Goal: Information Seeking & Learning: Learn about a topic

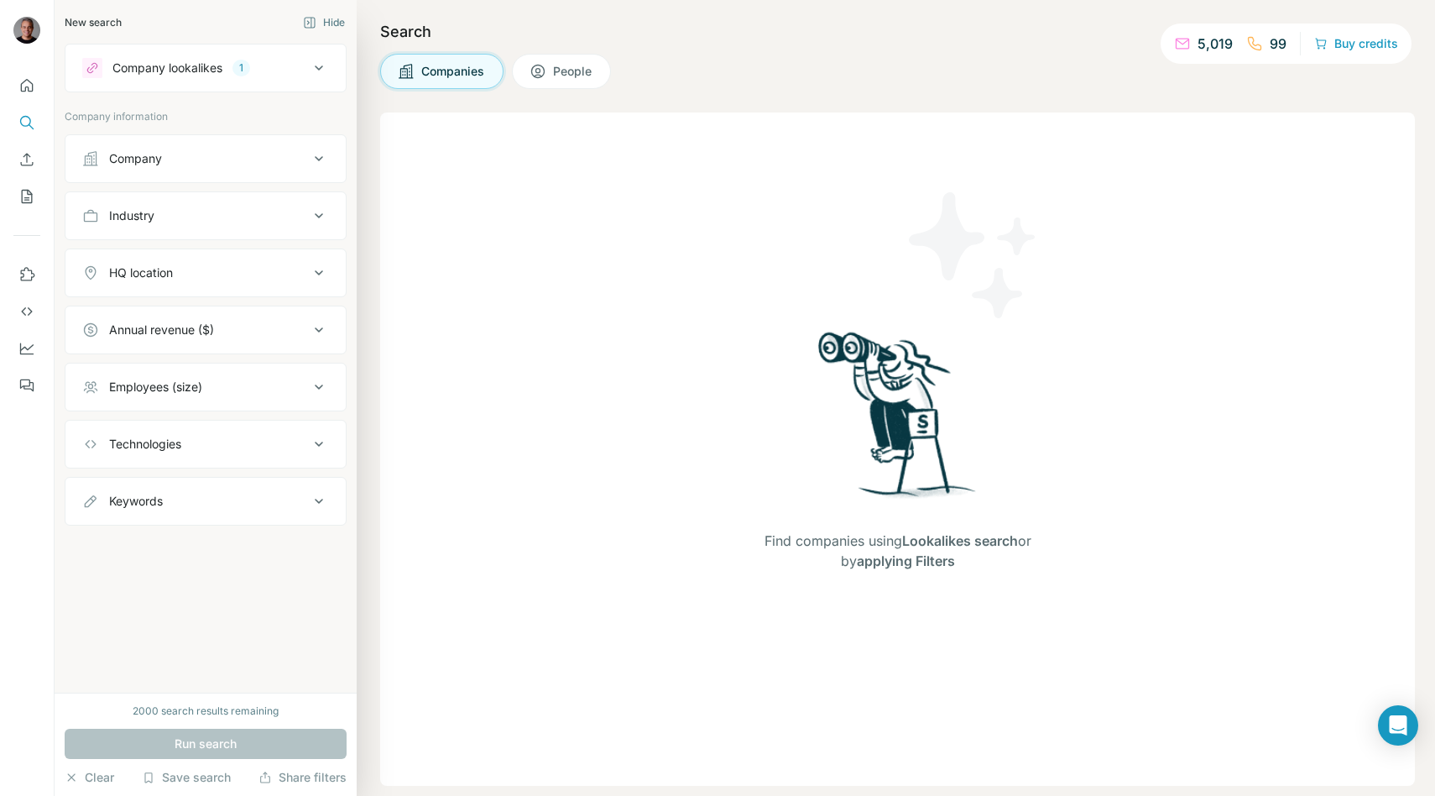
click at [460, 81] on button "Companies" at bounding box center [441, 71] width 123 height 35
click at [243, 77] on div "Company lookalikes 1" at bounding box center [195, 68] width 227 height 20
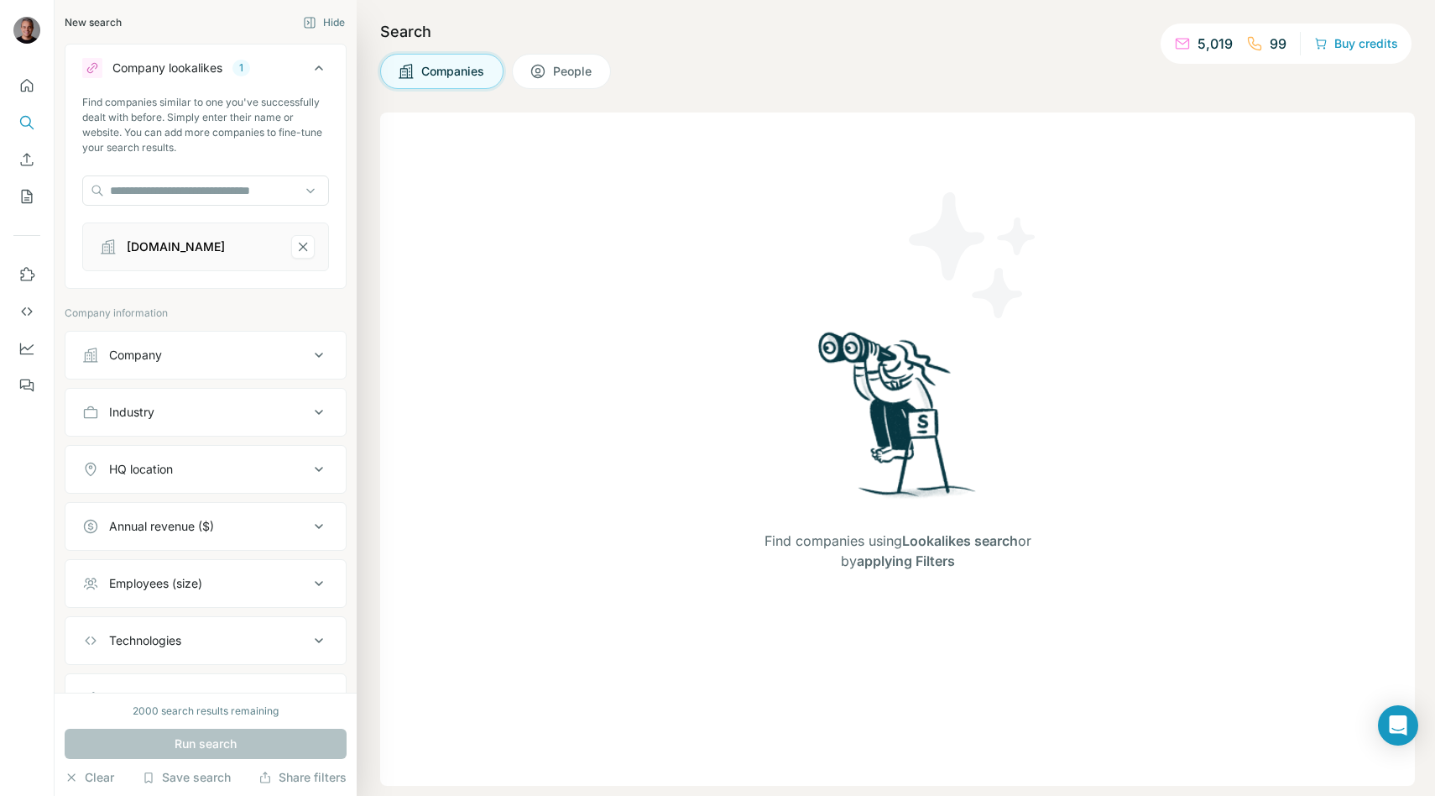
click at [174, 742] on div "Run search" at bounding box center [206, 744] width 282 height 30
click at [462, 552] on div "Find companies using Lookalikes search or by applying Filters" at bounding box center [897, 448] width 1035 height 673
click at [217, 212] on div "Find companies similar to one you've successfully dealt with before. Simply ent…" at bounding box center [205, 190] width 280 height 190
click at [217, 196] on input "text" at bounding box center [205, 190] width 247 height 30
click at [197, 180] on input "text" at bounding box center [205, 190] width 247 height 30
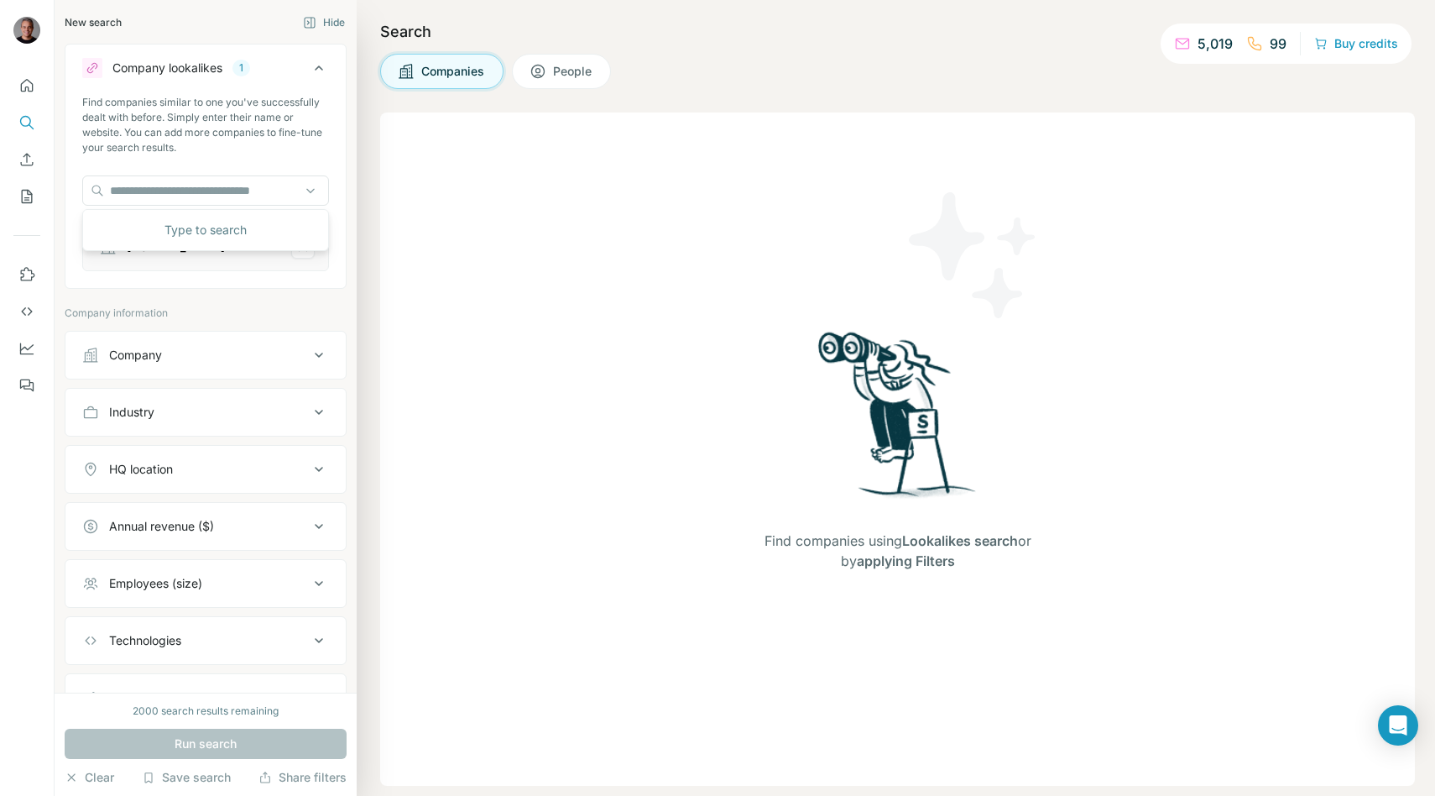
click at [165, 254] on div "skytours.com.br" at bounding box center [176, 246] width 98 height 17
drag, startPoint x: 126, startPoint y: 248, endPoint x: 222, endPoint y: 248, distance: 96.5
click at [222, 248] on div "skytours.com.br" at bounding box center [187, 247] width 181 height 24
copy div "skytours.com.br"
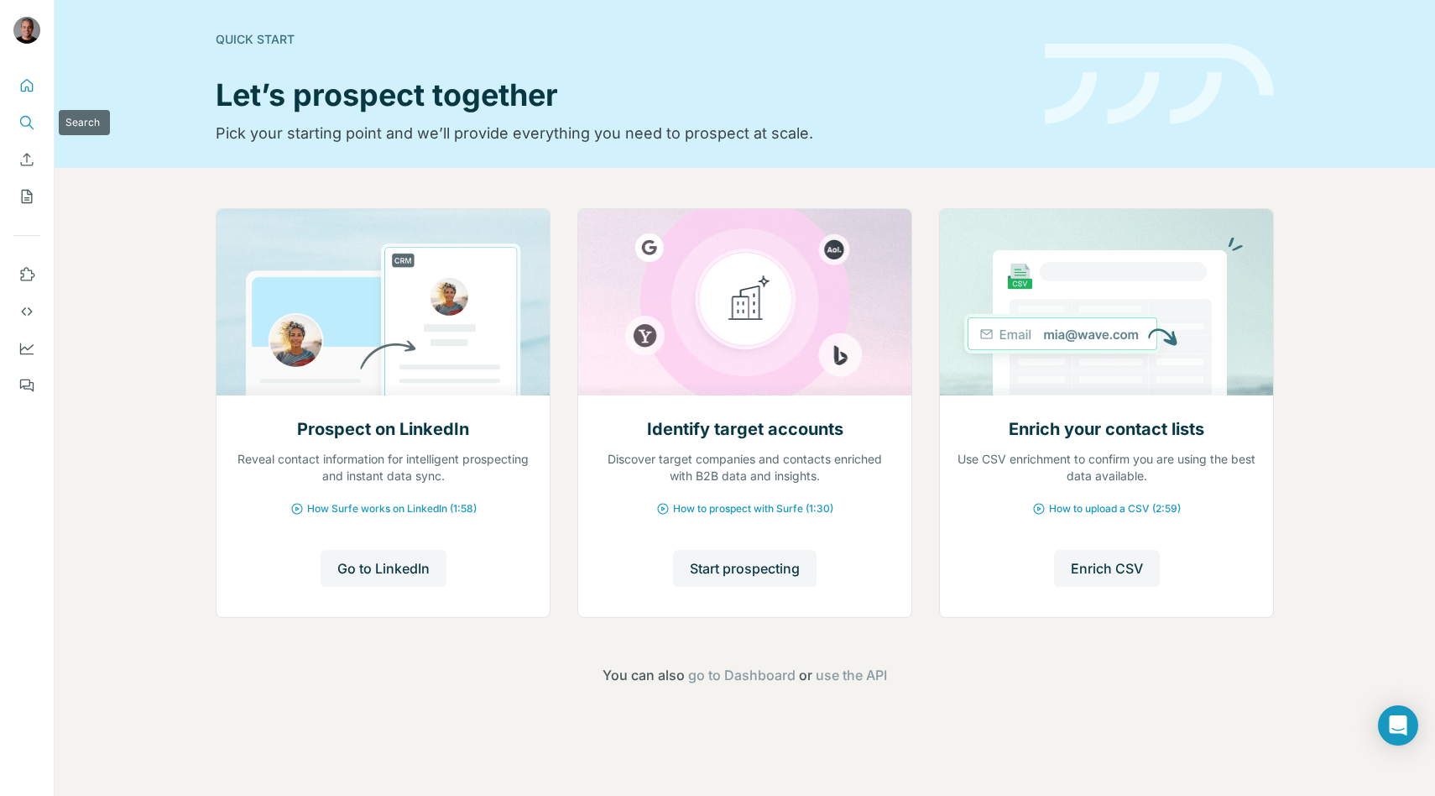
click at [32, 121] on icon "Search" at bounding box center [26, 122] width 17 height 17
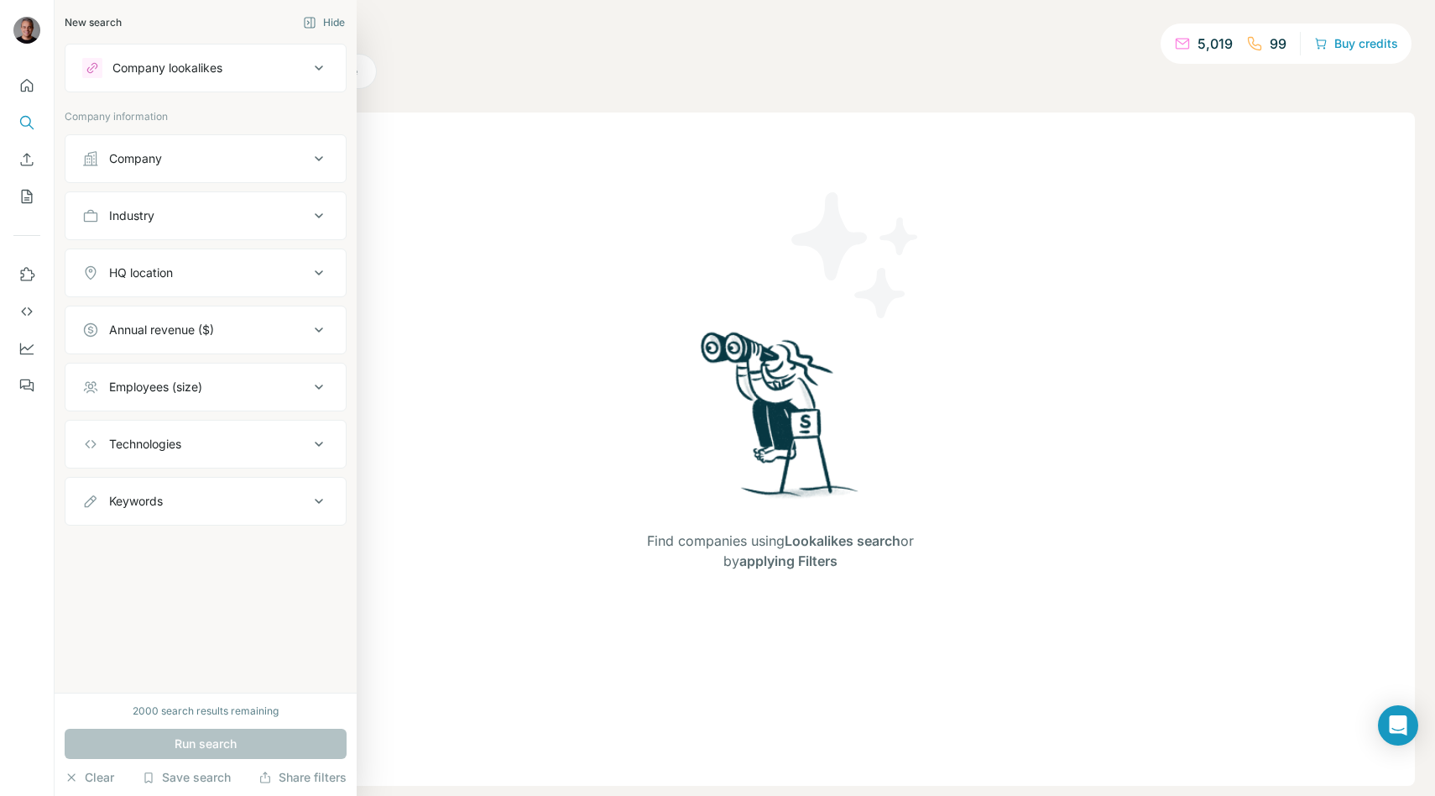
click at [118, 144] on button "Company" at bounding box center [205, 158] width 280 height 40
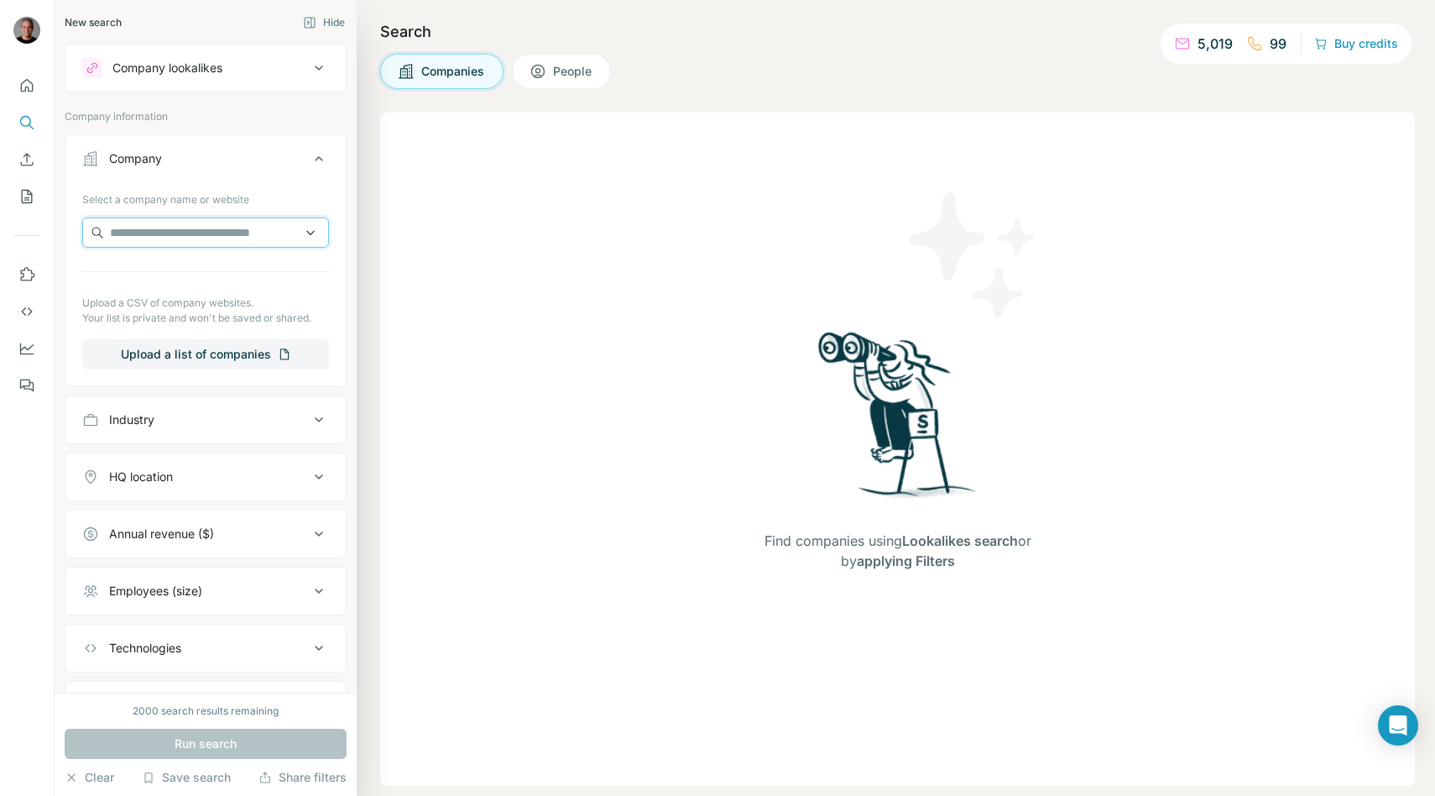
click at [115, 230] on input "text" at bounding box center [205, 232] width 247 height 30
type input "**********"
click at [125, 72] on div "Company lookalikes" at bounding box center [167, 68] width 110 height 17
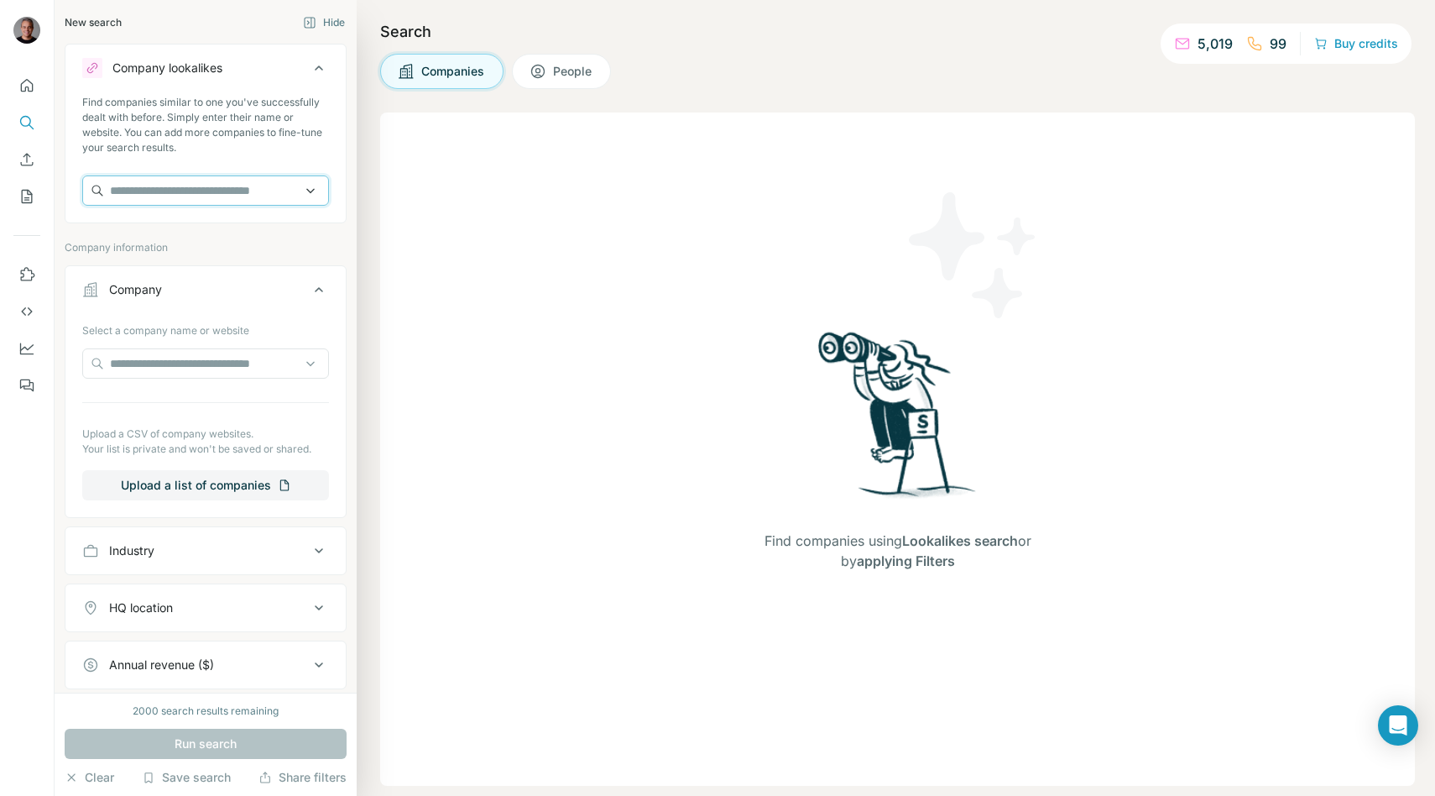
click at [144, 176] on input "text" at bounding box center [205, 190] width 247 height 30
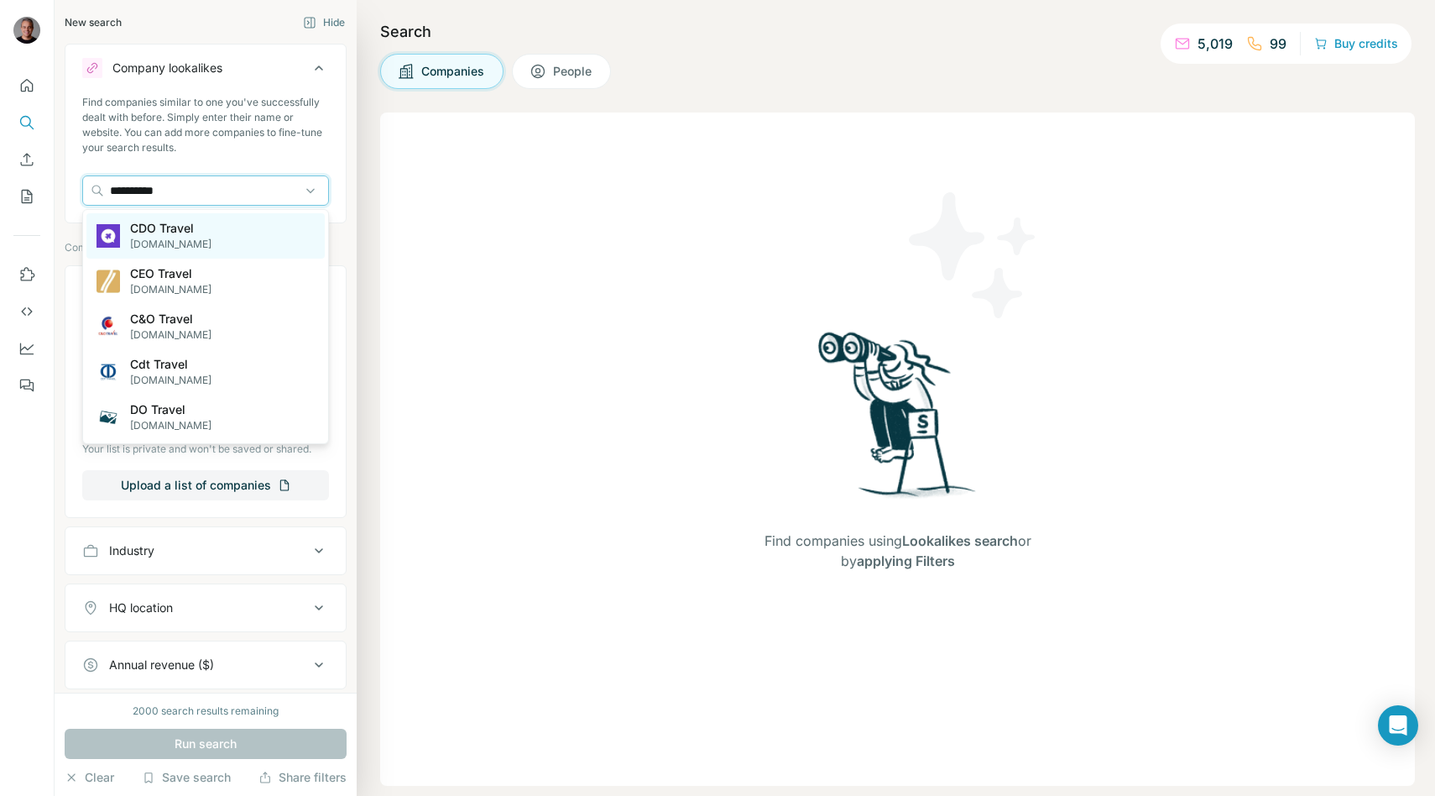
type input "**********"
click at [144, 227] on p "CDO Travel" at bounding box center [170, 228] width 81 height 17
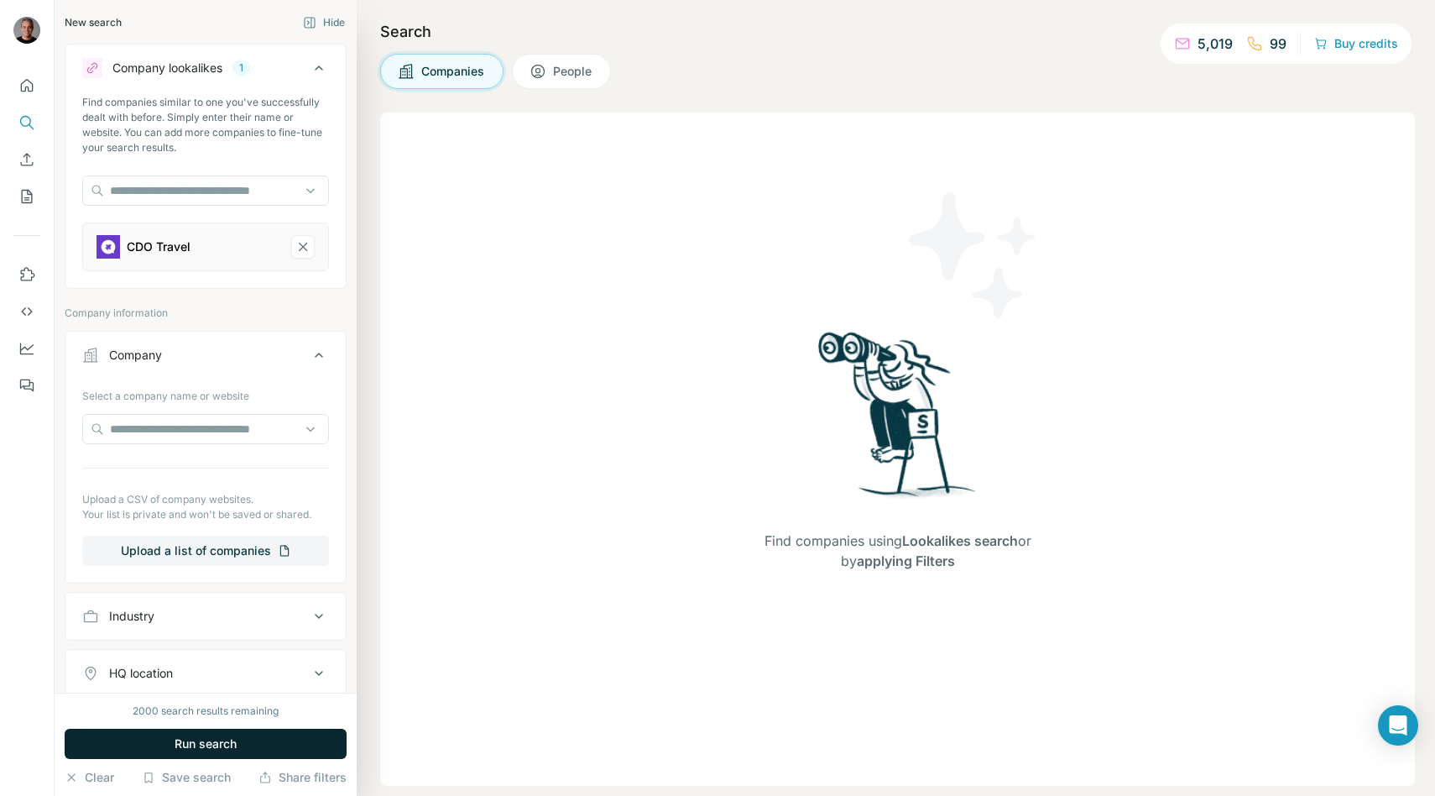
click at [222, 744] on span "Run search" at bounding box center [206, 743] width 62 height 17
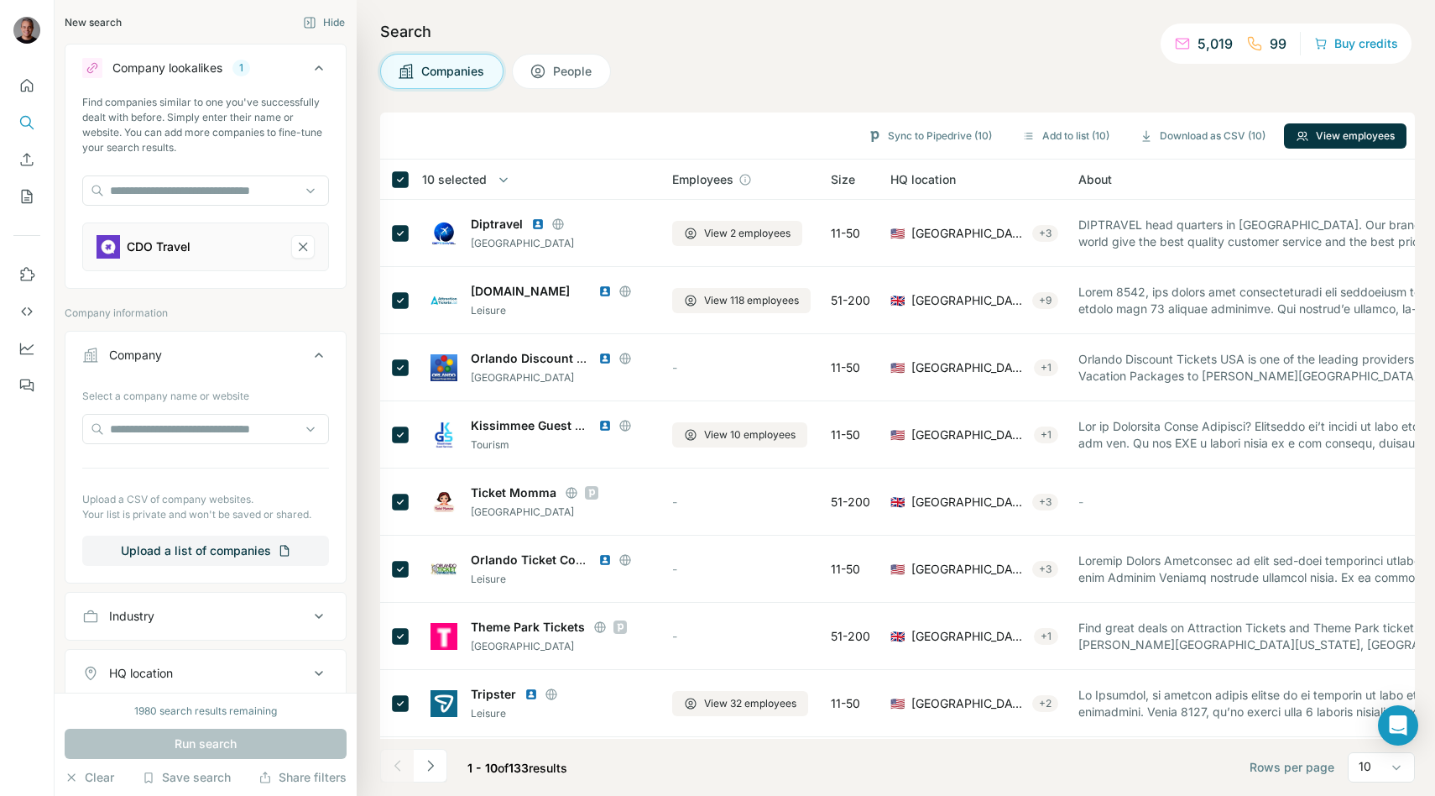
click at [478, 175] on span "10 selected" at bounding box center [454, 179] width 65 height 17
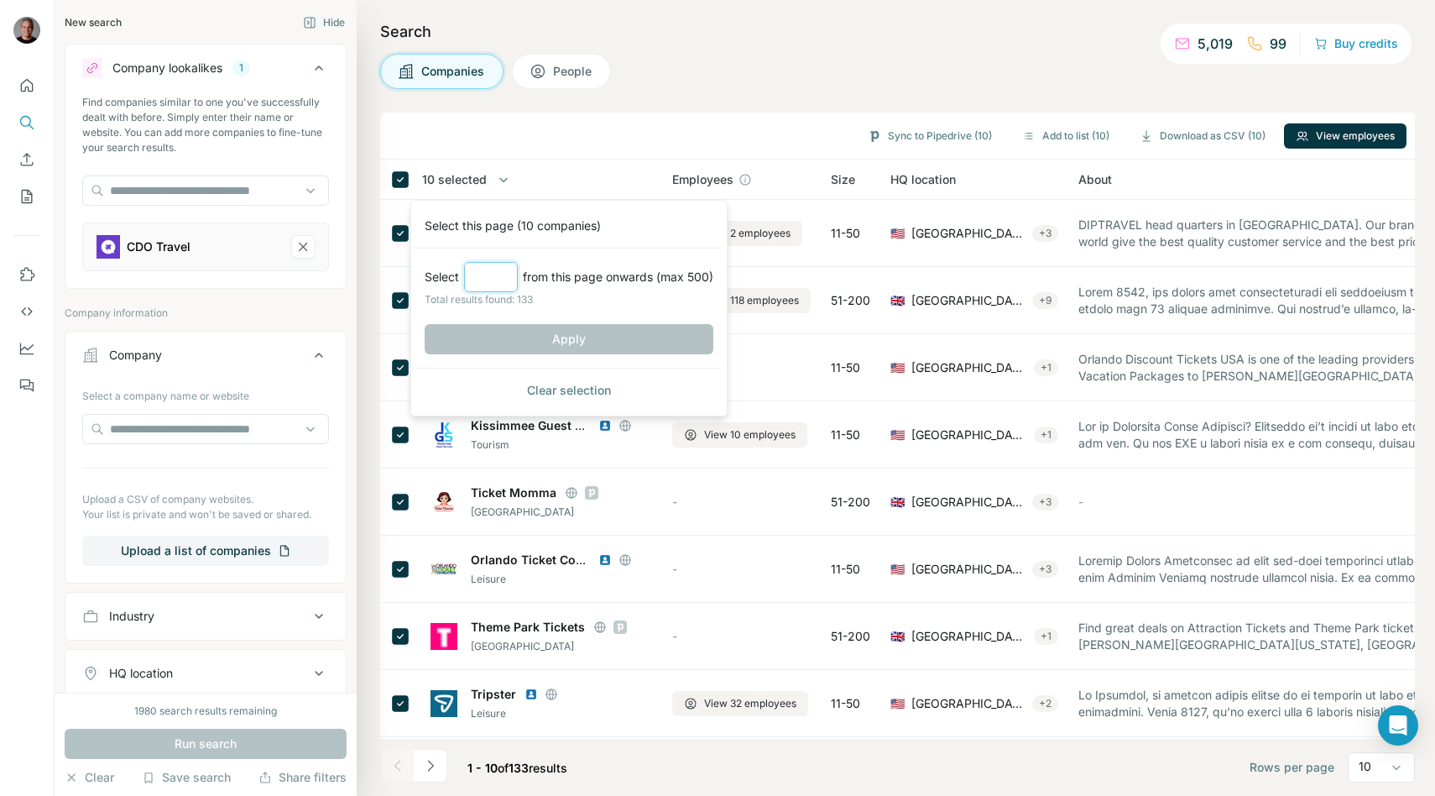
click at [474, 265] on input "Select a number (up to 500)" at bounding box center [491, 277] width 54 height 30
click at [474, 277] on input "Select a number (up to 500)" at bounding box center [491, 277] width 54 height 30
click at [481, 275] on input "Select a number (up to 500)" at bounding box center [491, 277] width 54 height 30
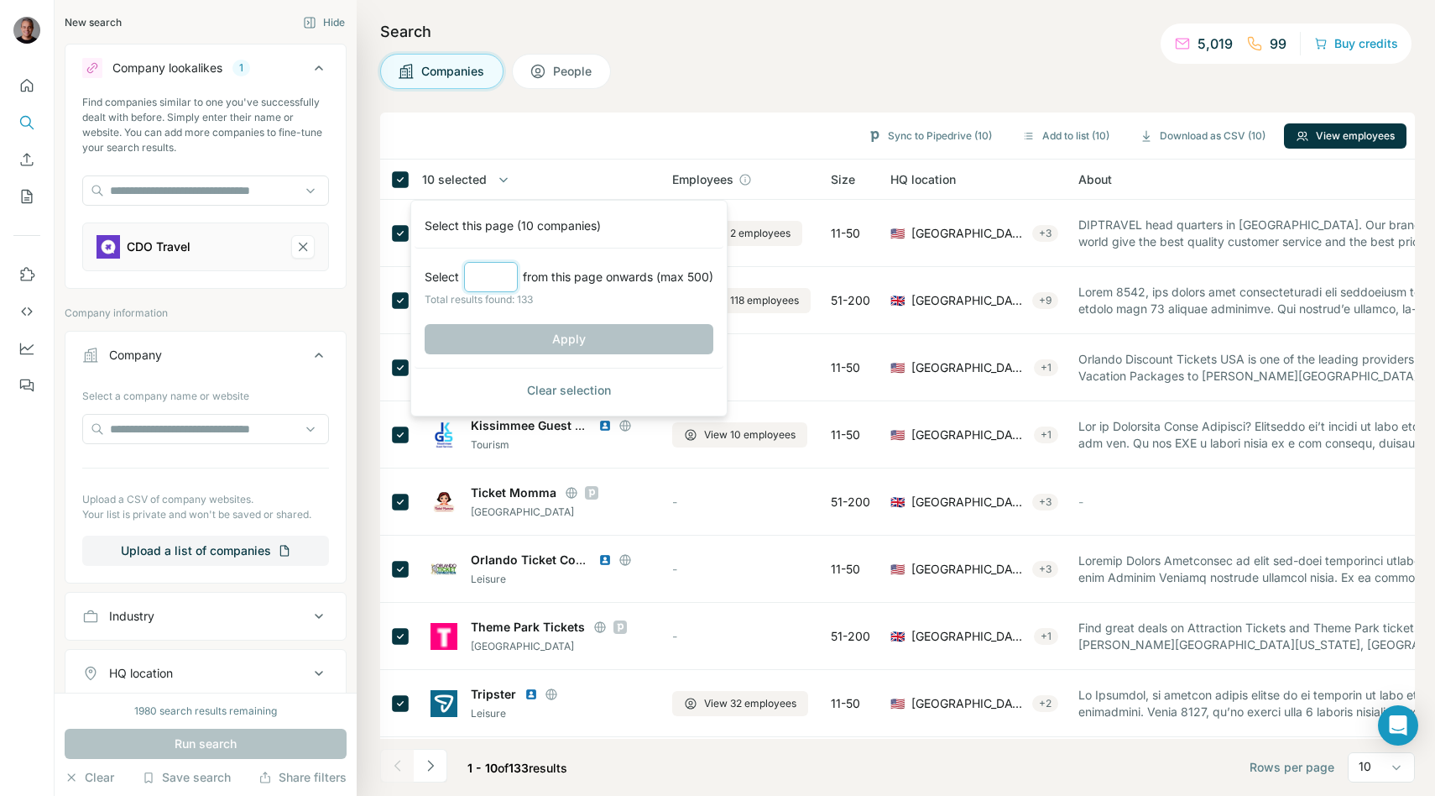
click at [481, 275] on input "Select a number (up to 500)" at bounding box center [491, 277] width 54 height 30
click at [472, 272] on input "Select a number (up to 500)" at bounding box center [491, 277] width 54 height 30
type input "***"
click at [520, 341] on button "Apply" at bounding box center [569, 339] width 289 height 30
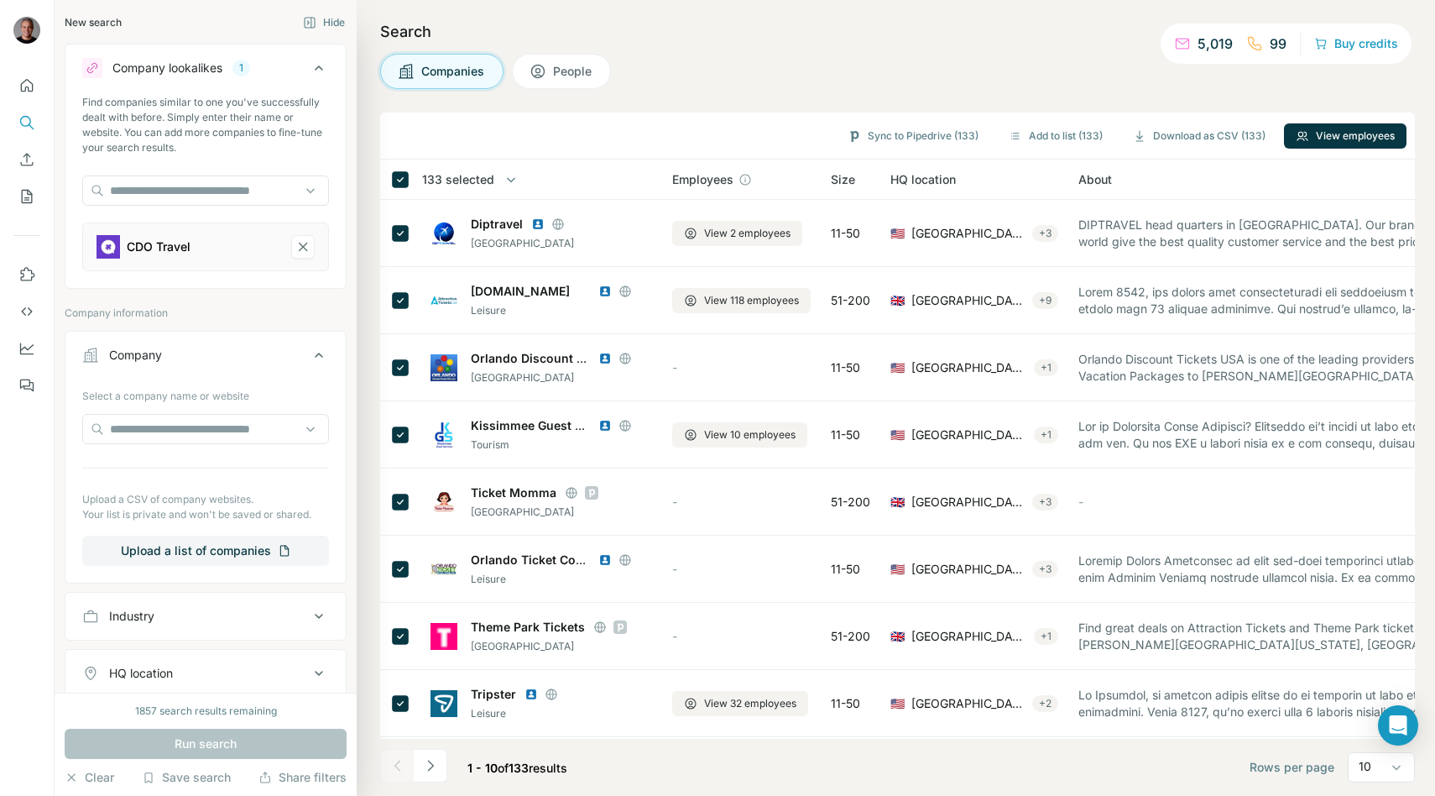
click at [1214, 134] on button "Download as CSV (133)" at bounding box center [1199, 135] width 156 height 25
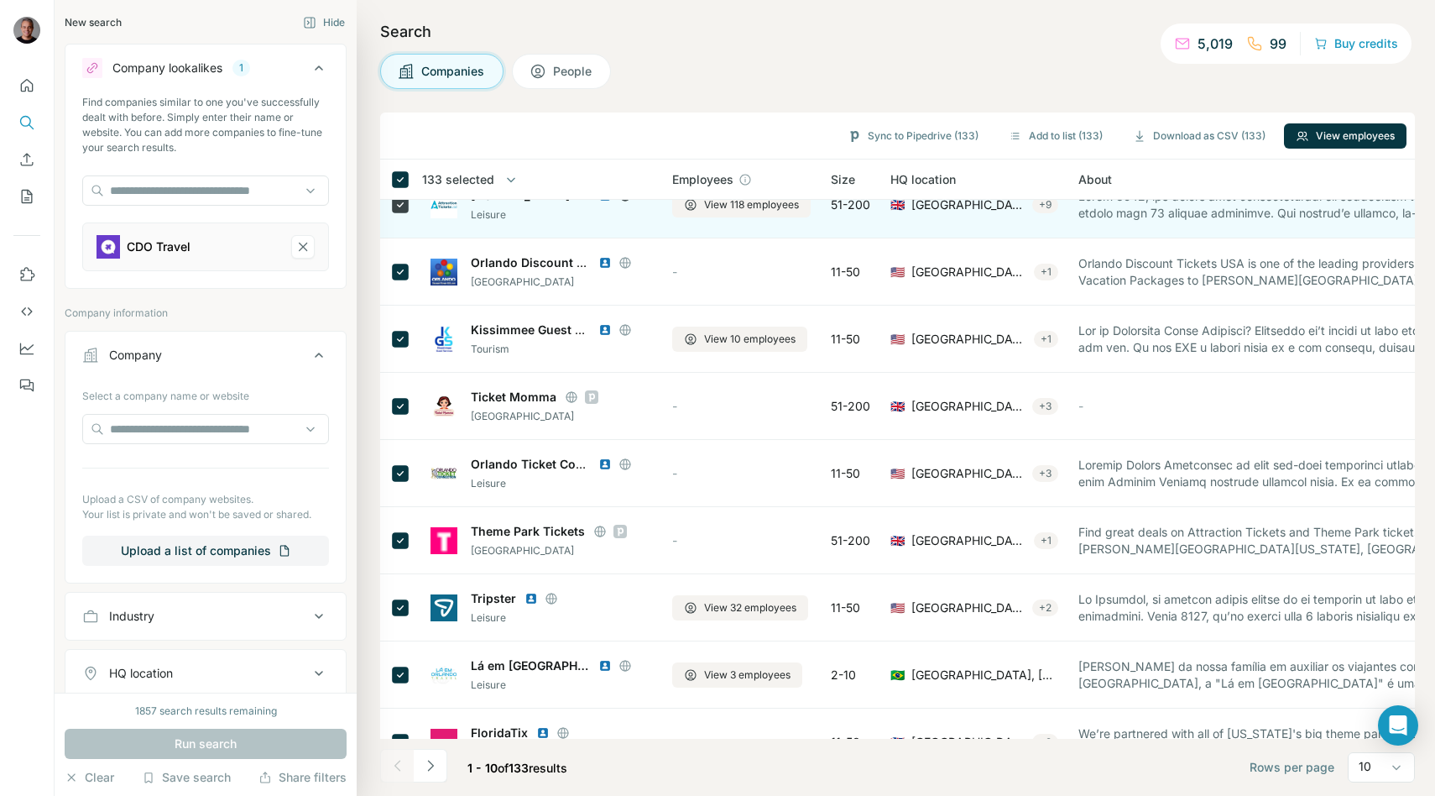
scroll to position [133, 0]
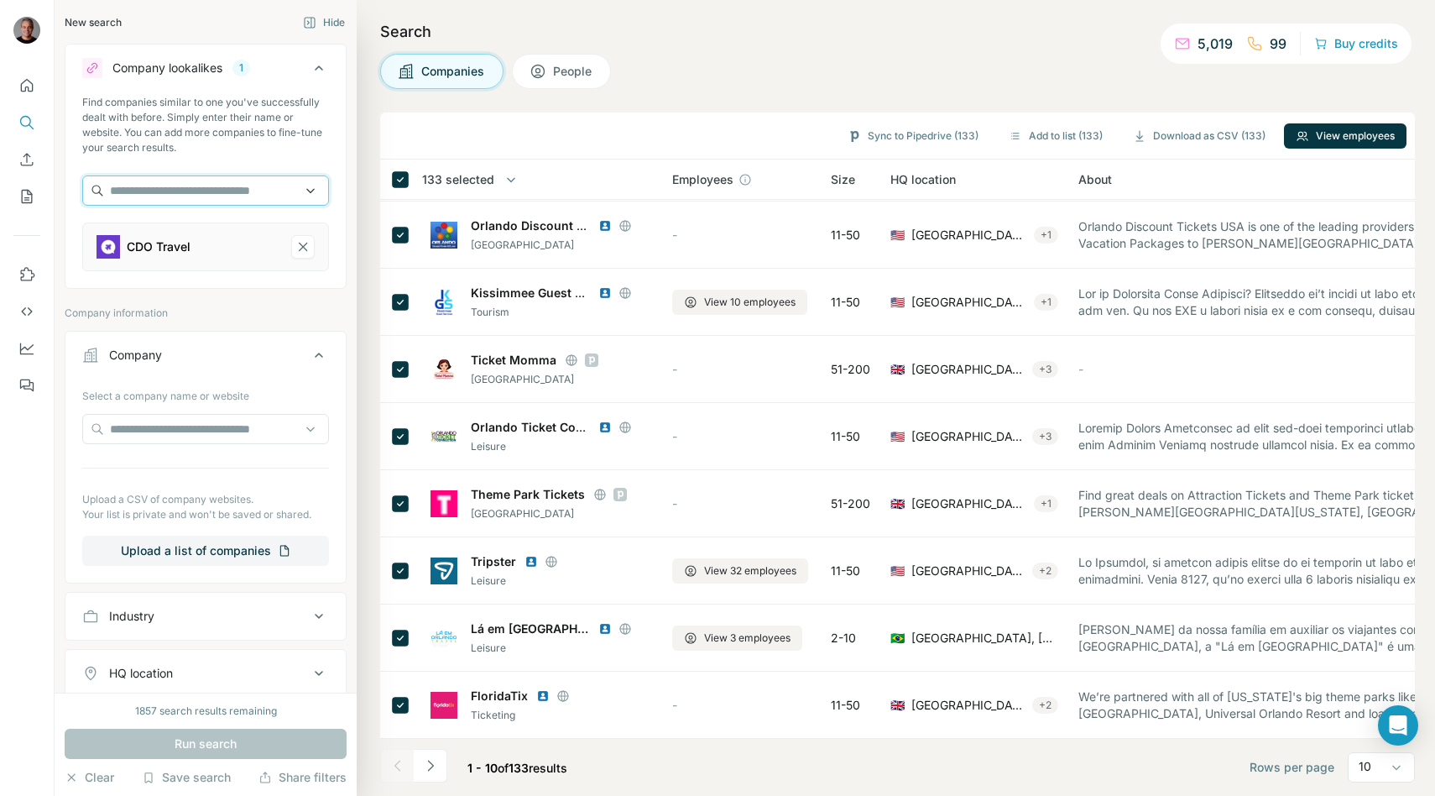
click at [110, 187] on input "text" at bounding box center [205, 190] width 247 height 30
type input "**********"
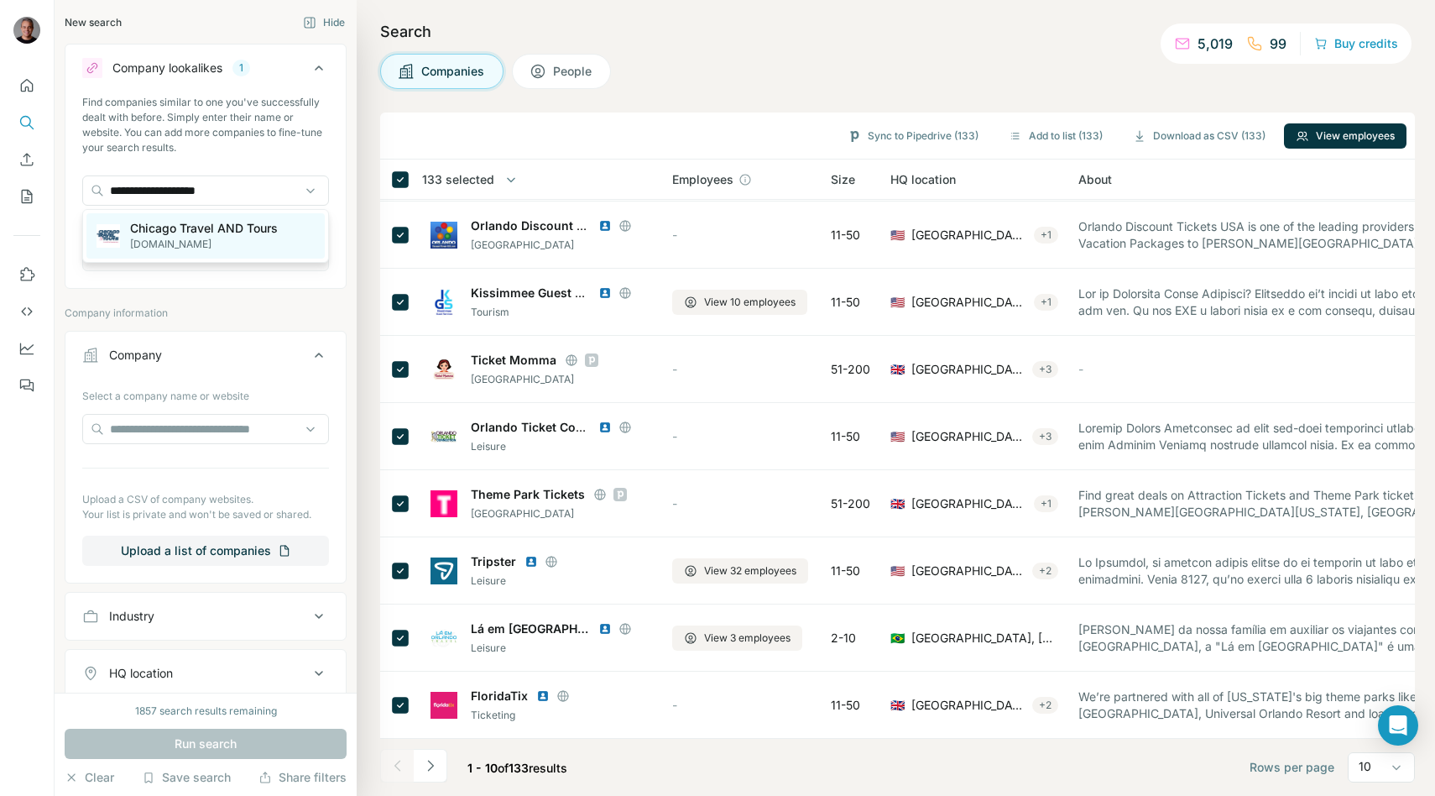
click at [163, 217] on div "Chicago Travel AND Tours [DOMAIN_NAME]" at bounding box center [205, 235] width 238 height 45
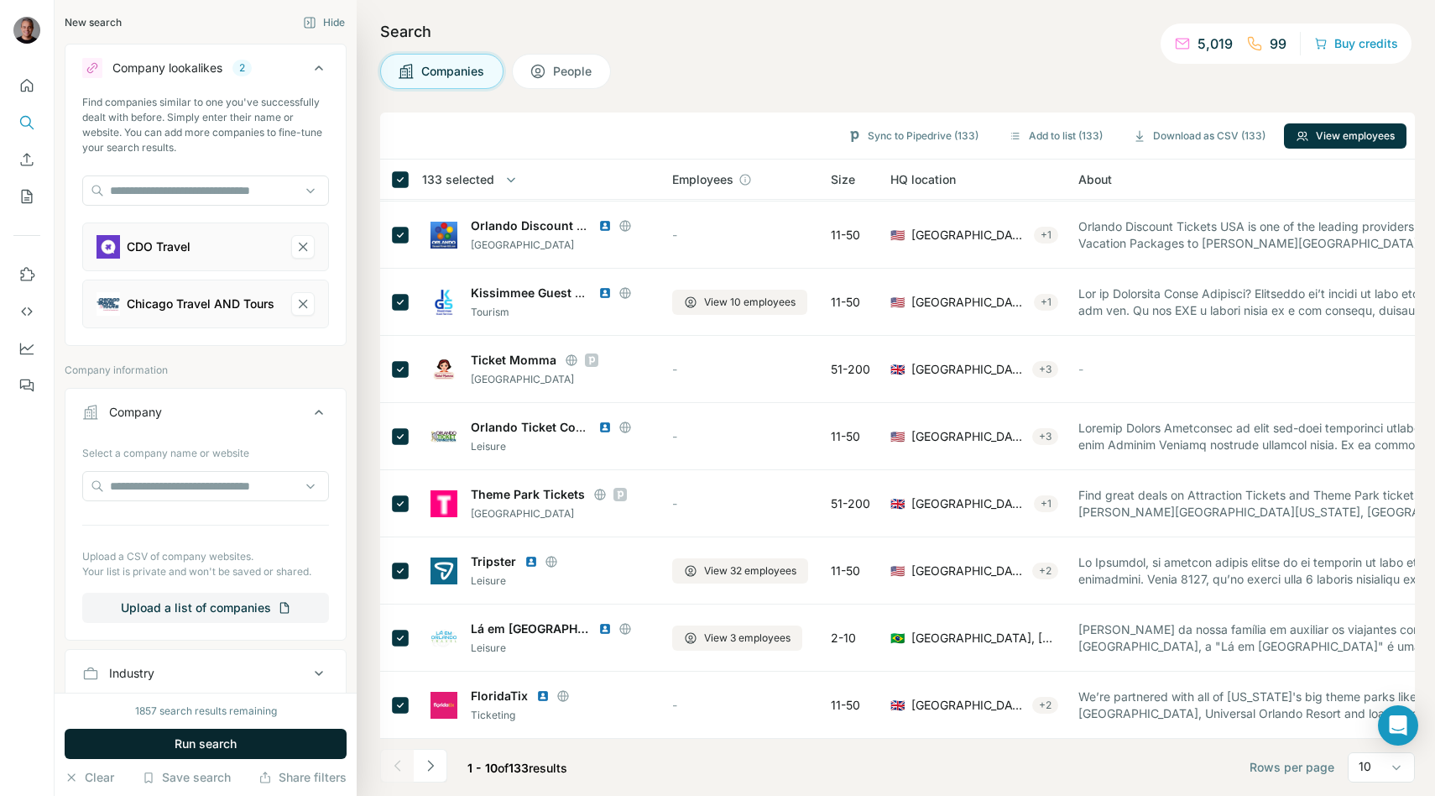
click at [274, 749] on button "Run search" at bounding box center [206, 744] width 282 height 30
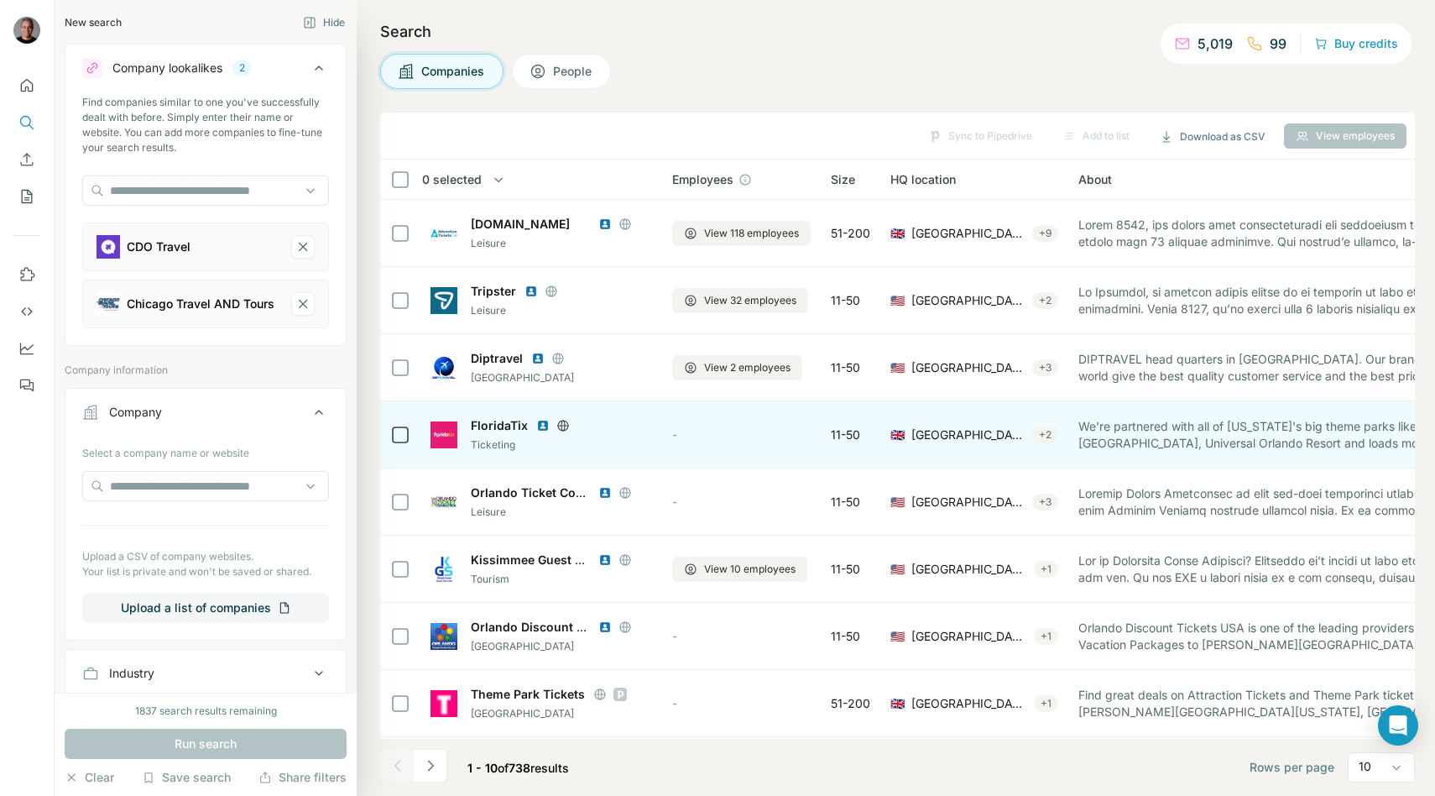
scroll to position [133, 0]
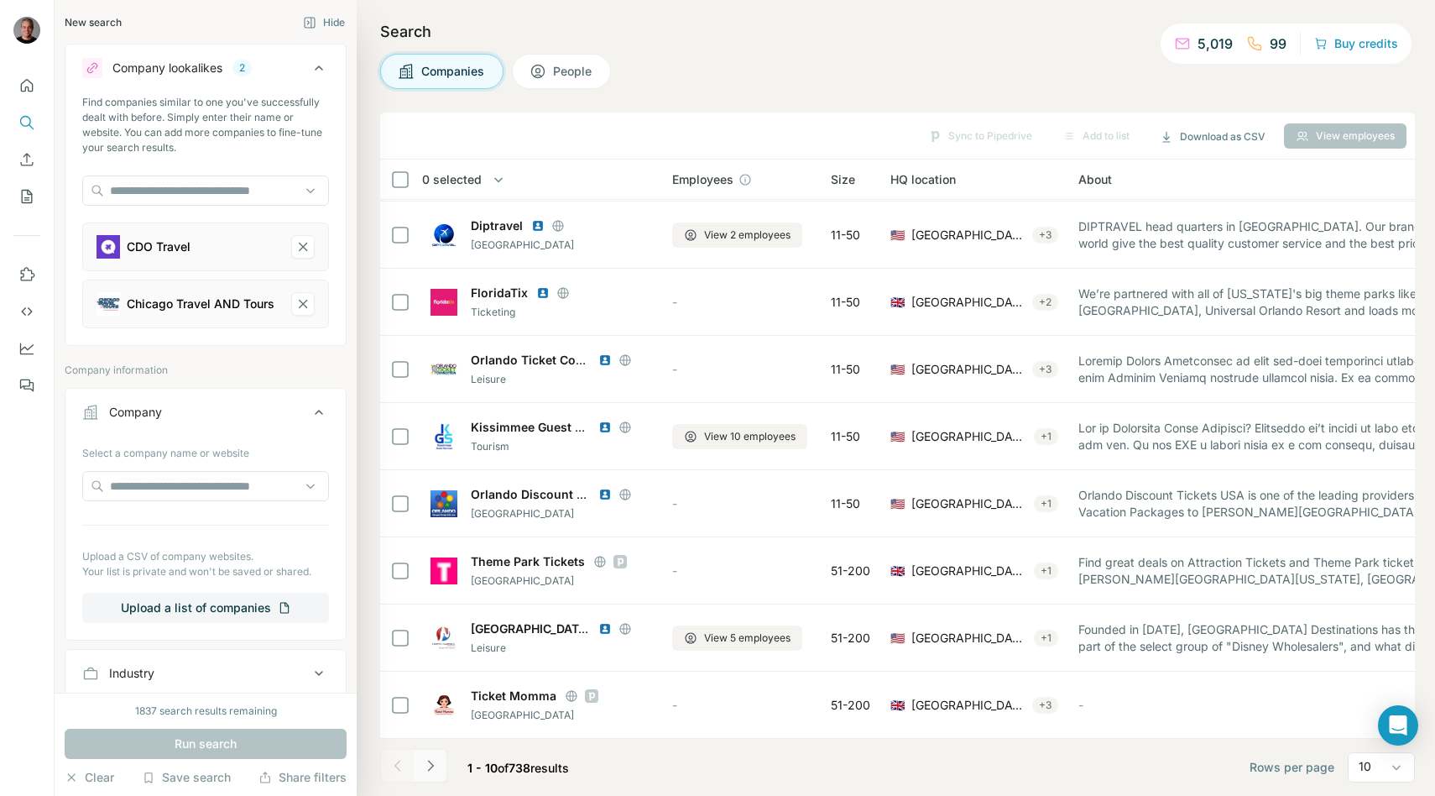
click at [433, 765] on icon "Navigate to next page" at bounding box center [430, 765] width 17 height 17
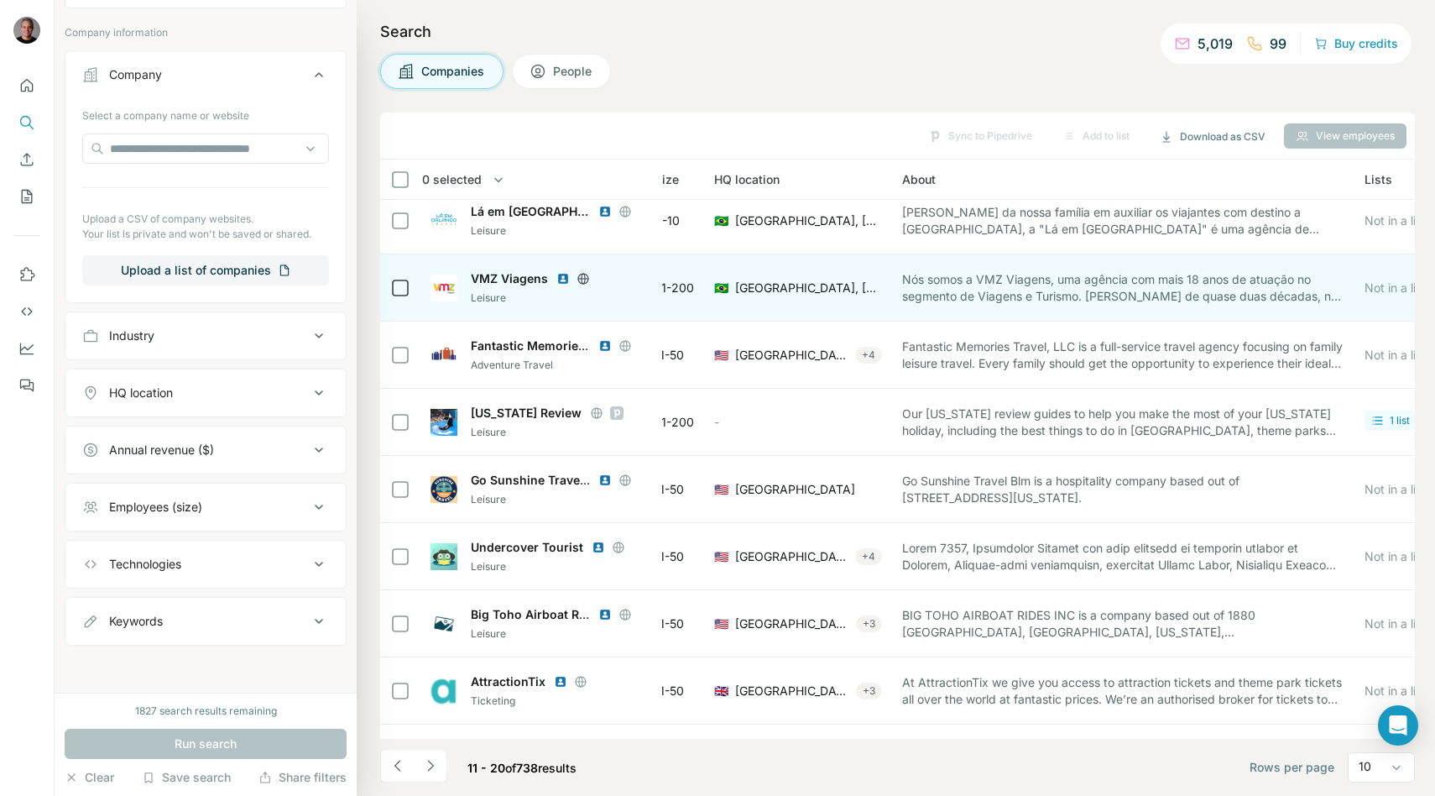
scroll to position [0, 175]
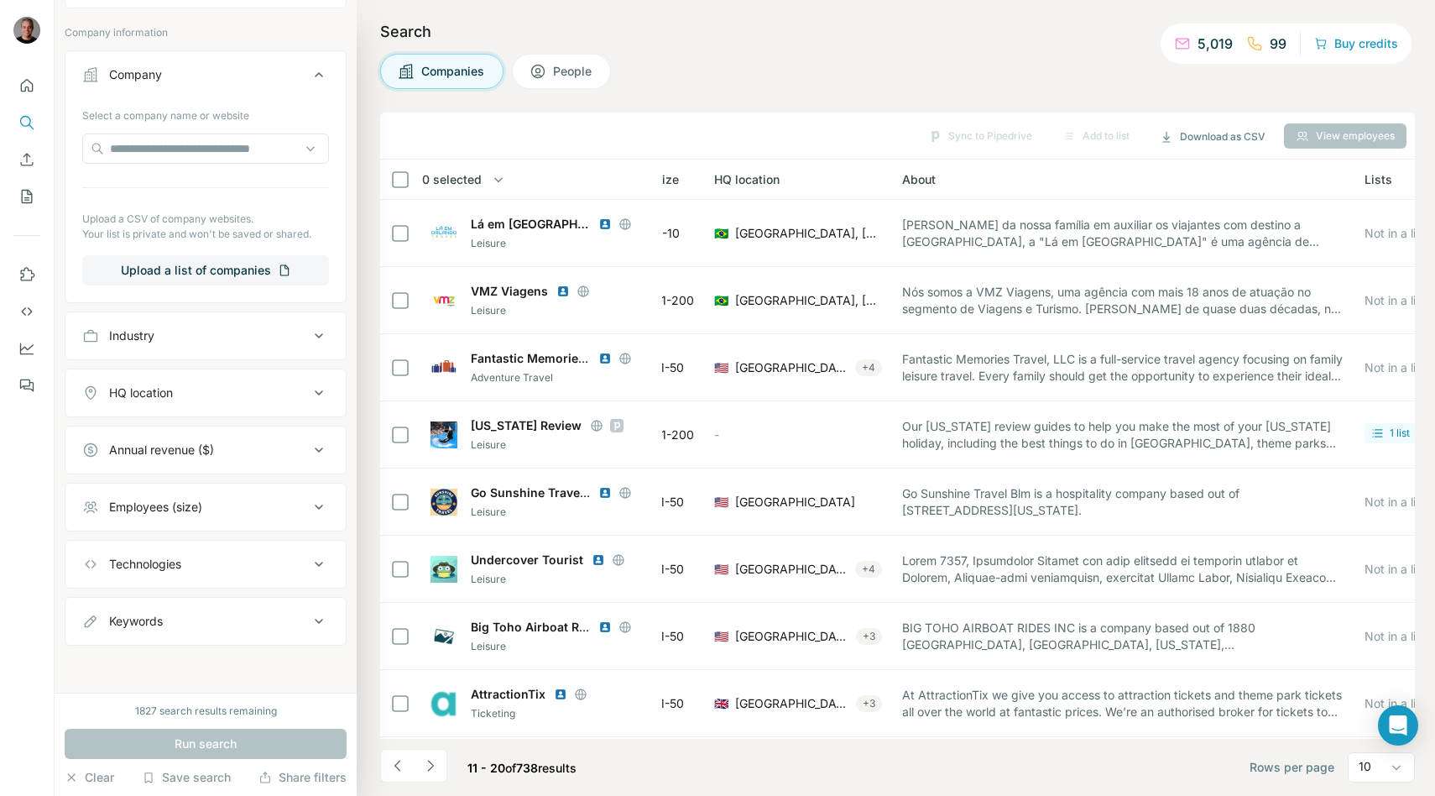
click at [169, 381] on button "HQ location" at bounding box center [205, 393] width 280 height 40
click at [175, 441] on input "text" at bounding box center [205, 435] width 247 height 30
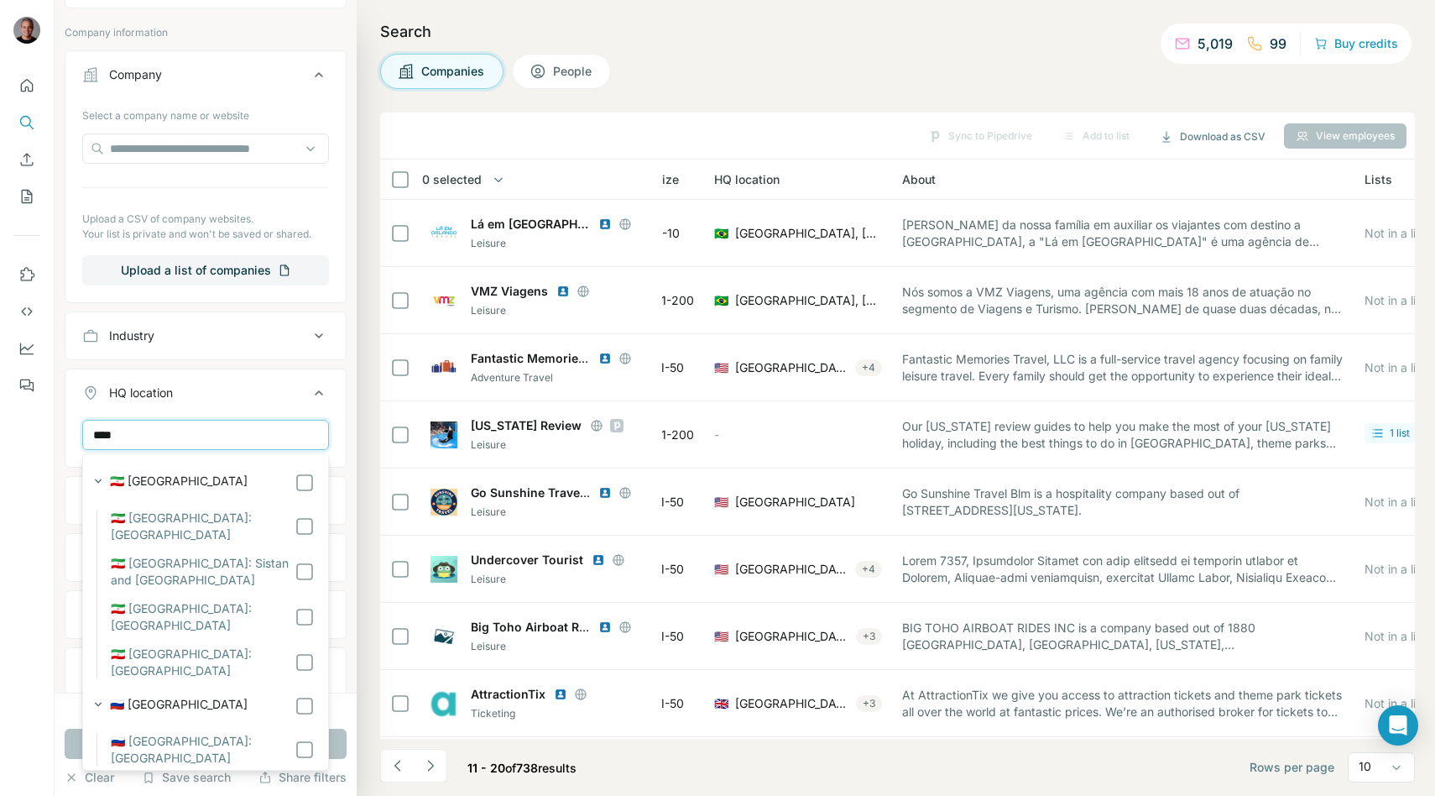
type input "*"
type input "**********"
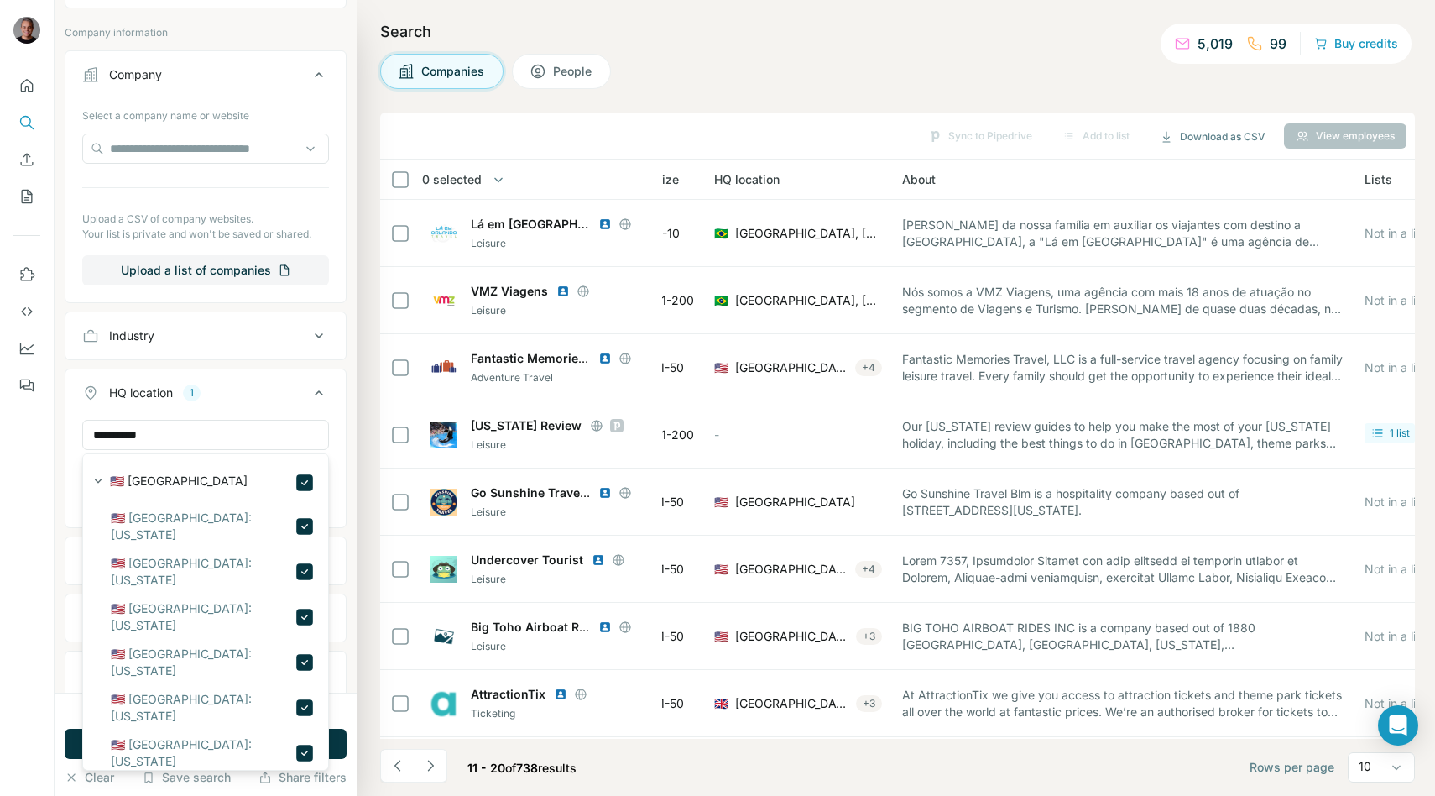
click at [345, 539] on div "Annual revenue ($)" at bounding box center [206, 560] width 282 height 49
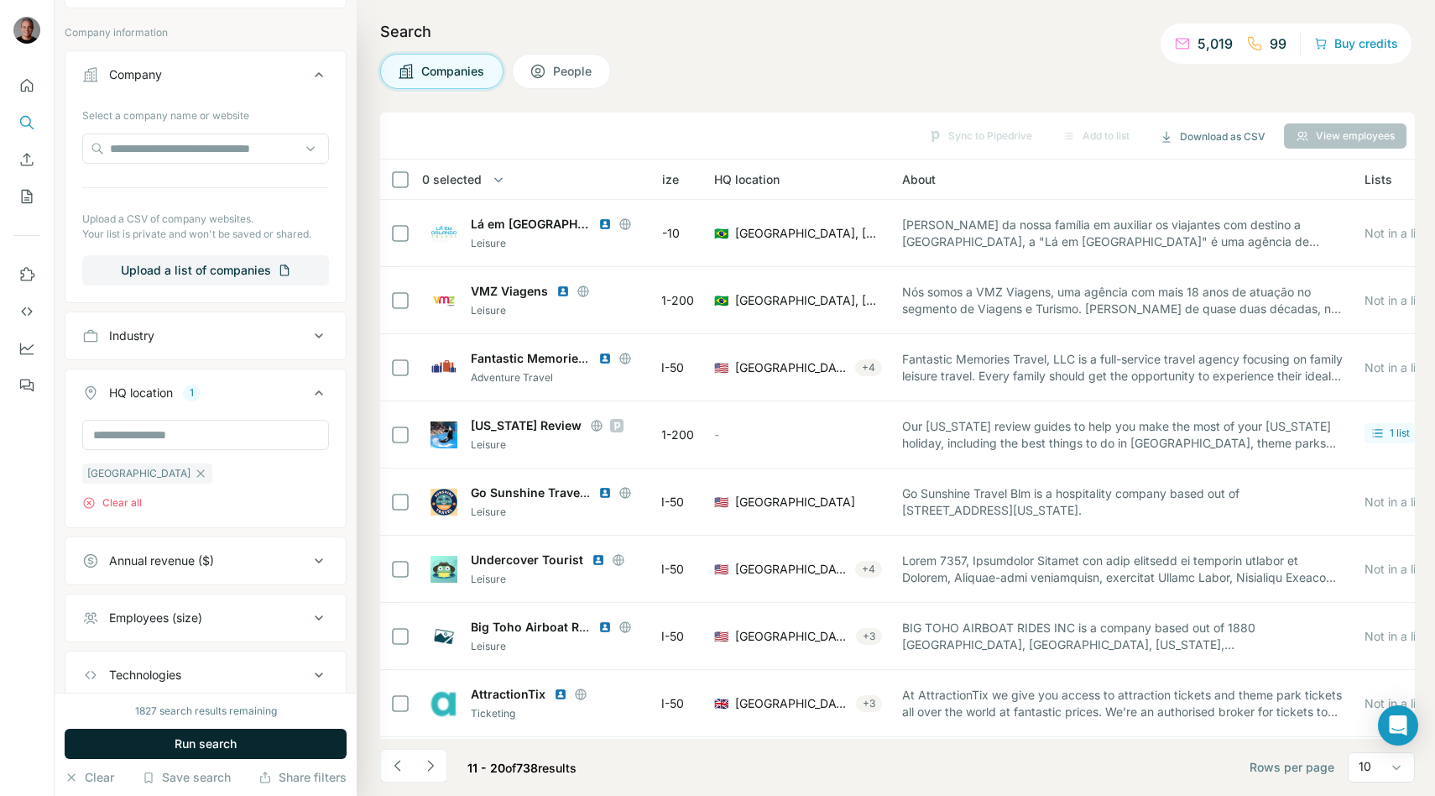
click at [324, 744] on button "Run search" at bounding box center [206, 744] width 282 height 30
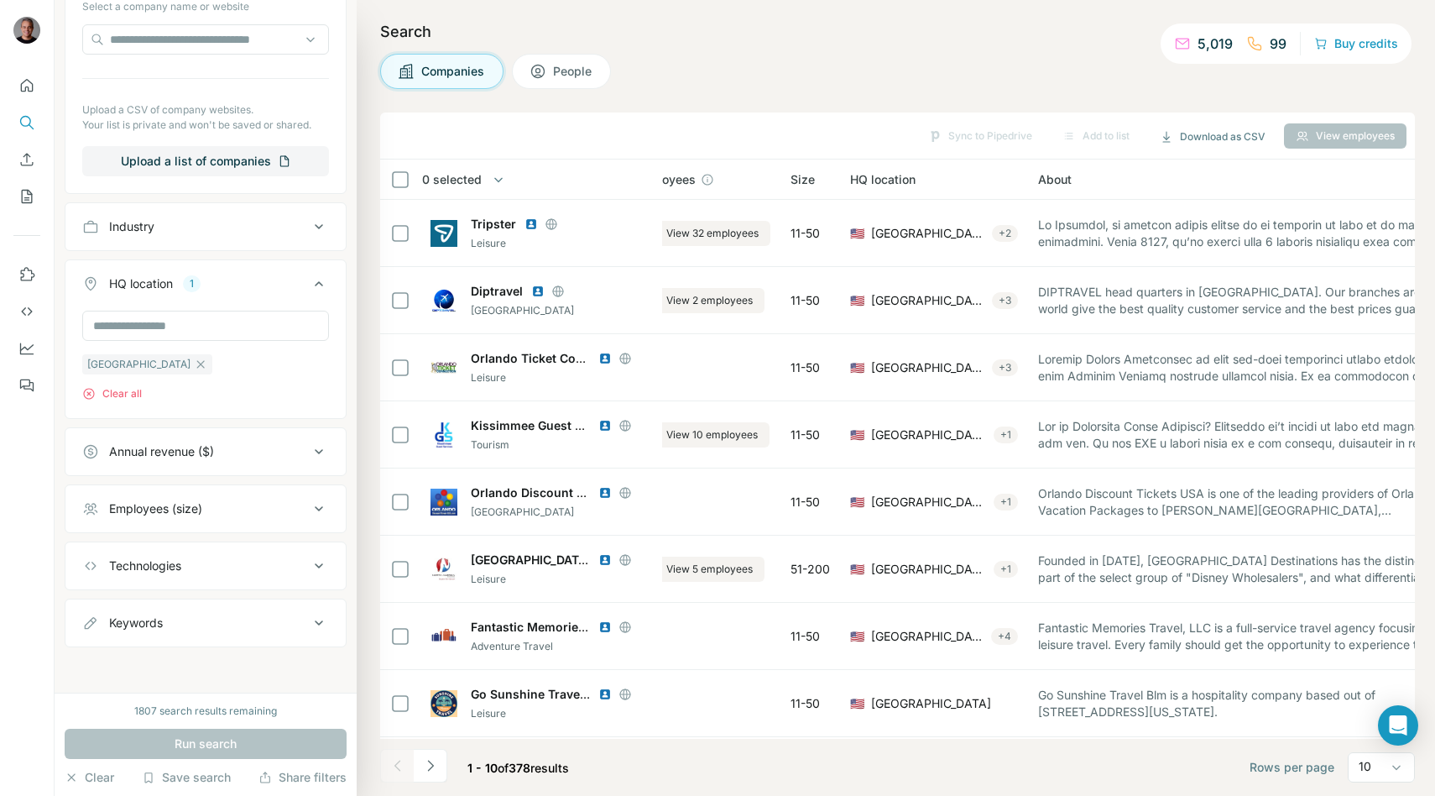
scroll to position [447, 0]
click at [196, 500] on div "Employees (size)" at bounding box center [155, 507] width 93 height 17
click at [123, 545] on span "0-1" at bounding box center [114, 544] width 24 height 17
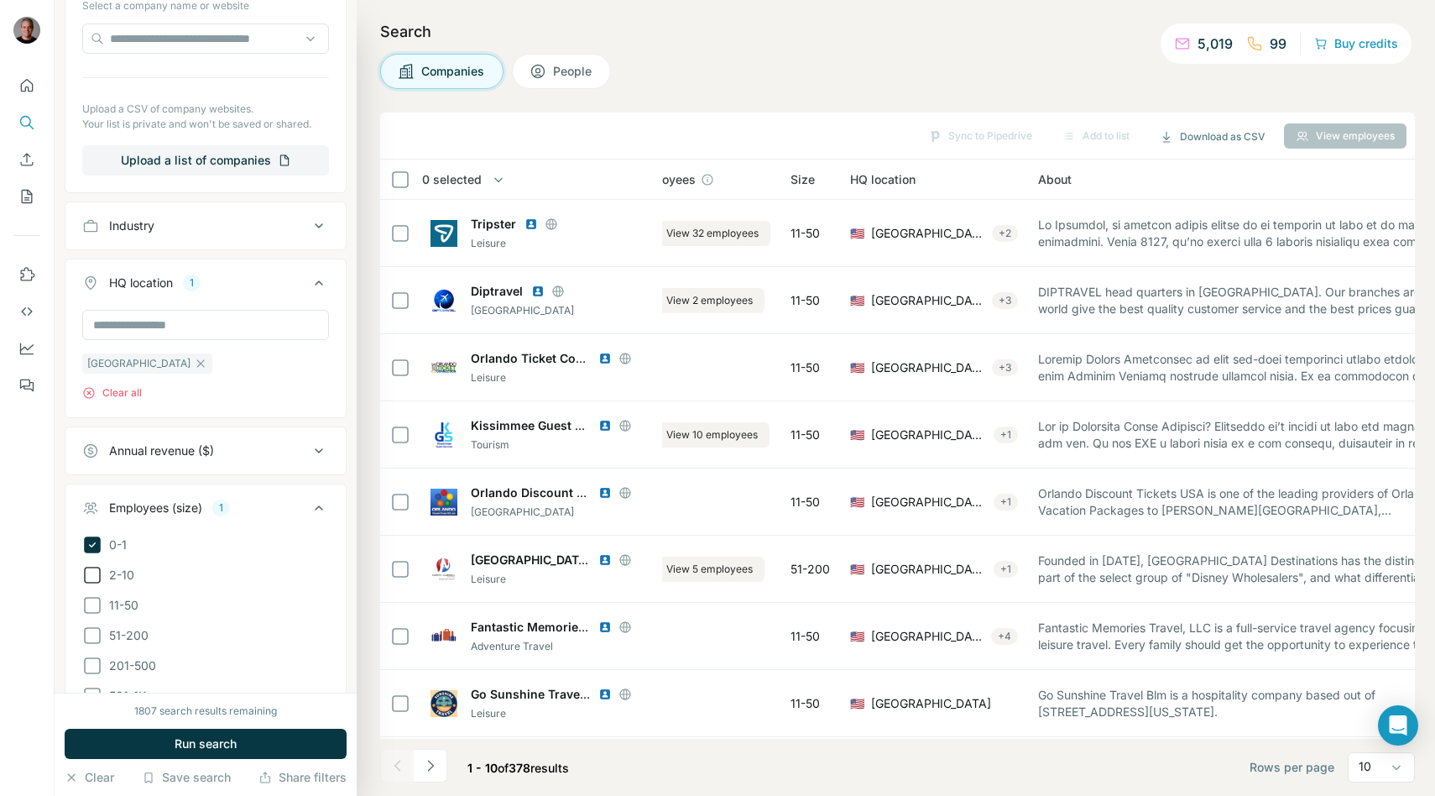
click at [116, 565] on label "2-10" at bounding box center [108, 575] width 52 height 20
click at [214, 730] on button "Run search" at bounding box center [206, 744] width 282 height 30
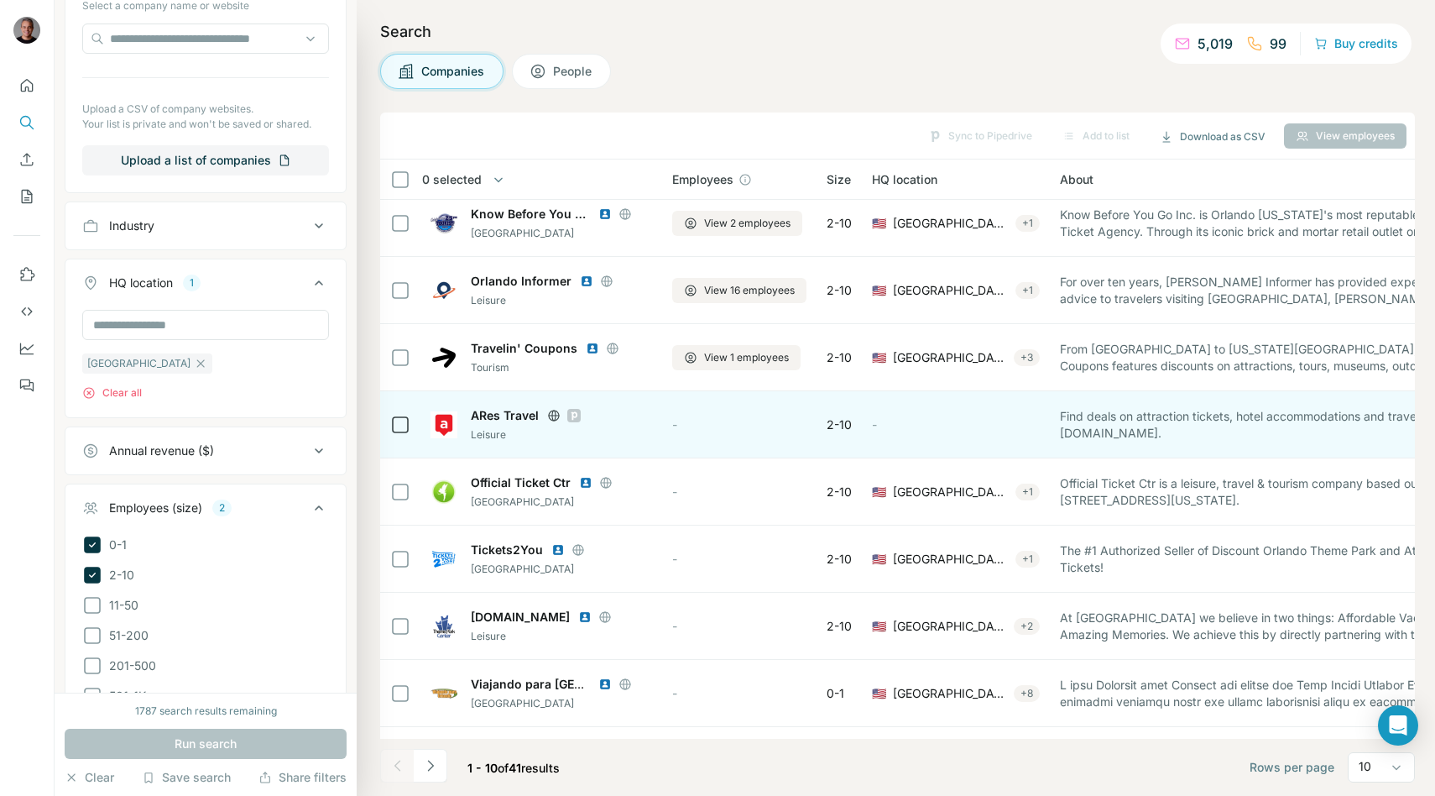
scroll to position [133, 0]
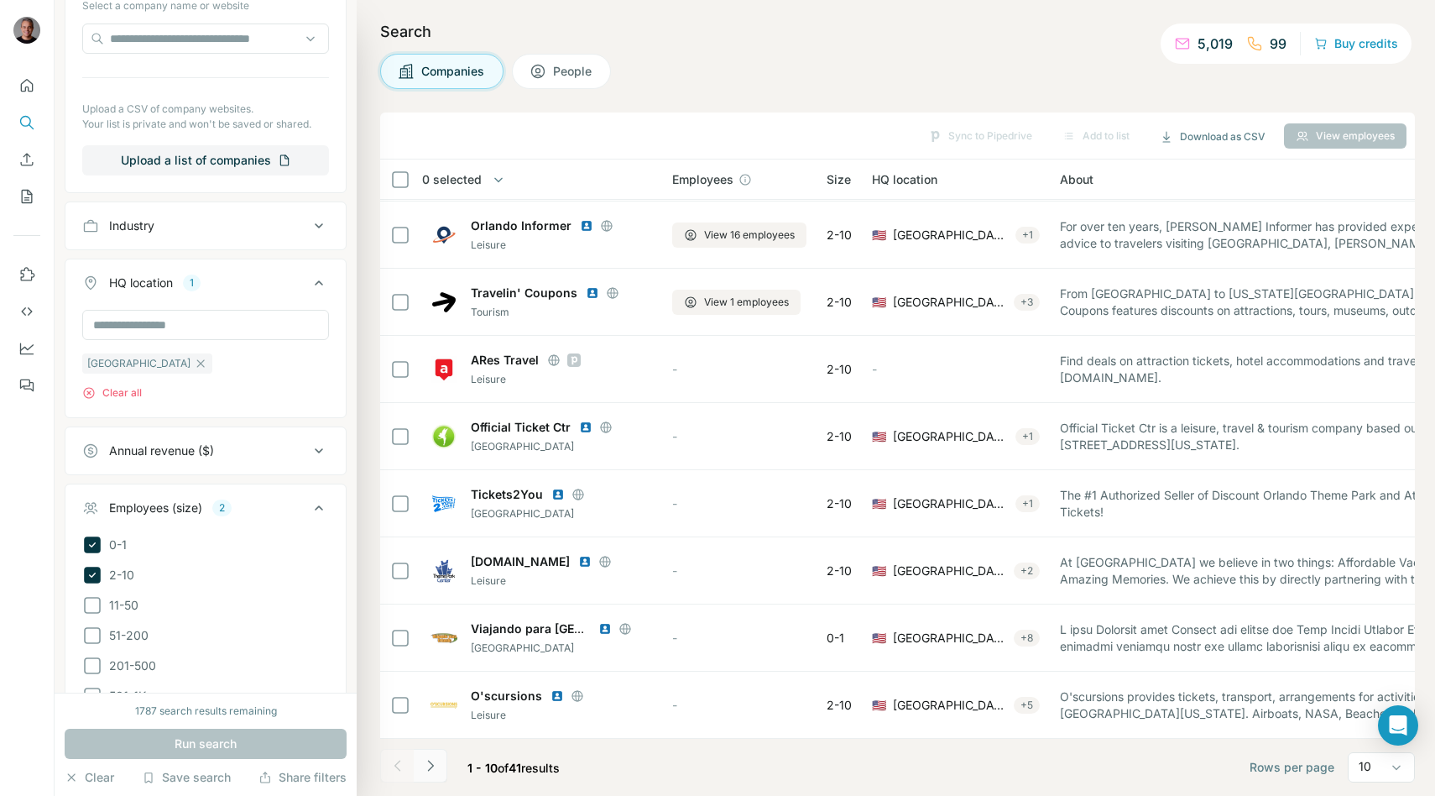
click at [441, 765] on button "Navigate to next page" at bounding box center [431, 766] width 34 height 34
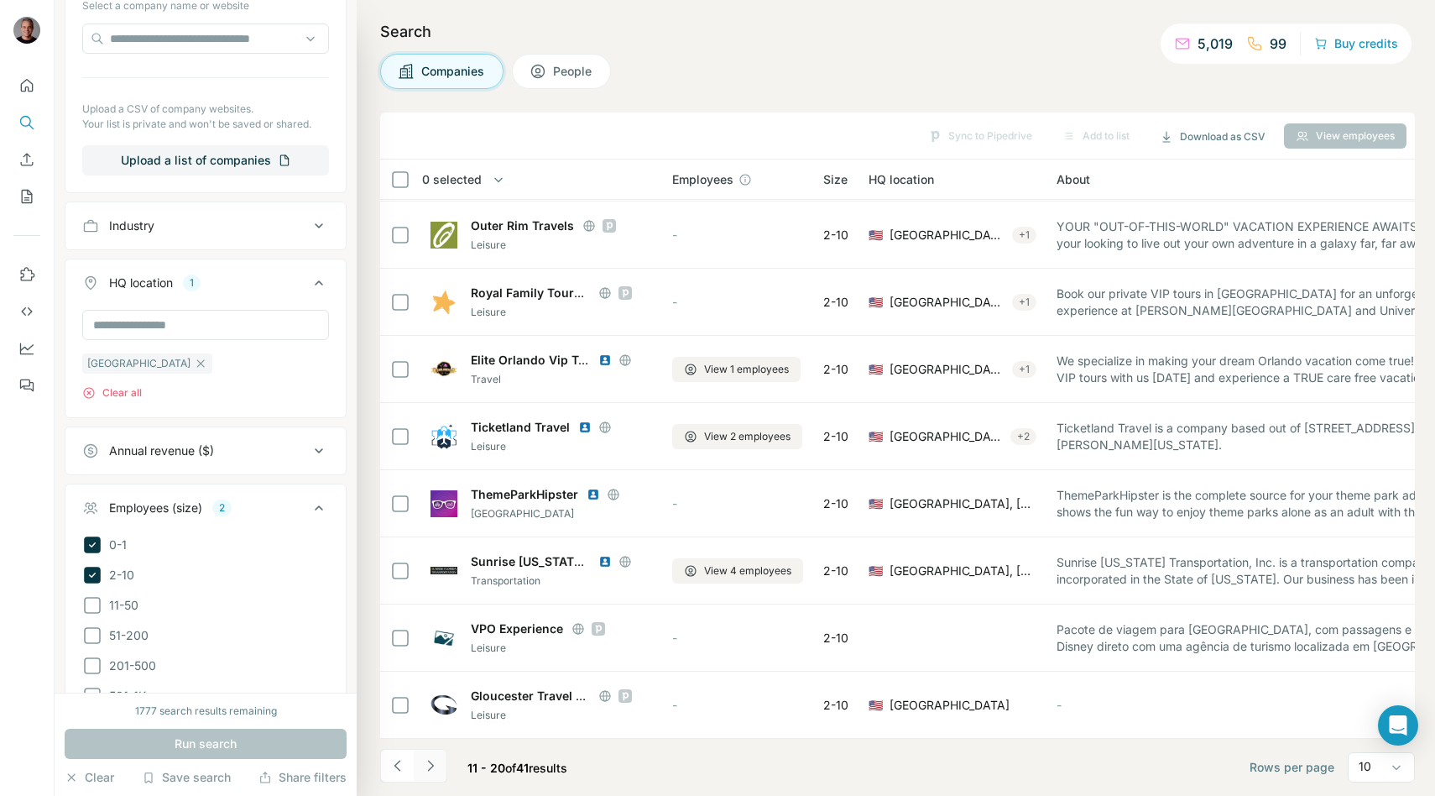
click at [423, 776] on button "Navigate to next page" at bounding box center [431, 766] width 34 height 34
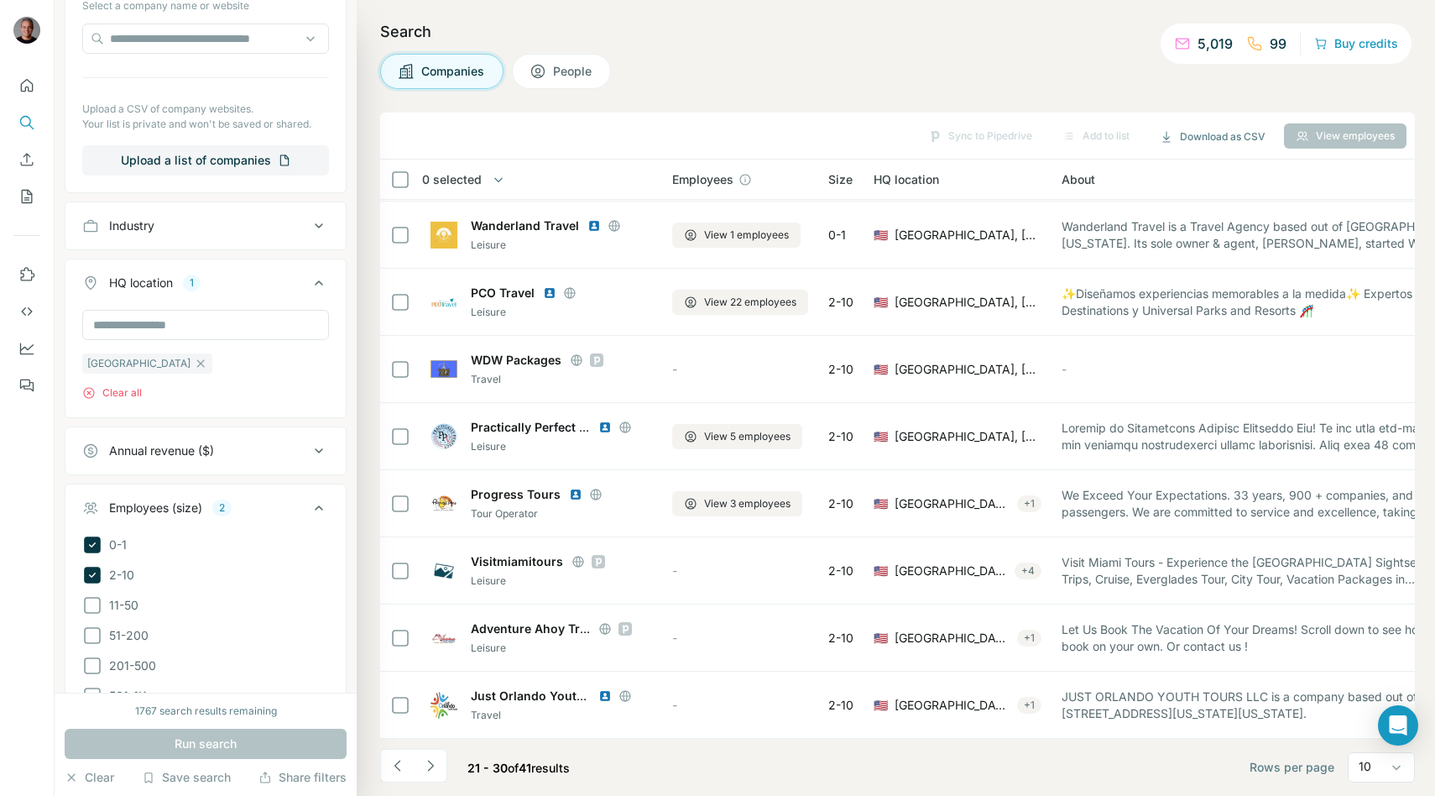
click at [592, 107] on div "Search Companies People Sync to Pipedrive Add to list Download as CSV View empl…" at bounding box center [896, 398] width 1079 height 796
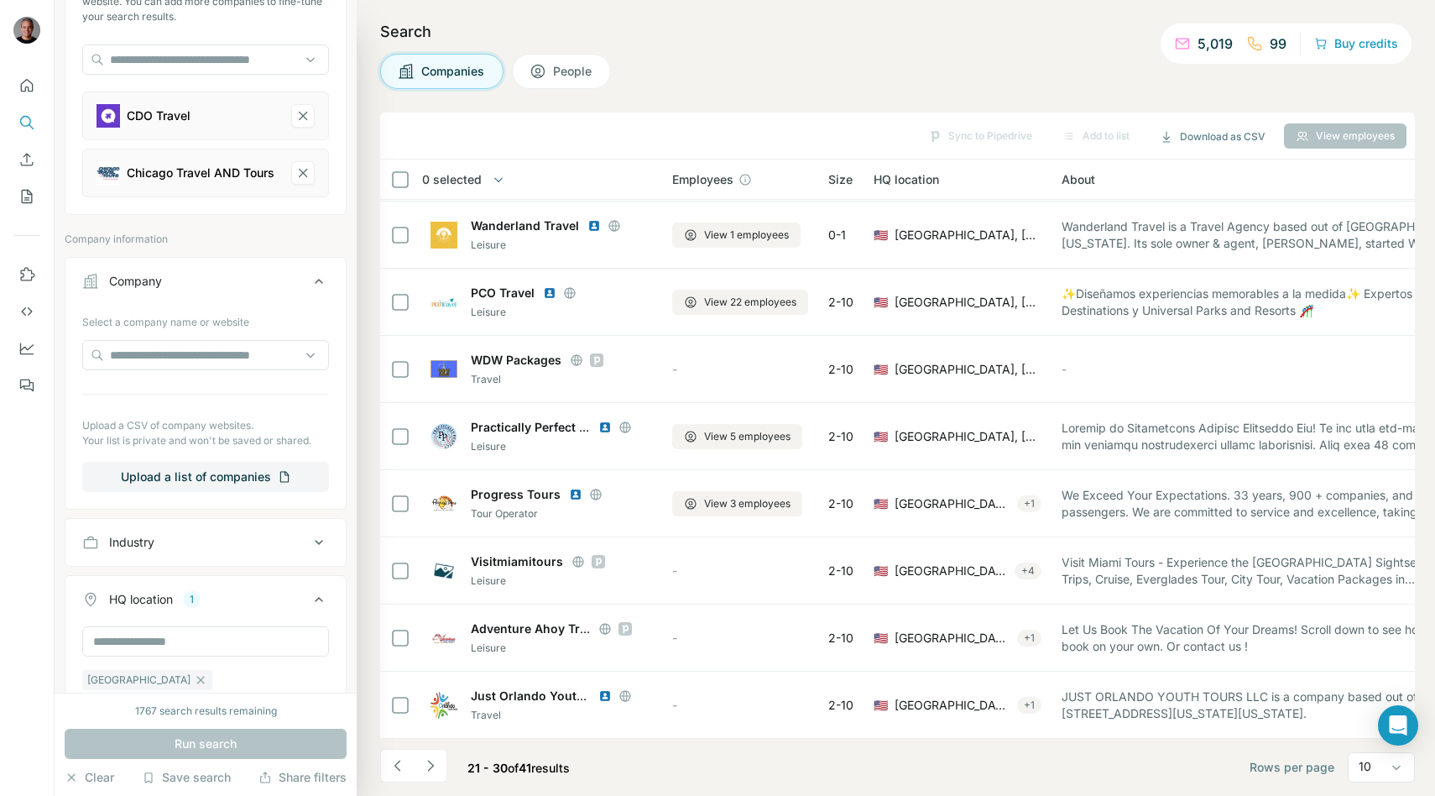
scroll to position [0, 0]
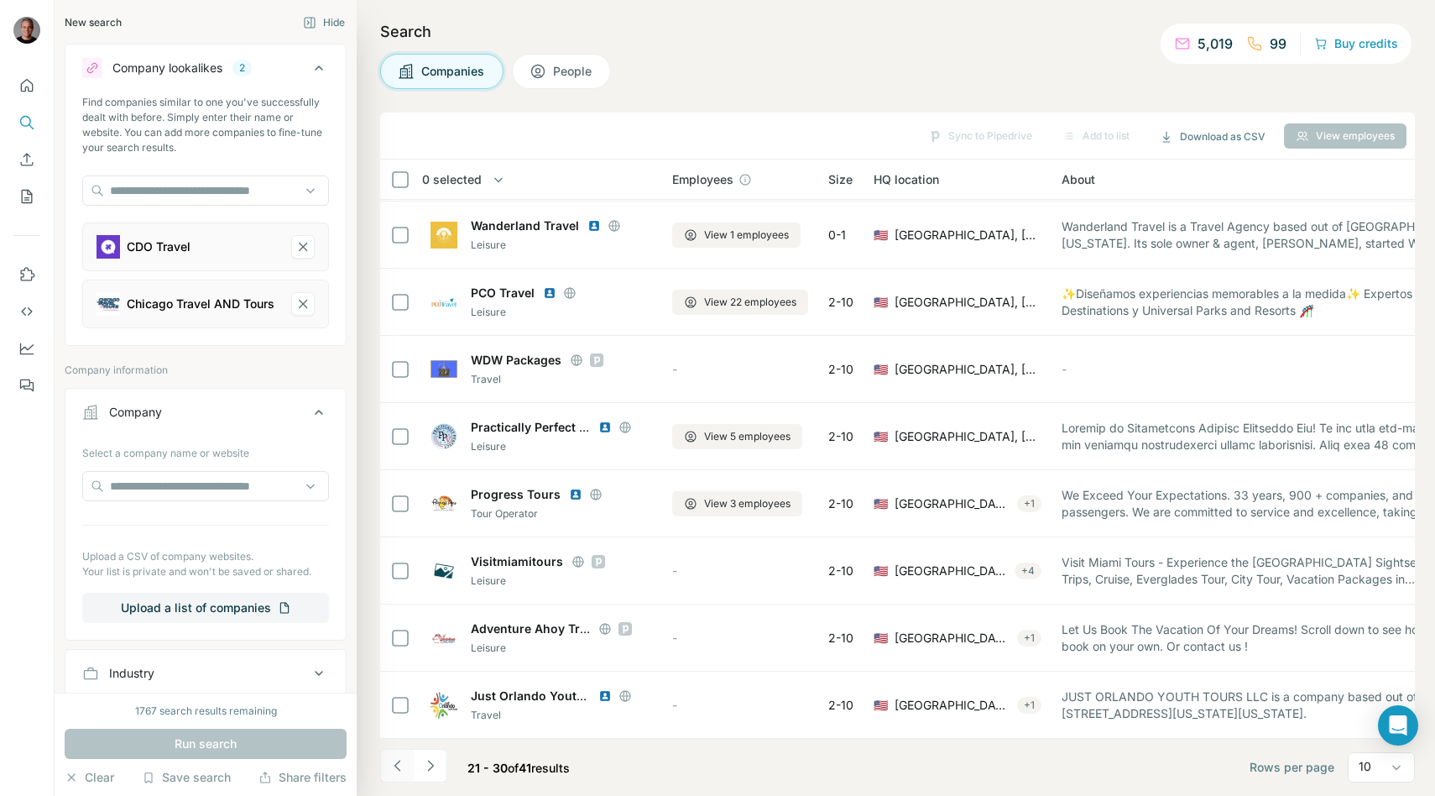
click at [398, 757] on icon "Navigate to previous page" at bounding box center [397, 765] width 17 height 17
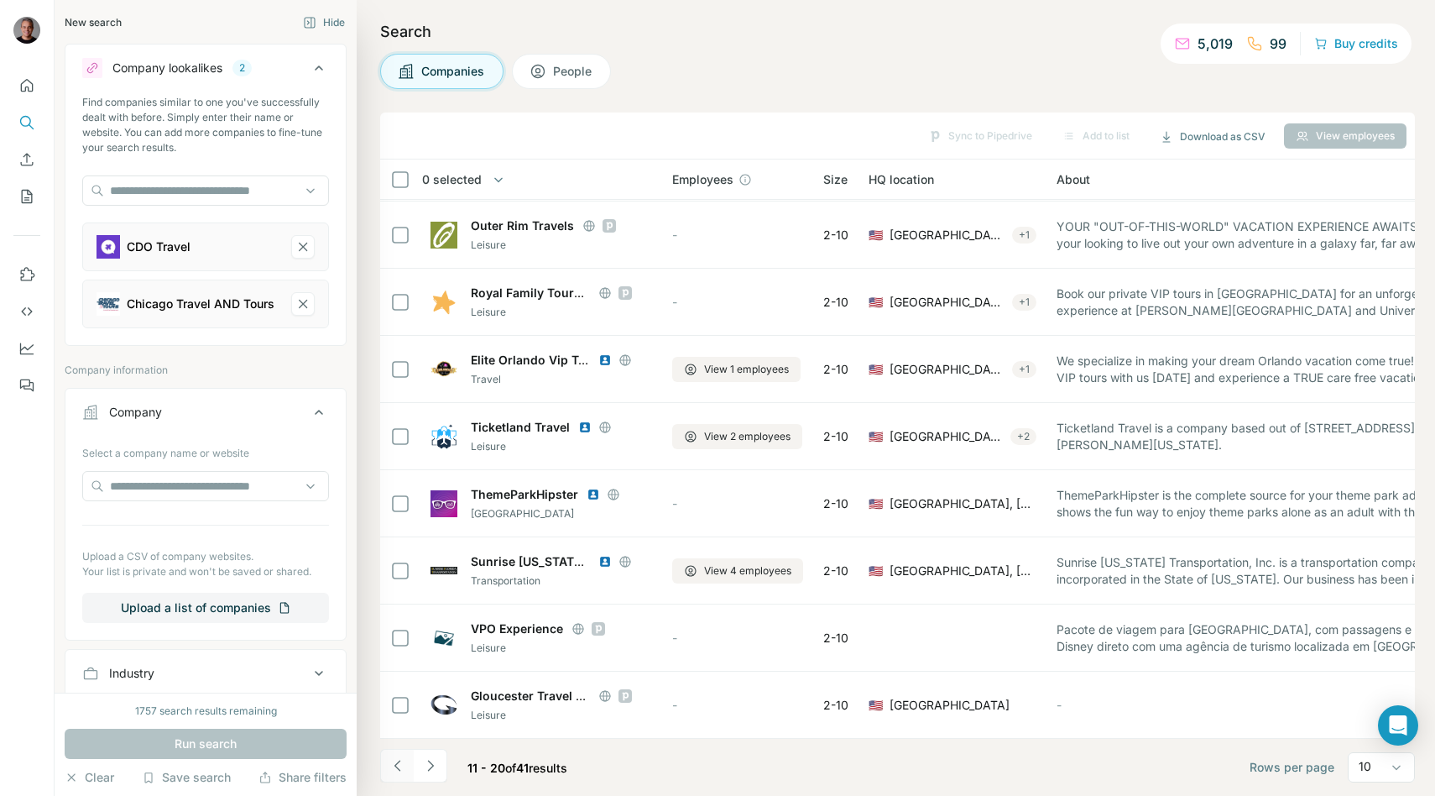
click at [392, 764] on icon "Navigate to previous page" at bounding box center [397, 765] width 17 height 17
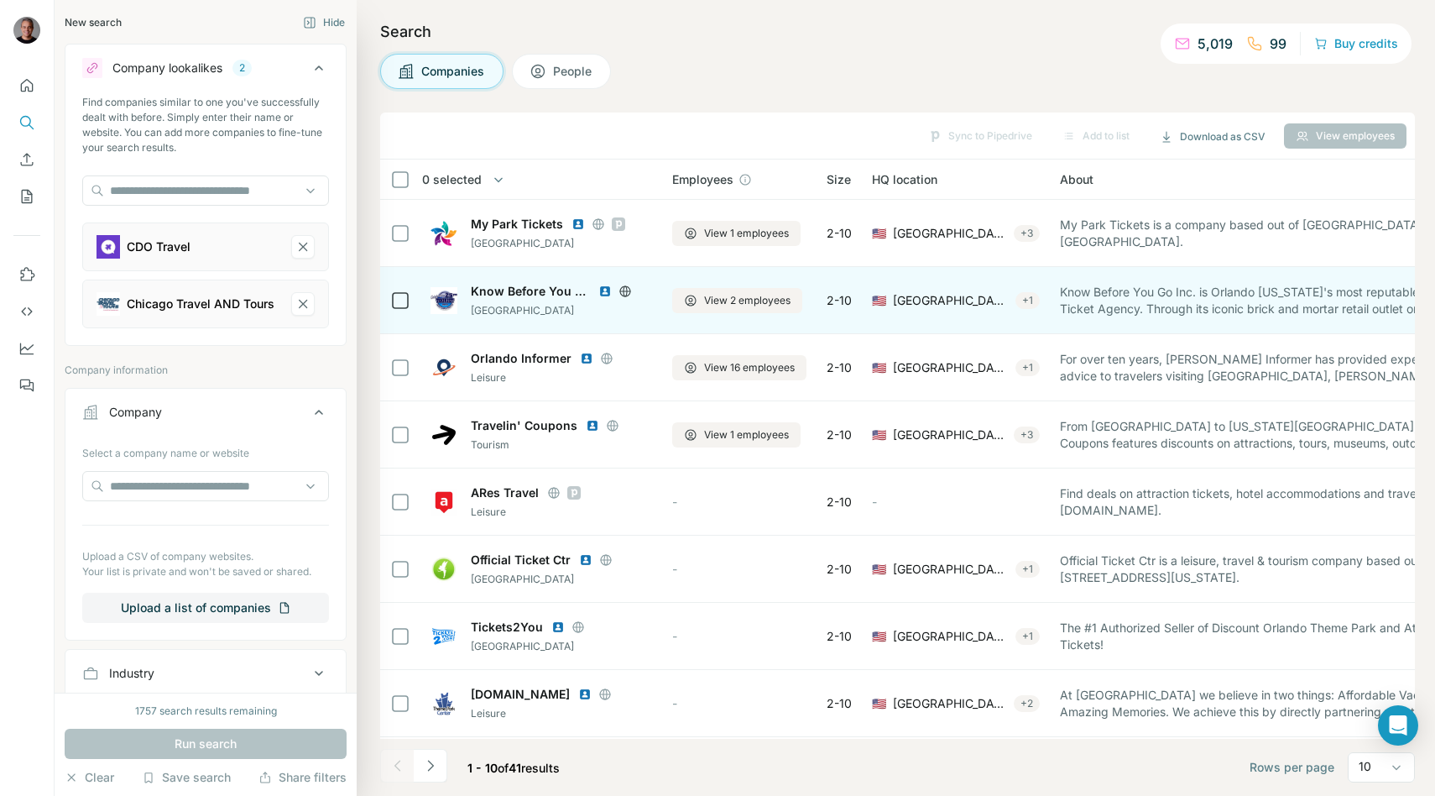
click at [606, 292] on img at bounding box center [604, 291] width 13 height 13
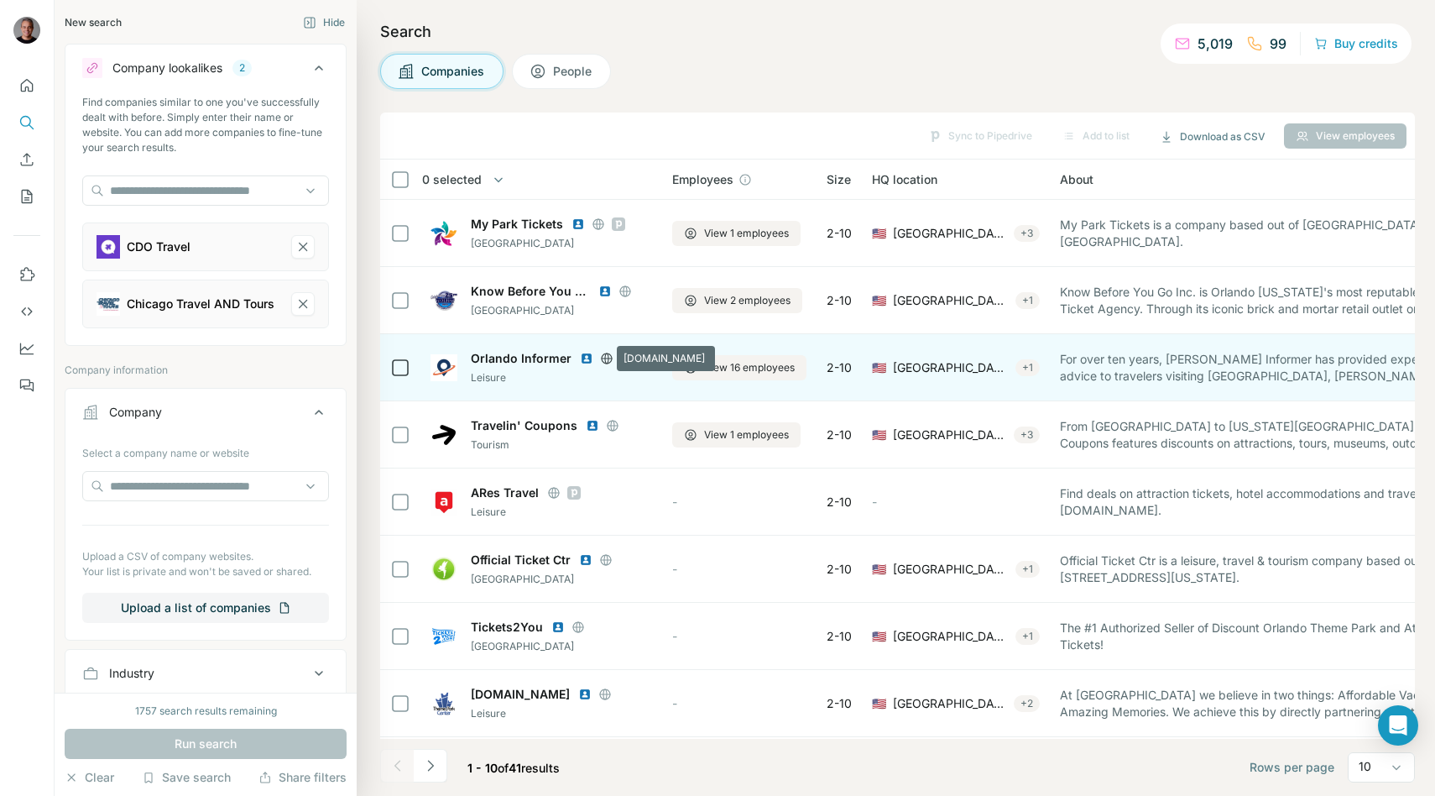
click at [607, 354] on icon at bounding box center [606, 358] width 11 height 11
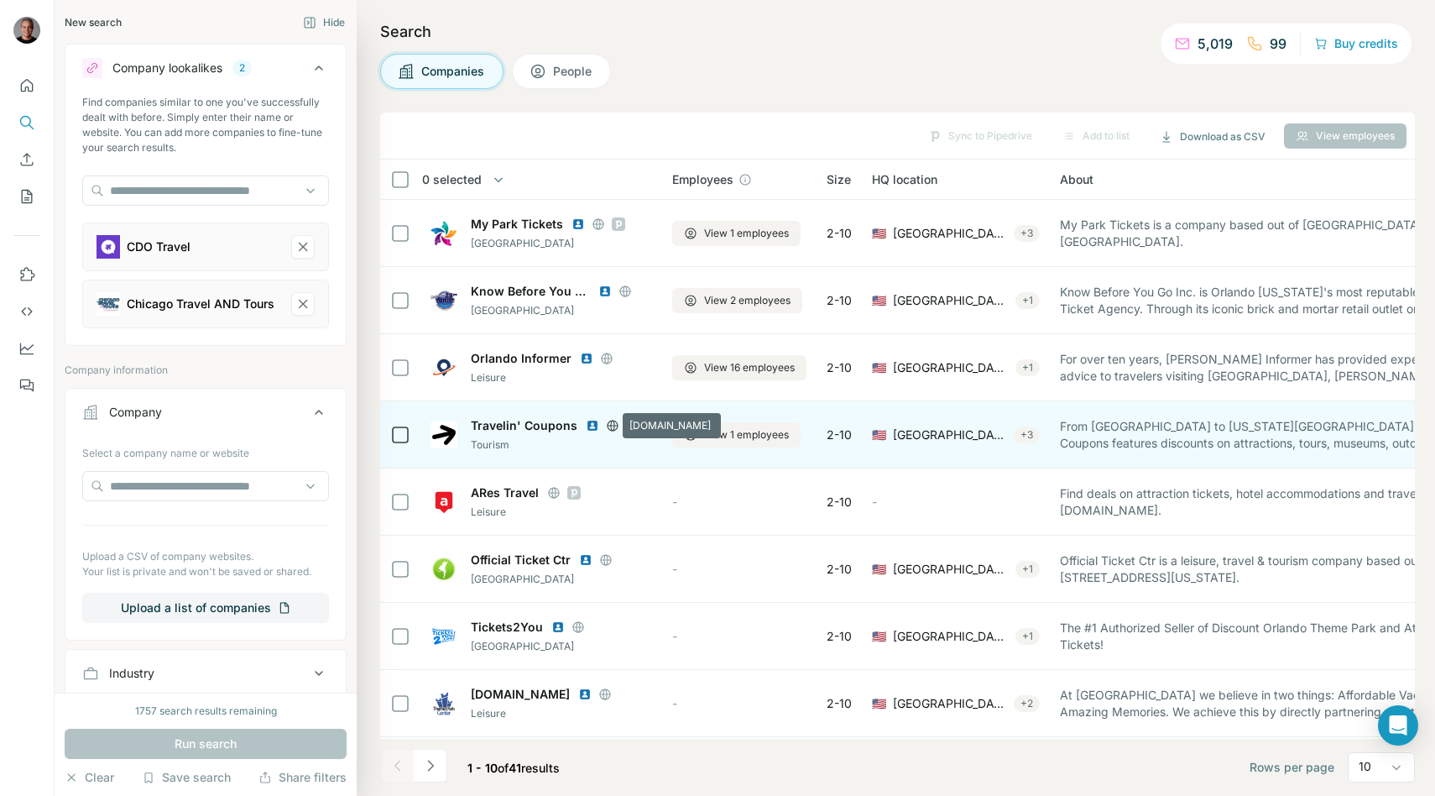
click at [608, 426] on icon at bounding box center [612, 425] width 13 height 13
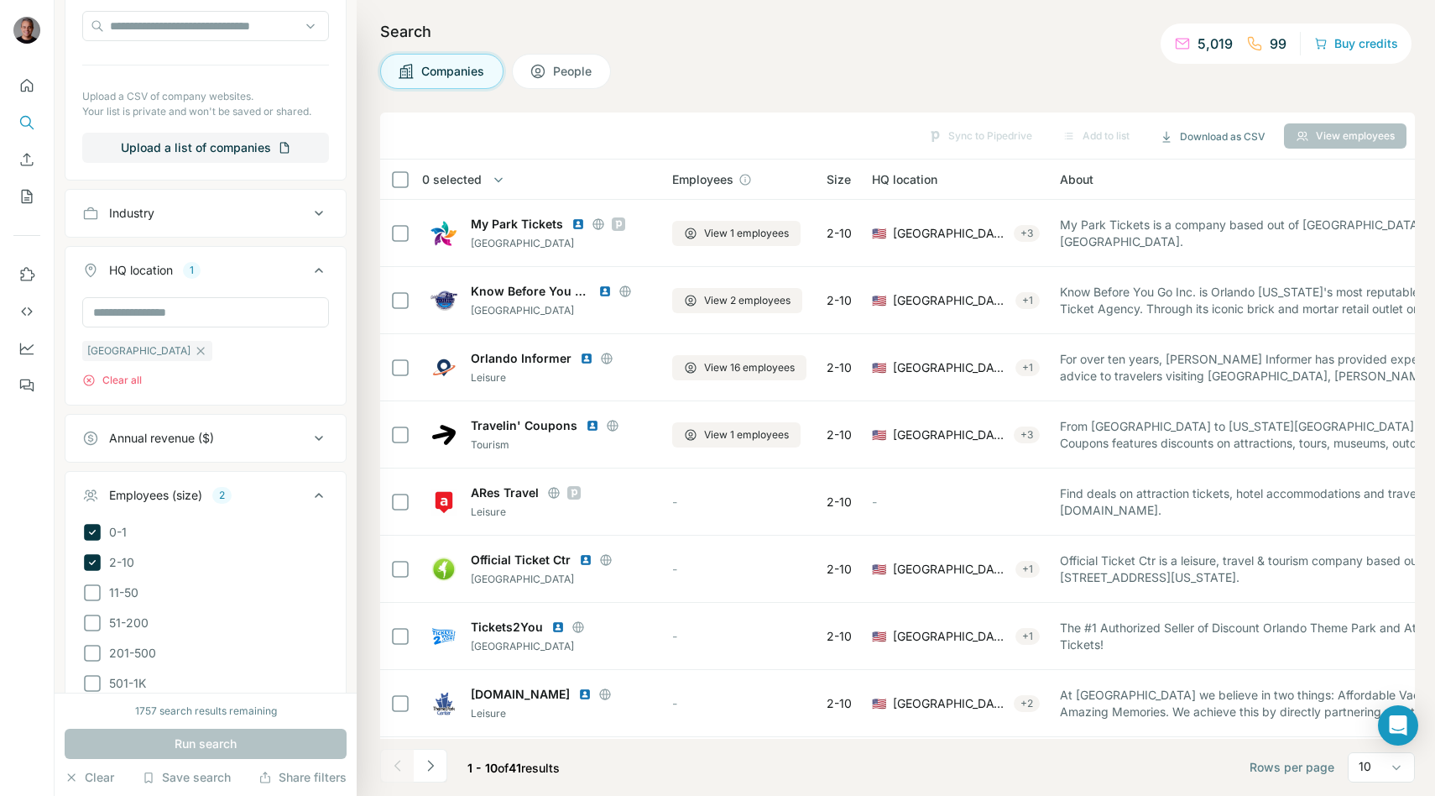
scroll to position [850, 0]
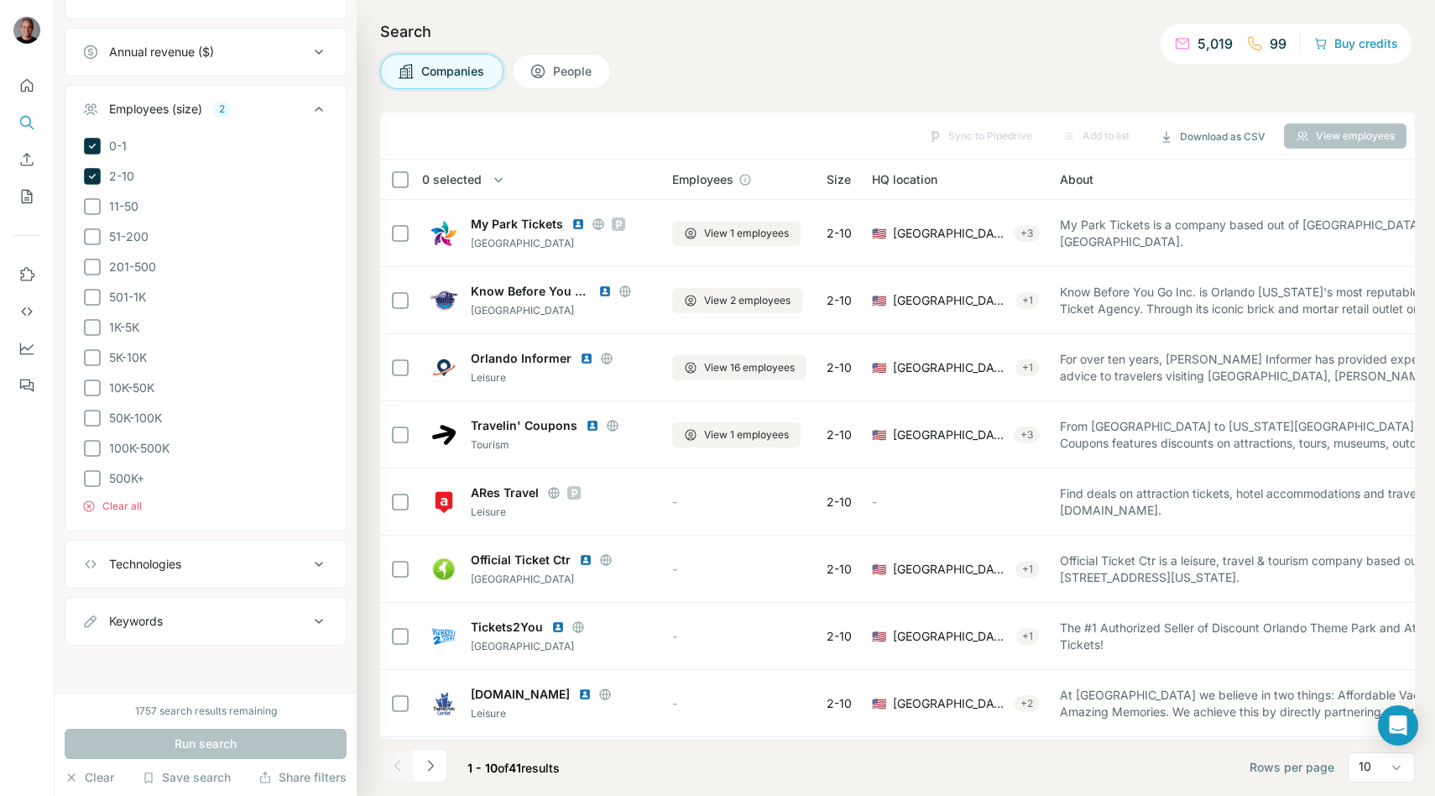
click at [253, 641] on div "Keywords" at bounding box center [206, 621] width 282 height 49
click at [253, 624] on div "Keywords" at bounding box center [195, 621] width 227 height 17
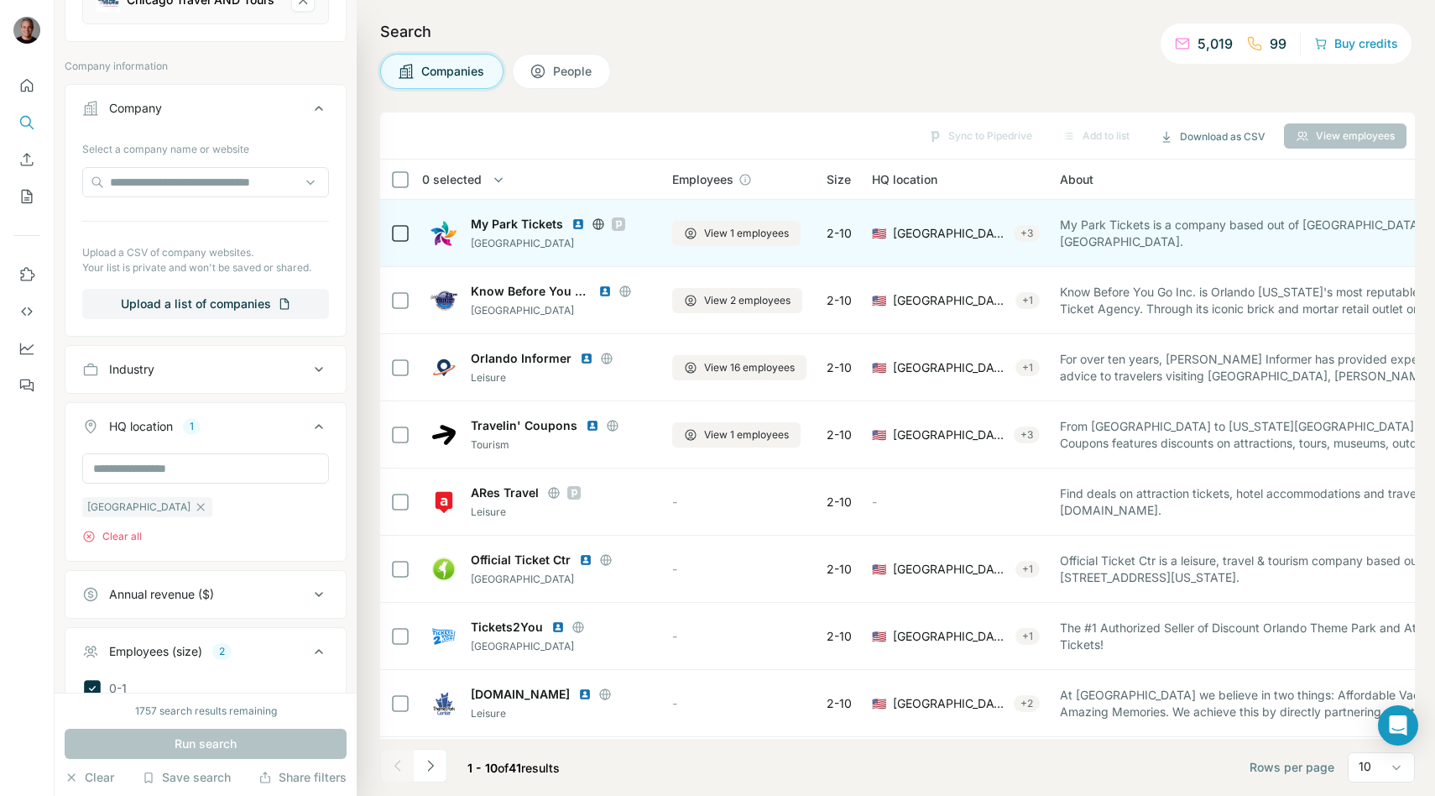
scroll to position [288, 0]
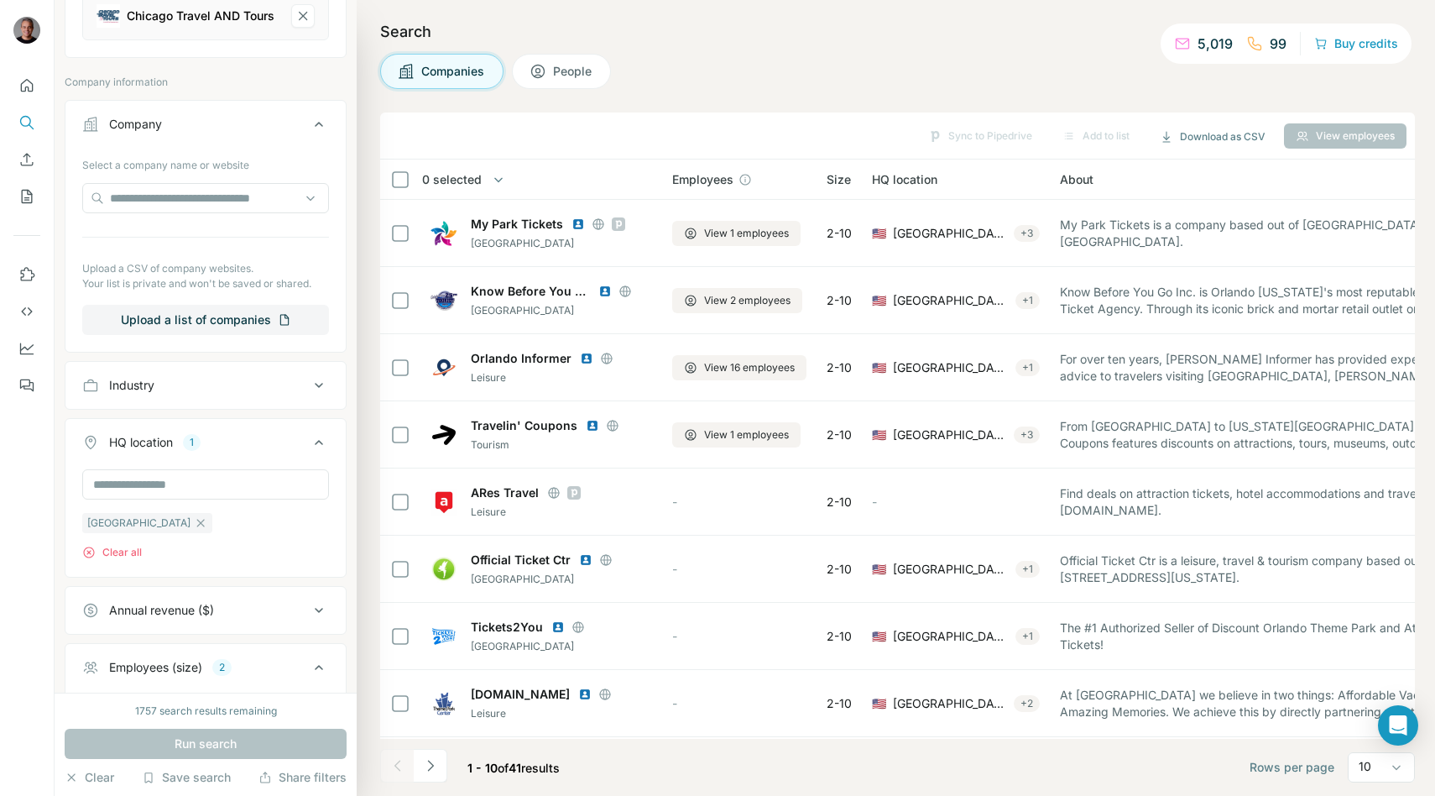
click at [535, 78] on icon at bounding box center [538, 71] width 17 height 17
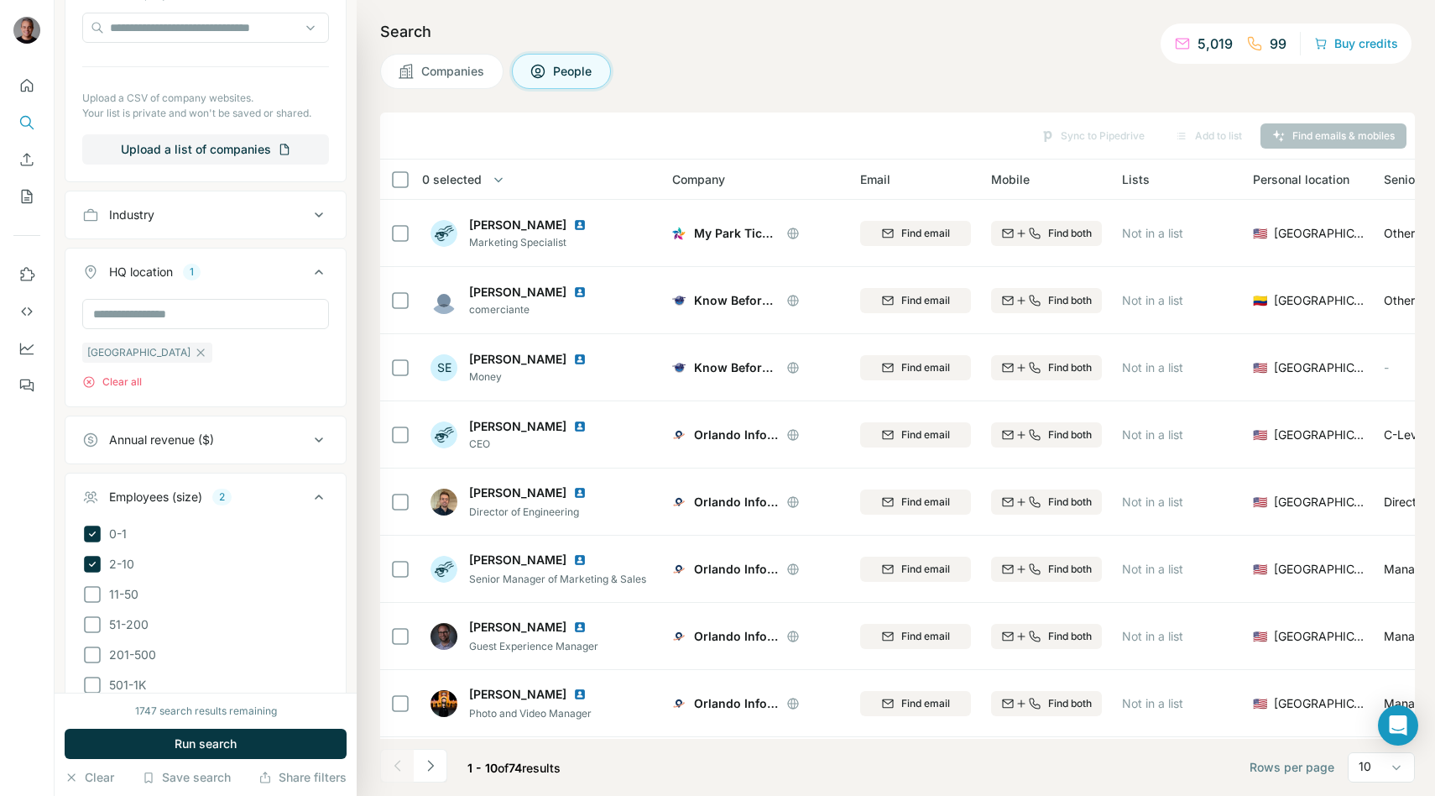
scroll to position [724, 0]
click at [229, 206] on div "Industry" at bounding box center [195, 210] width 227 height 17
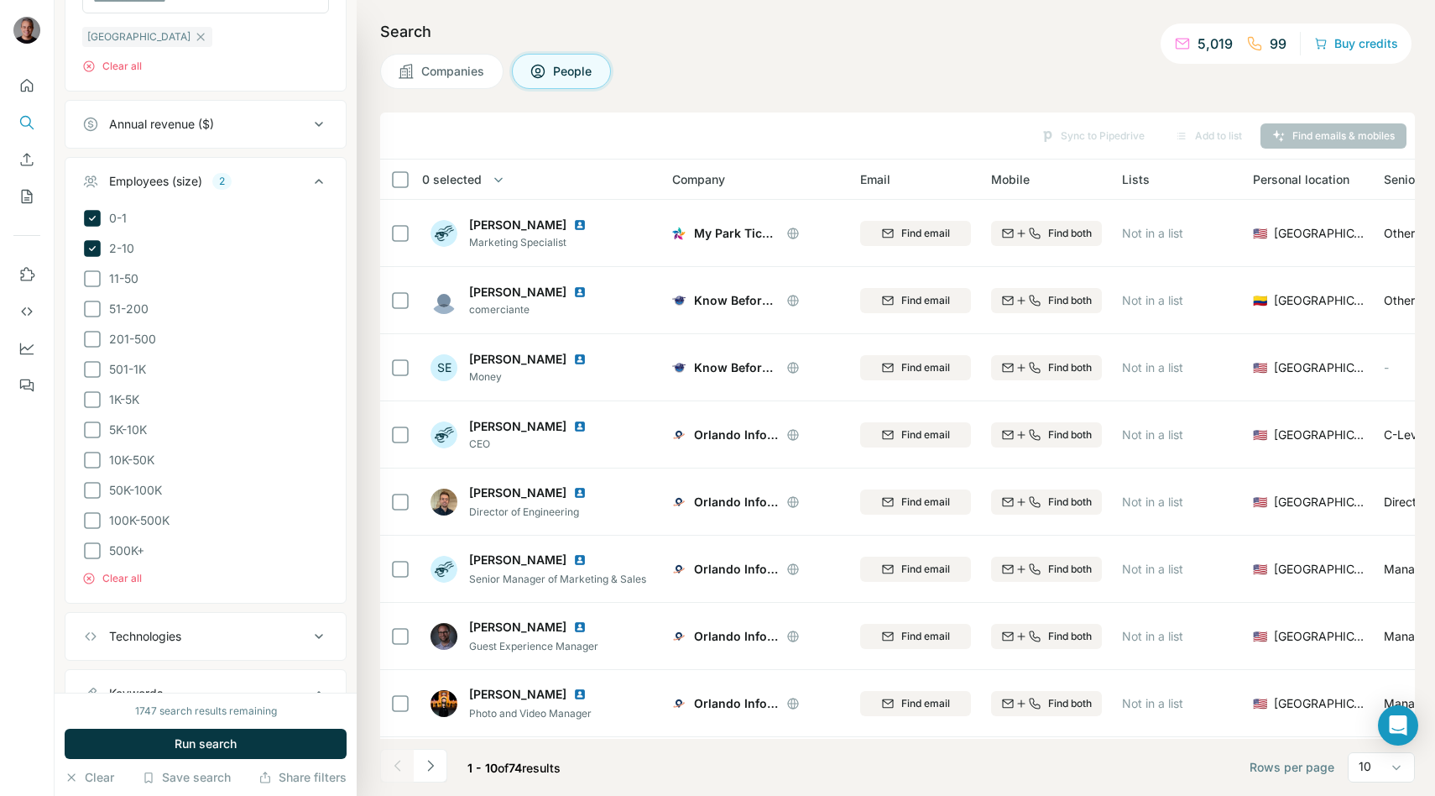
scroll to position [1213, 0]
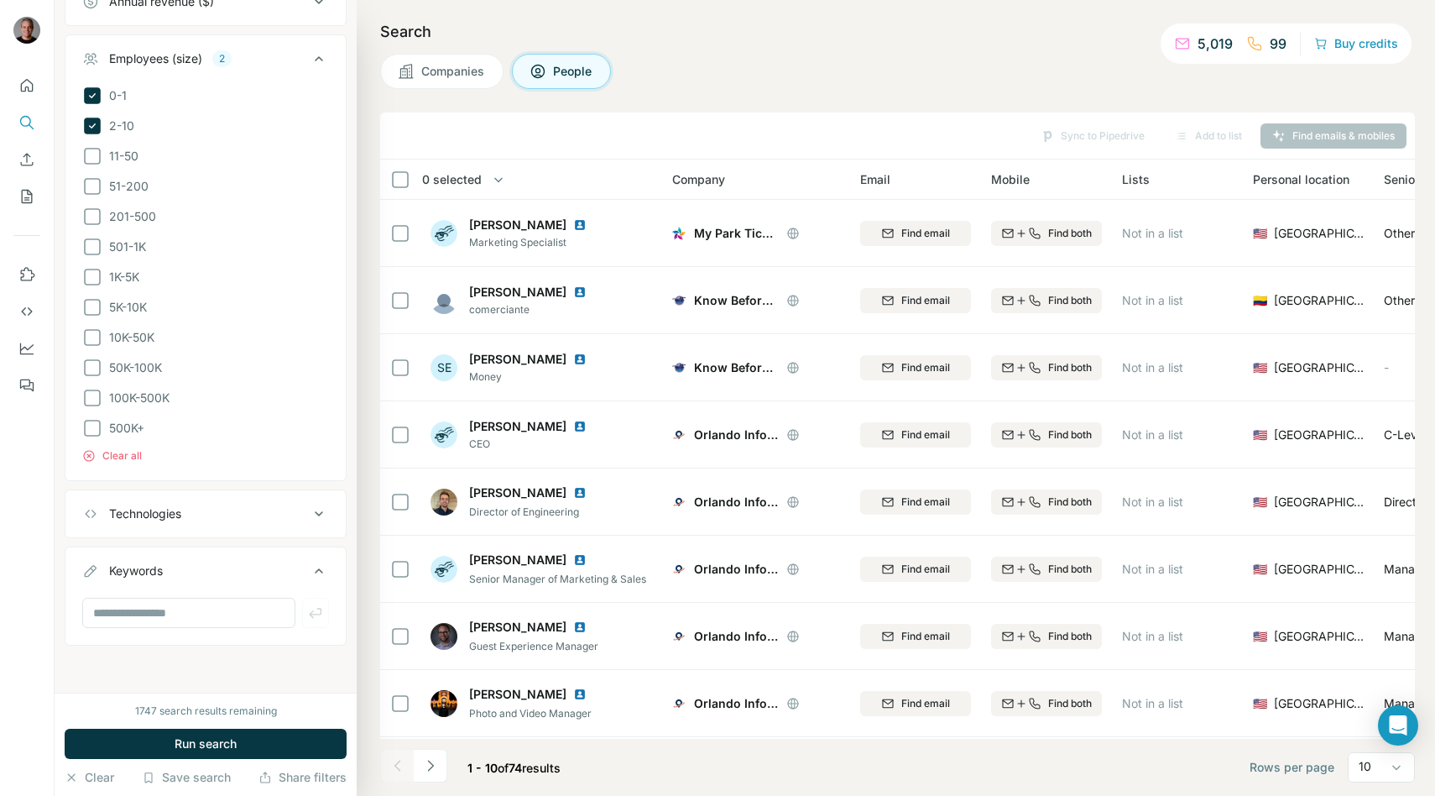
click at [324, 57] on icon at bounding box center [319, 59] width 20 height 20
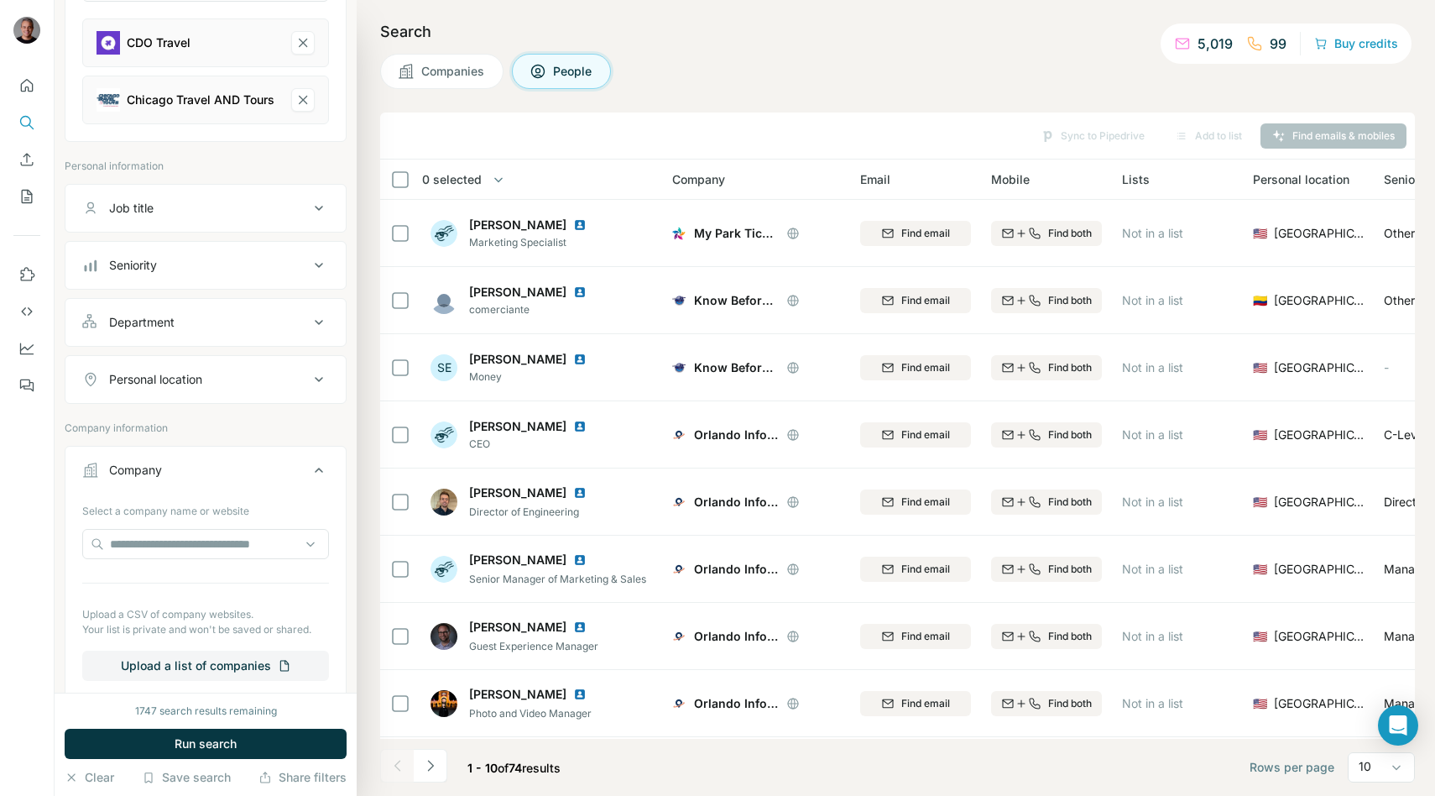
scroll to position [185, 0]
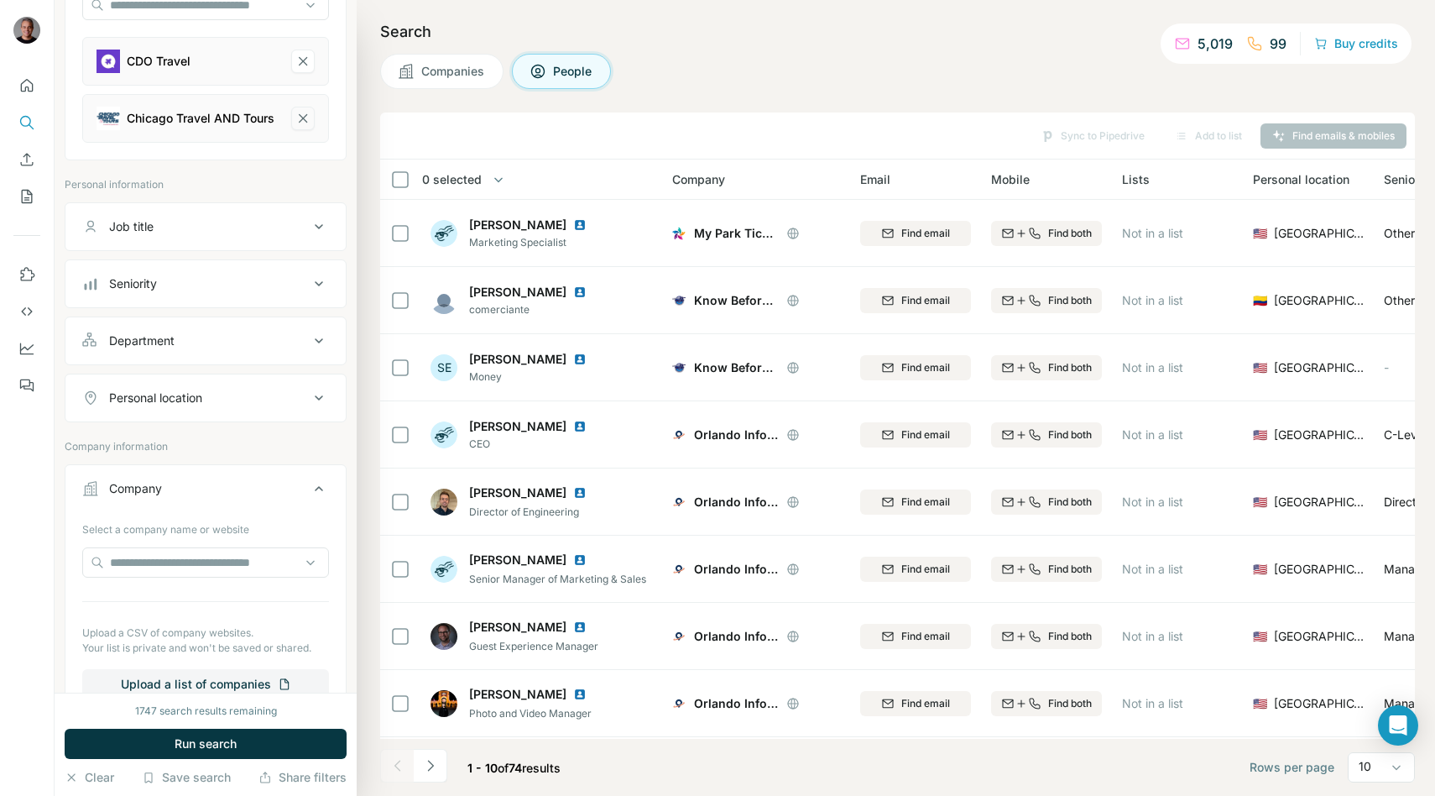
click at [301, 120] on icon "Chicago Travel AND Tours-remove-button" at bounding box center [302, 118] width 15 height 17
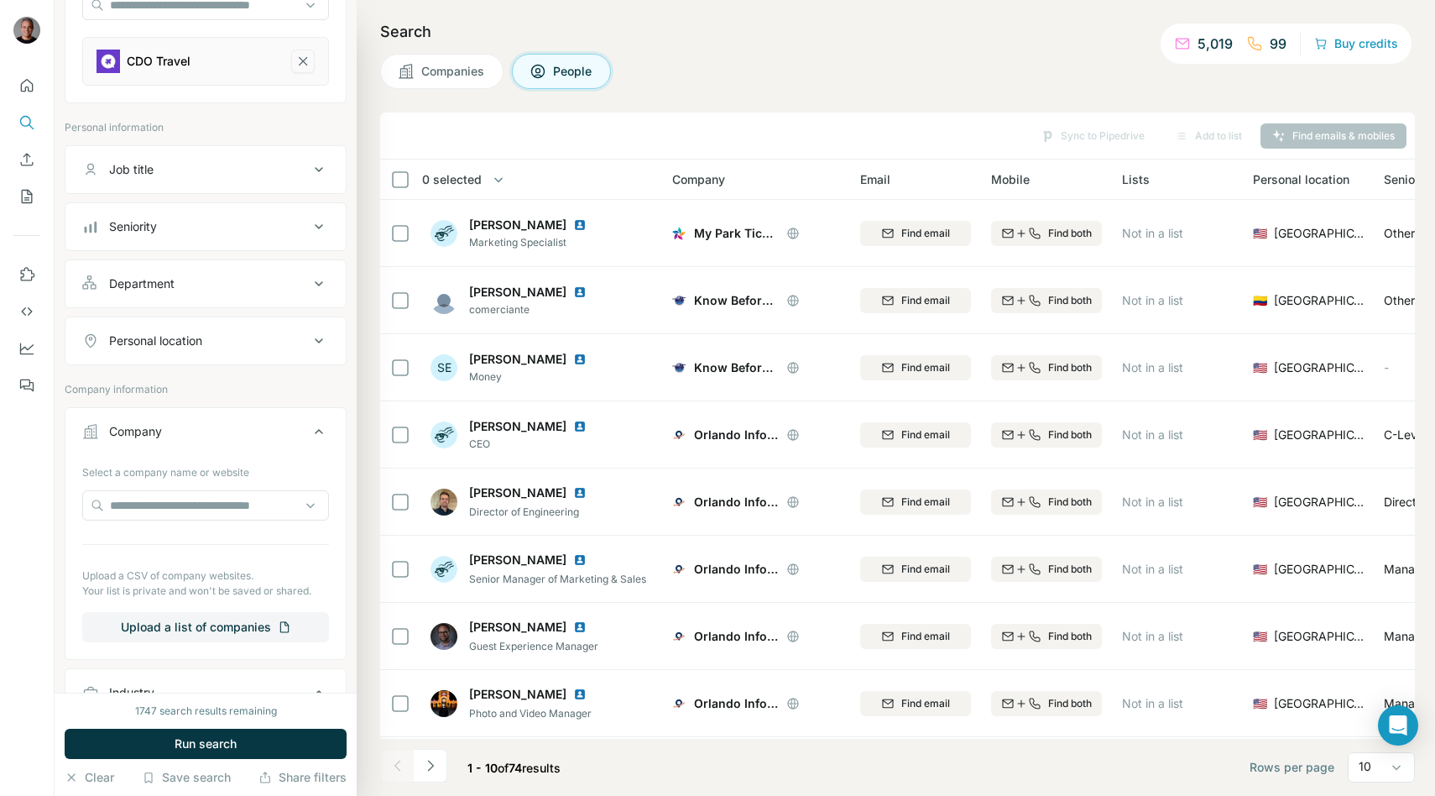
click at [305, 61] on icon "CDO Travel-remove-button" at bounding box center [302, 61] width 15 height 17
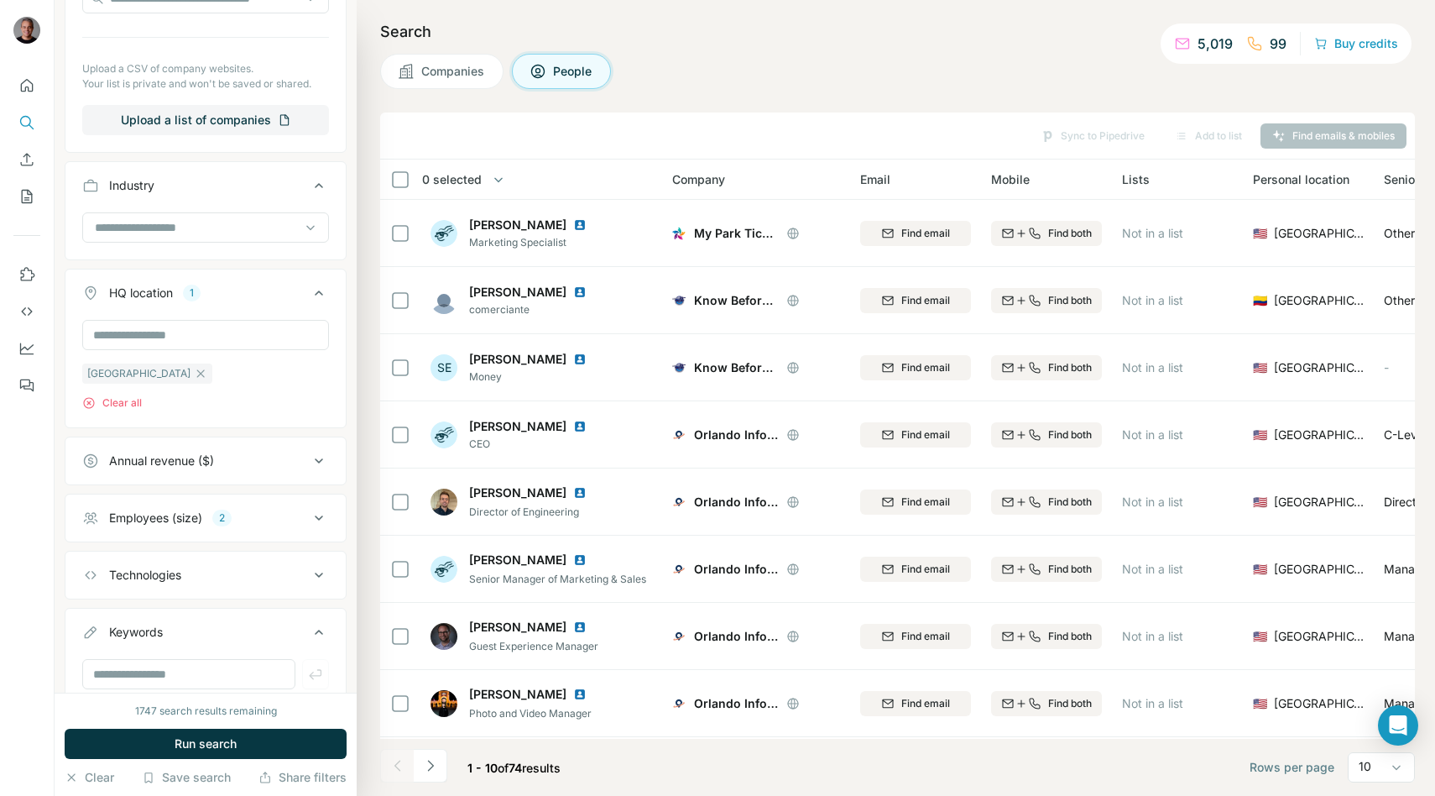
scroll to position [687, 0]
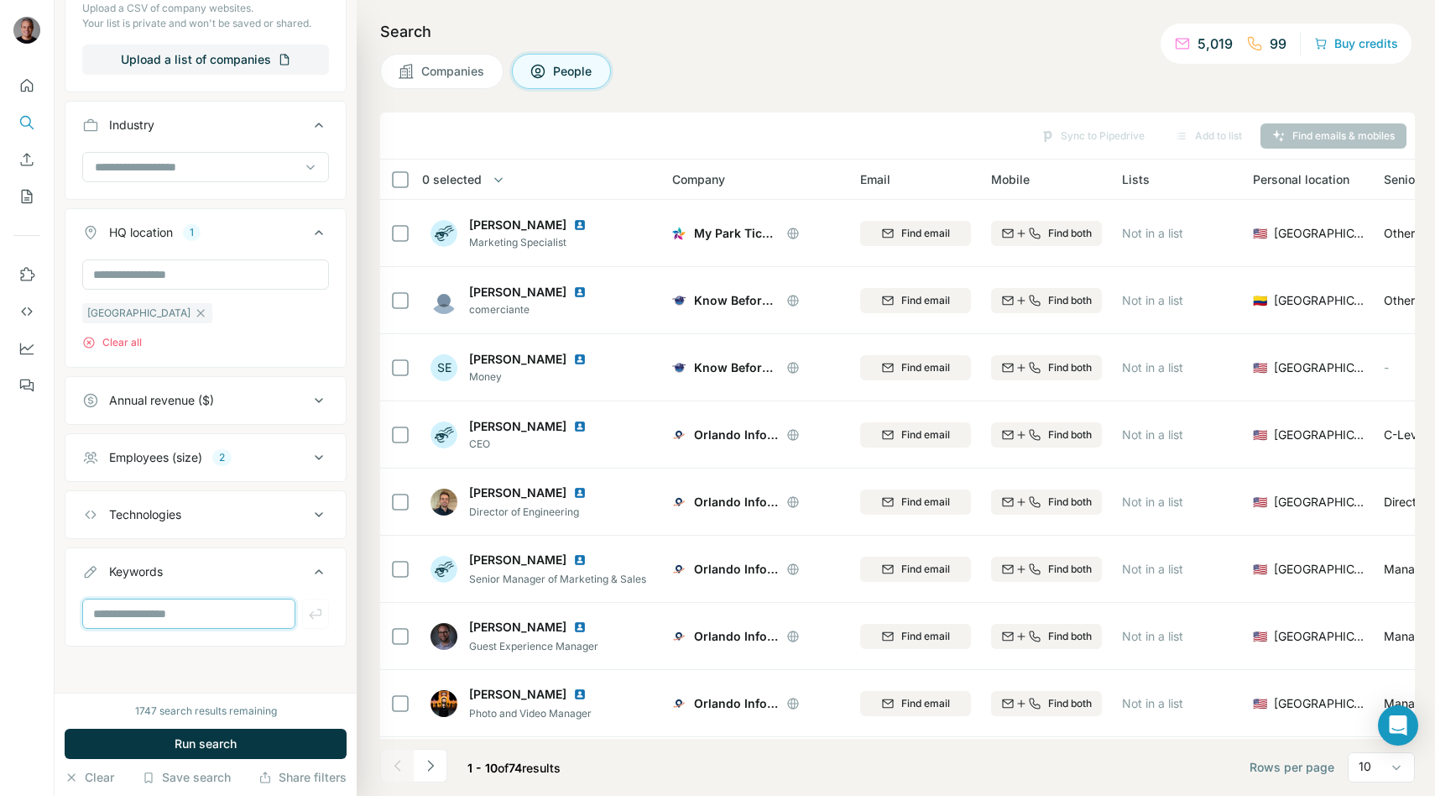
click at [160, 610] on input "text" at bounding box center [188, 613] width 213 height 30
type input "**********"
click at [316, 612] on icon "button" at bounding box center [315, 613] width 17 height 17
click at [447, 71] on span "Companies" at bounding box center [453, 71] width 65 height 17
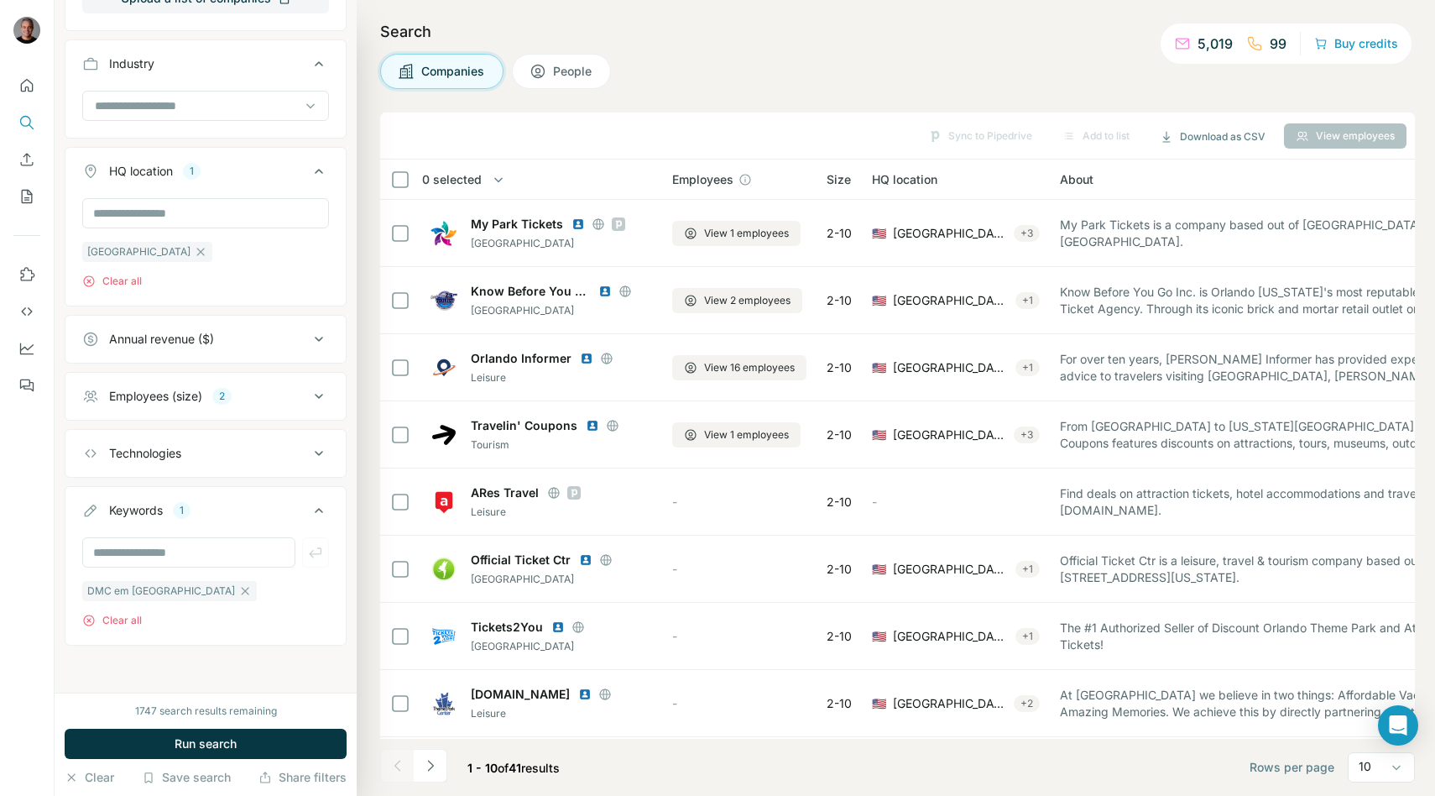
scroll to position [426, 0]
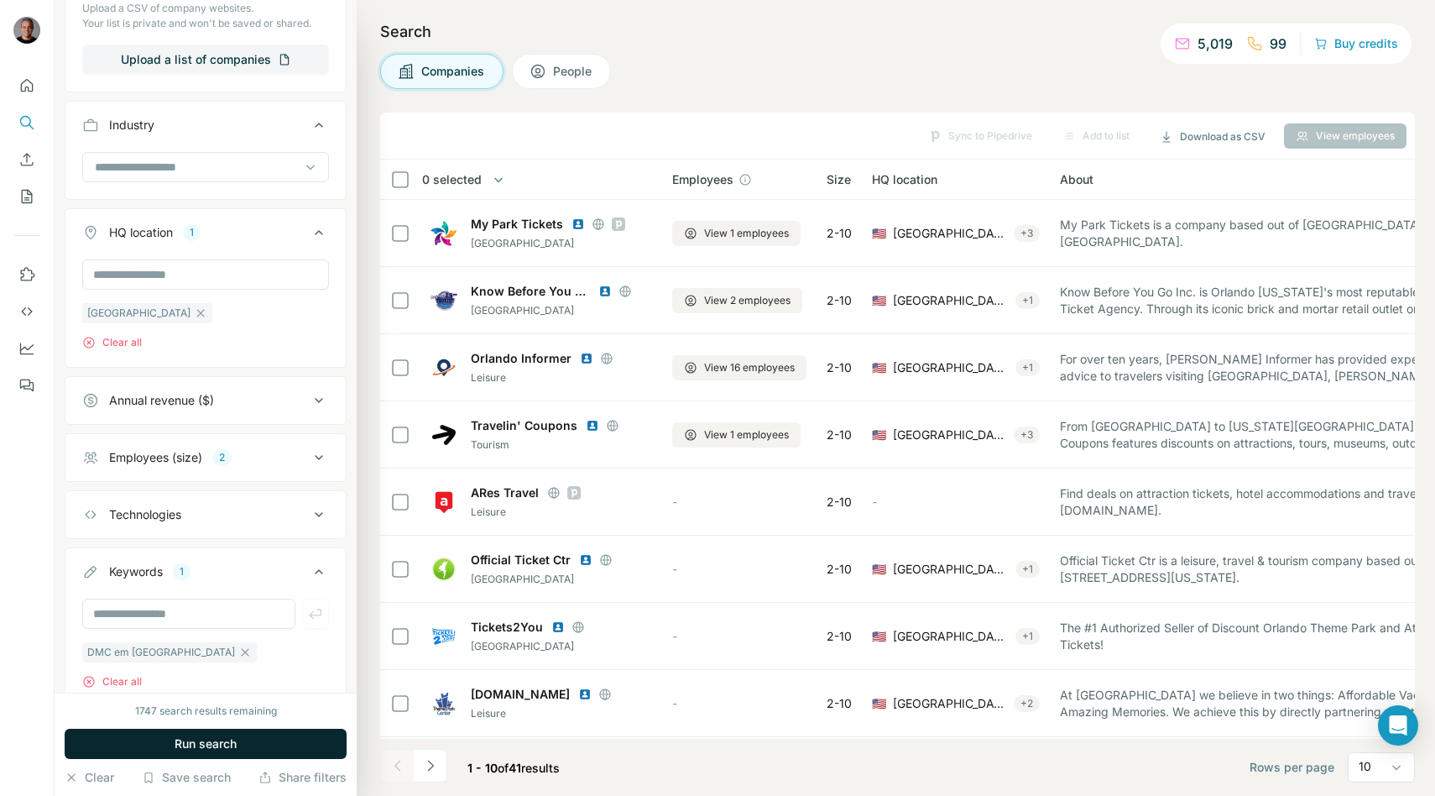
click at [298, 745] on button "Run search" at bounding box center [206, 744] width 282 height 30
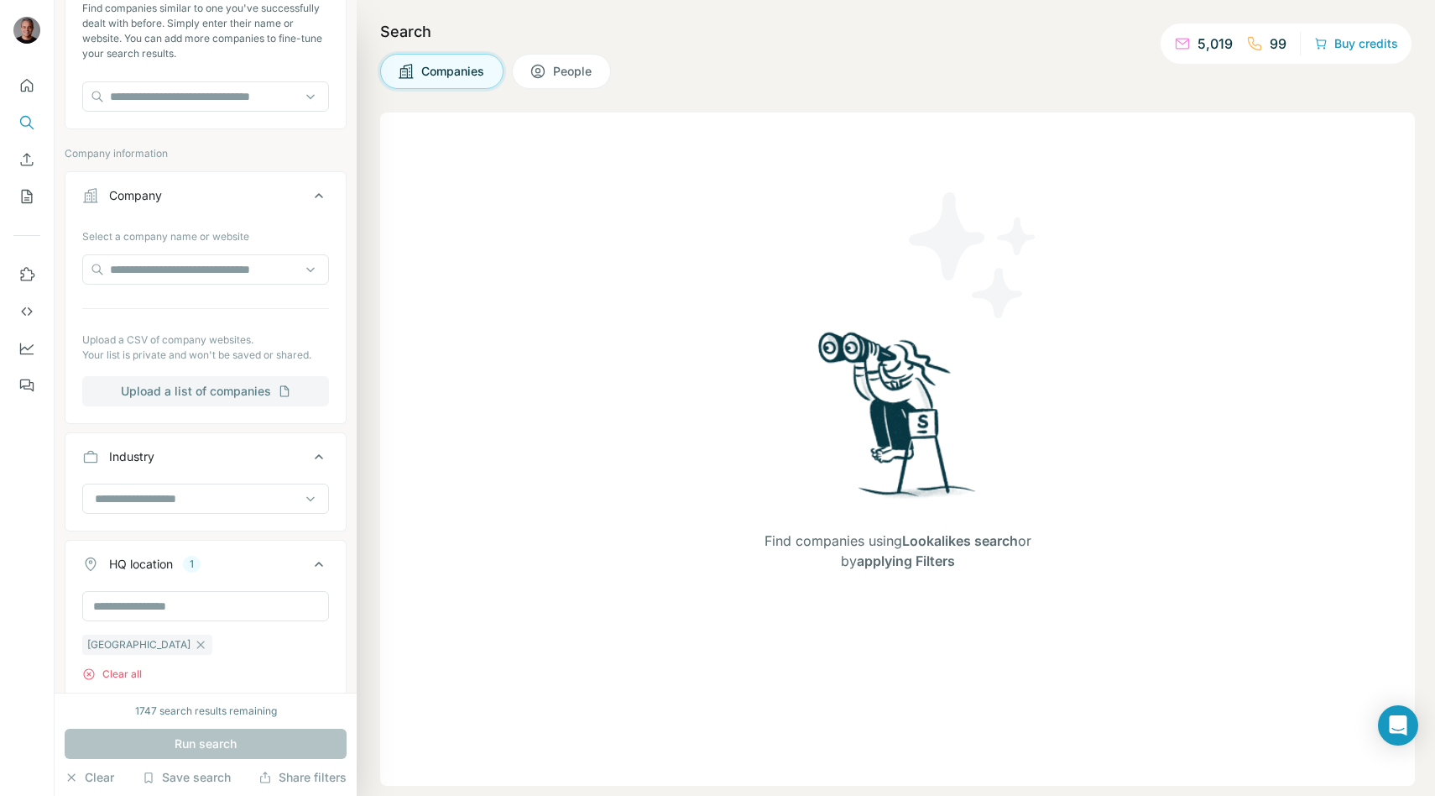
scroll to position [93, 0]
click at [191, 481] on button "Industry" at bounding box center [205, 460] width 280 height 47
click at [191, 481] on div "Industry" at bounding box center [206, 457] width 282 height 49
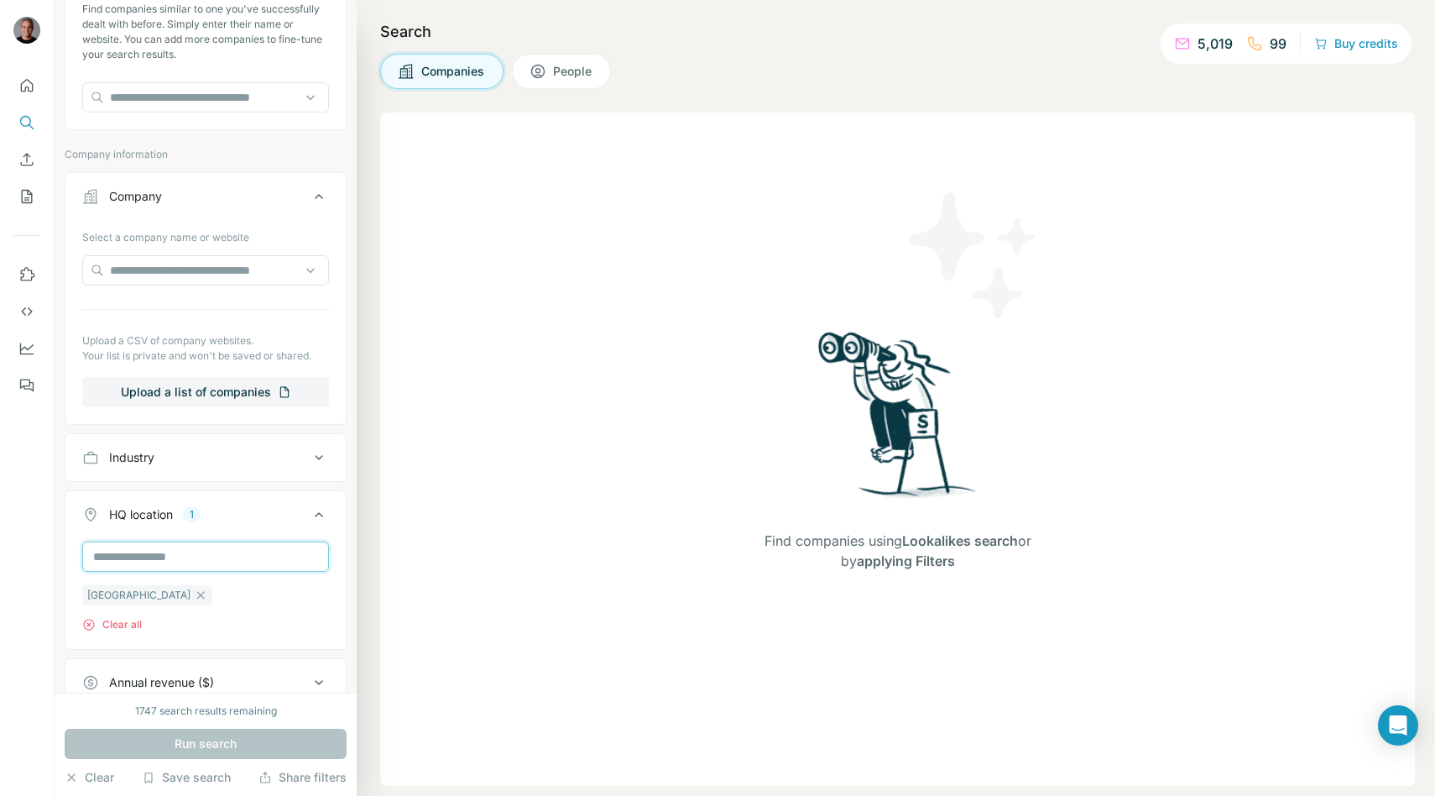
click at [180, 554] on input "text" at bounding box center [205, 556] width 247 height 30
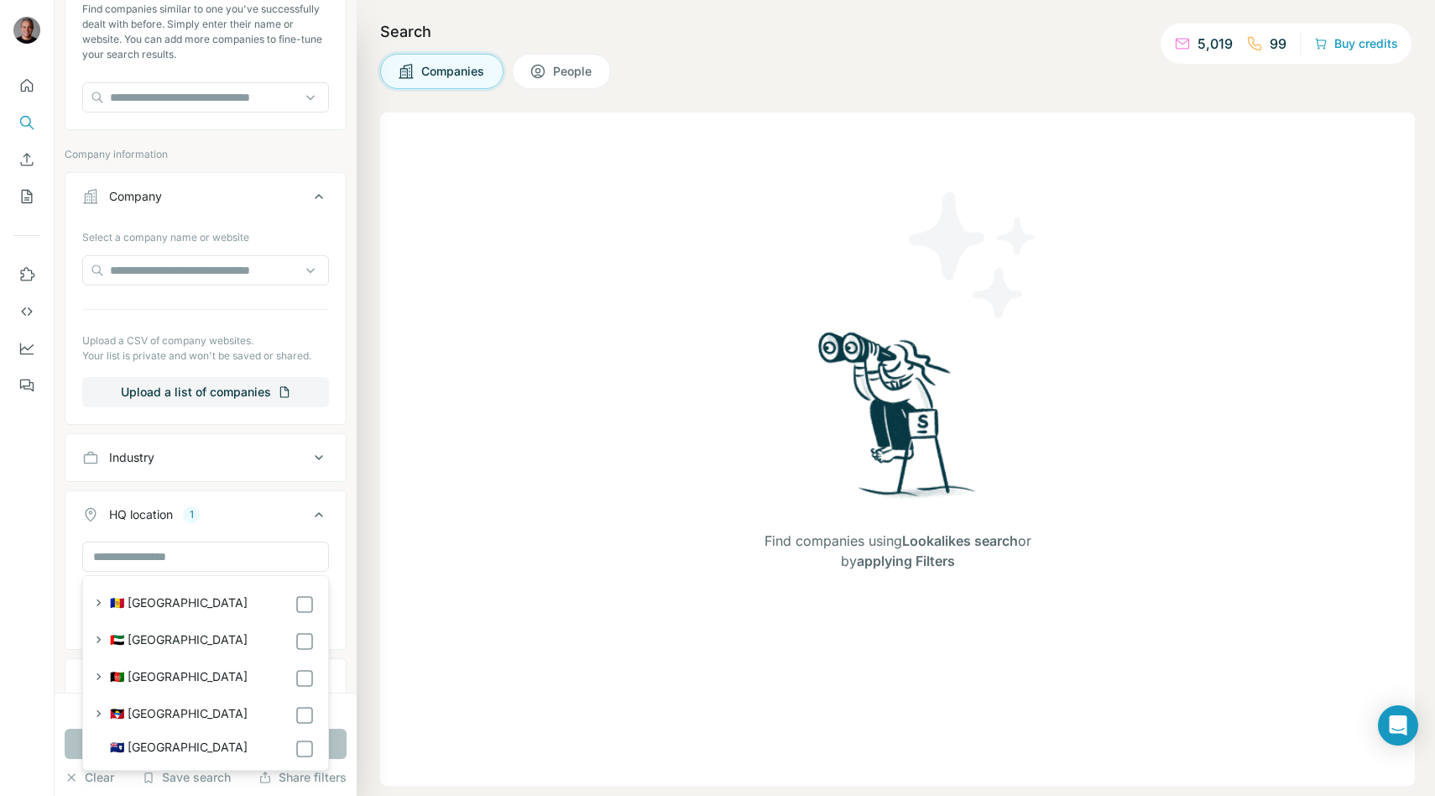
click at [175, 465] on div "Industry" at bounding box center [195, 457] width 227 height 17
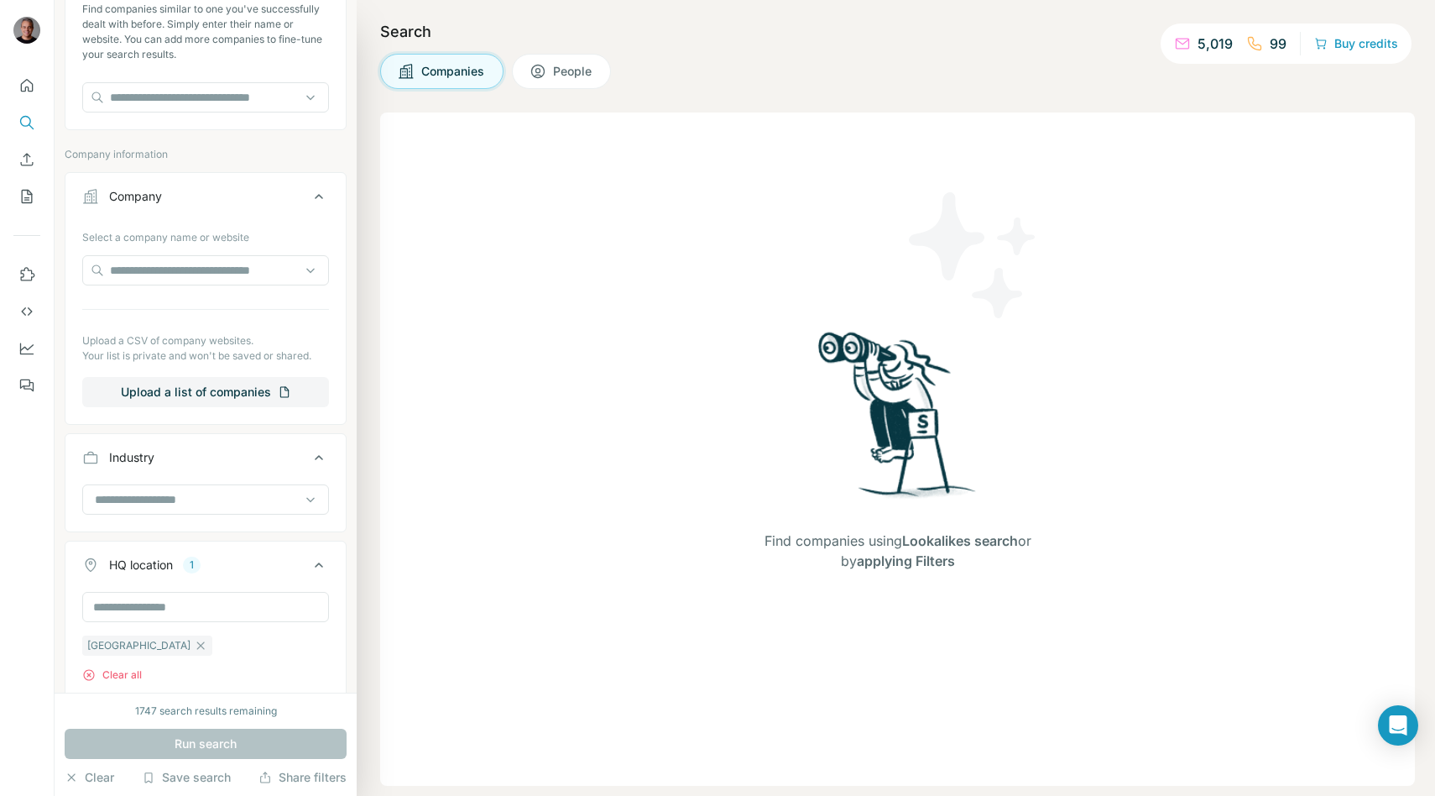
click at [173, 519] on div at bounding box center [205, 506] width 280 height 44
click at [171, 504] on input at bounding box center [196, 499] width 207 height 18
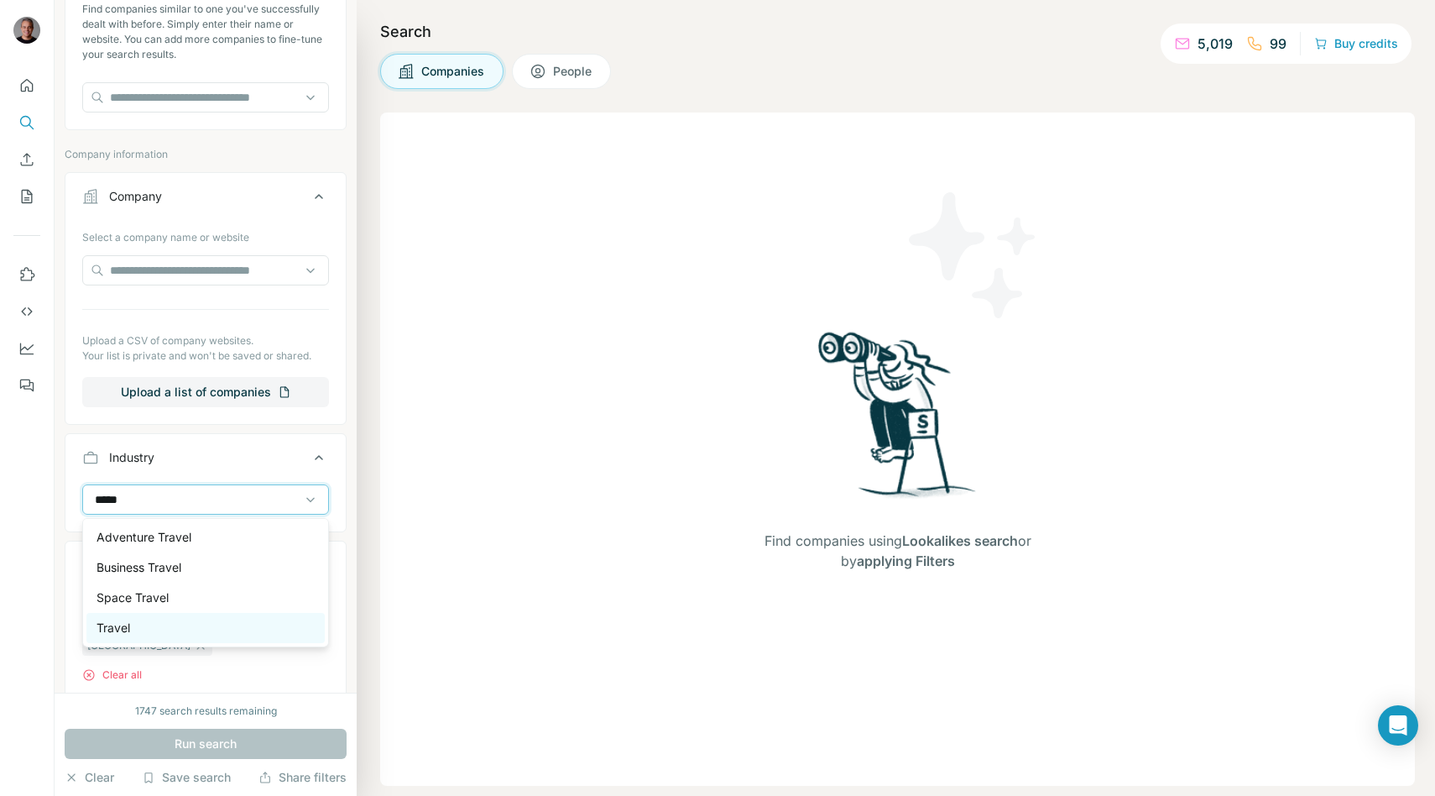
type input "*****"
click at [157, 613] on div "Travel" at bounding box center [205, 628] width 238 height 30
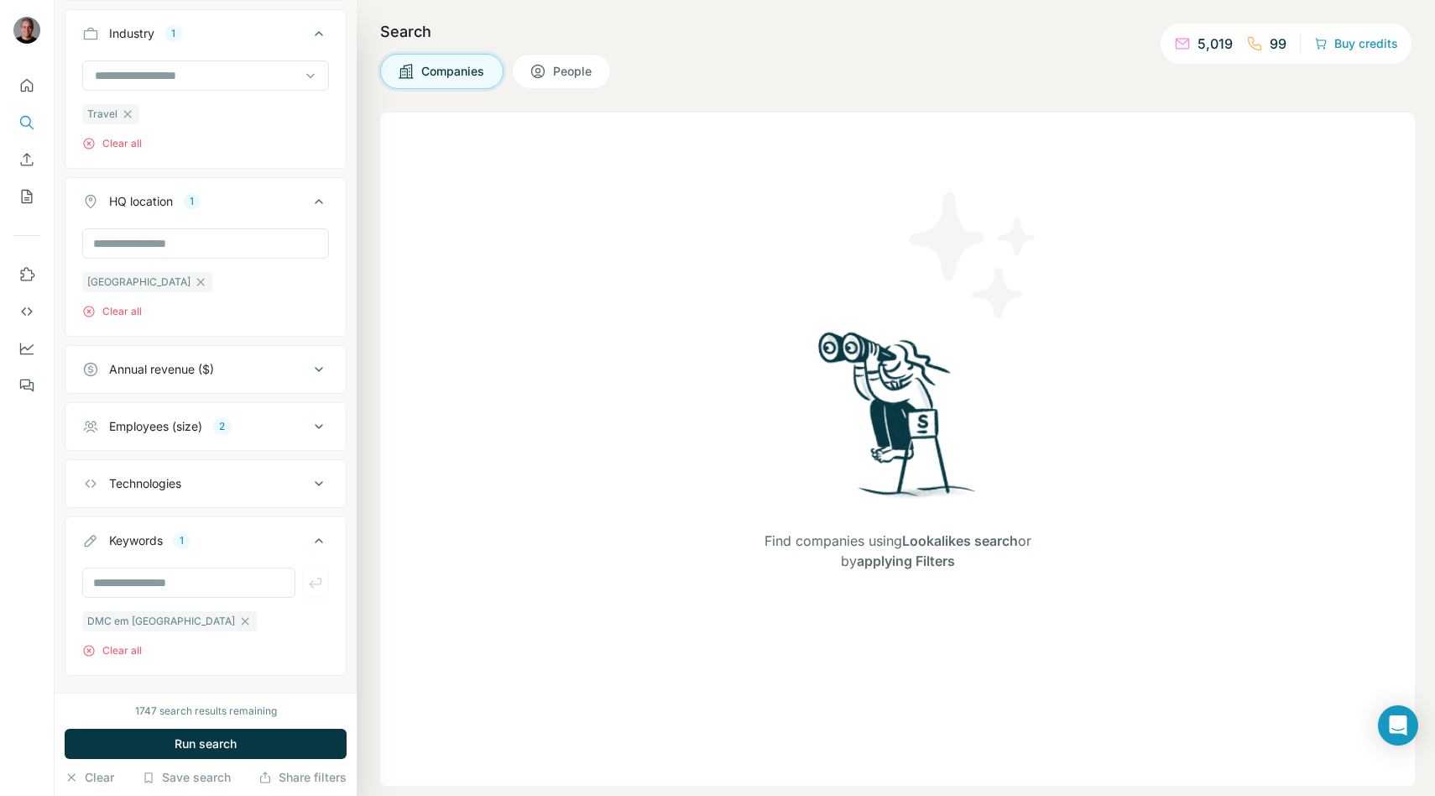
scroll to position [526, 0]
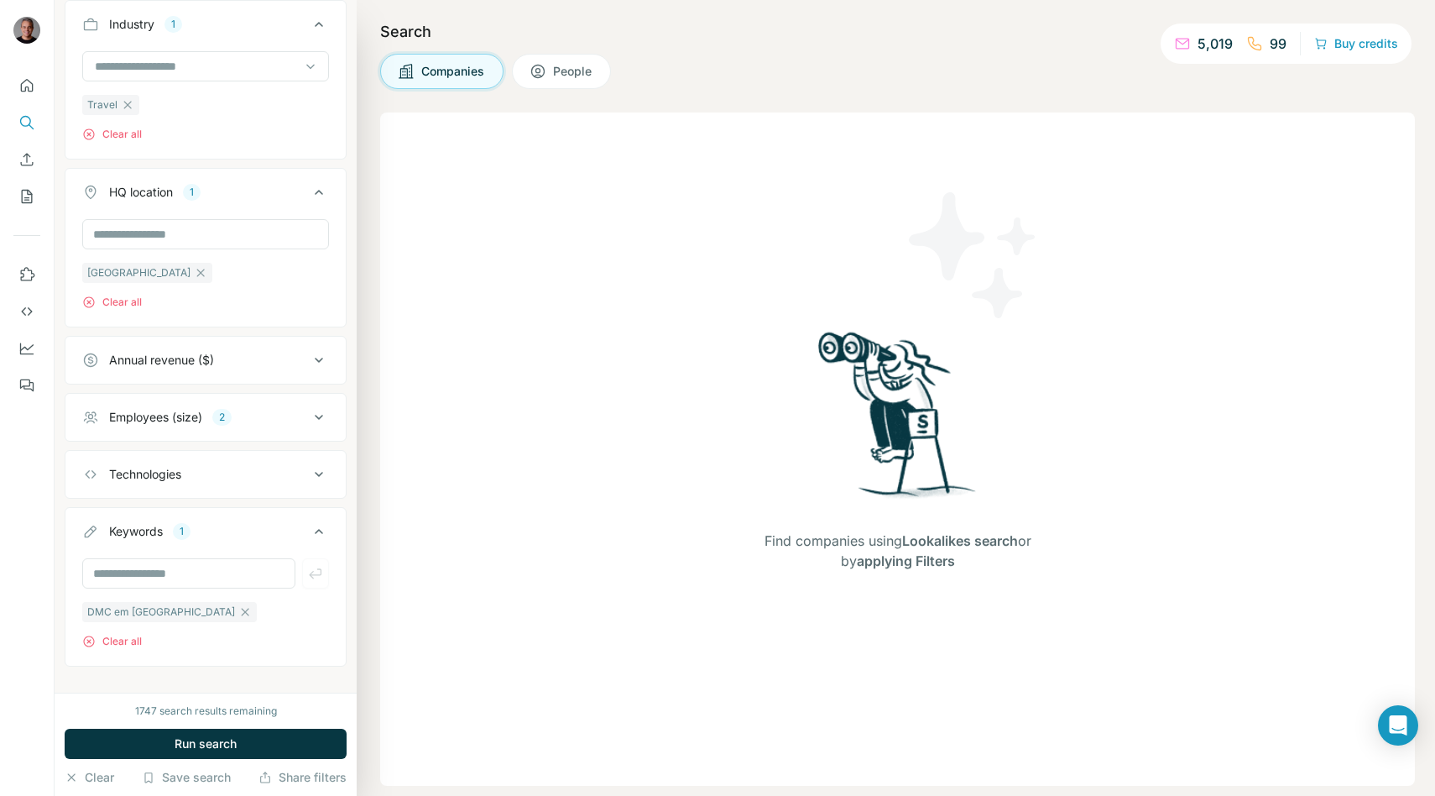
click at [221, 427] on button "Employees (size) 2" at bounding box center [205, 417] width 280 height 40
click at [221, 427] on button "Employees (size) 2" at bounding box center [205, 420] width 280 height 47
click at [238, 606] on icon "button" at bounding box center [244, 611] width 13 height 13
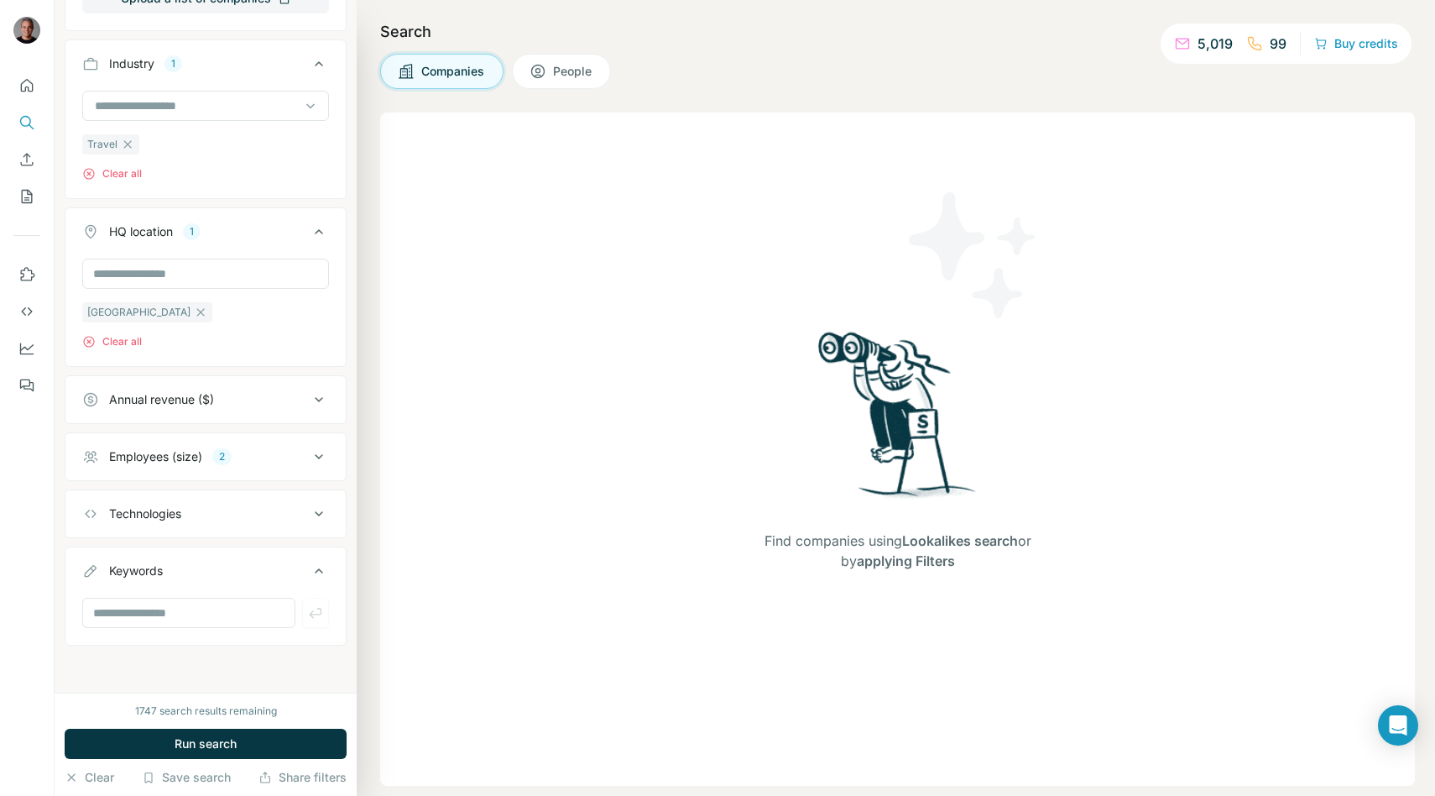
scroll to position [486, 0]
click at [182, 624] on input "text" at bounding box center [188, 613] width 213 height 30
type input "***"
click at [190, 740] on span "Run search" at bounding box center [206, 743] width 62 height 17
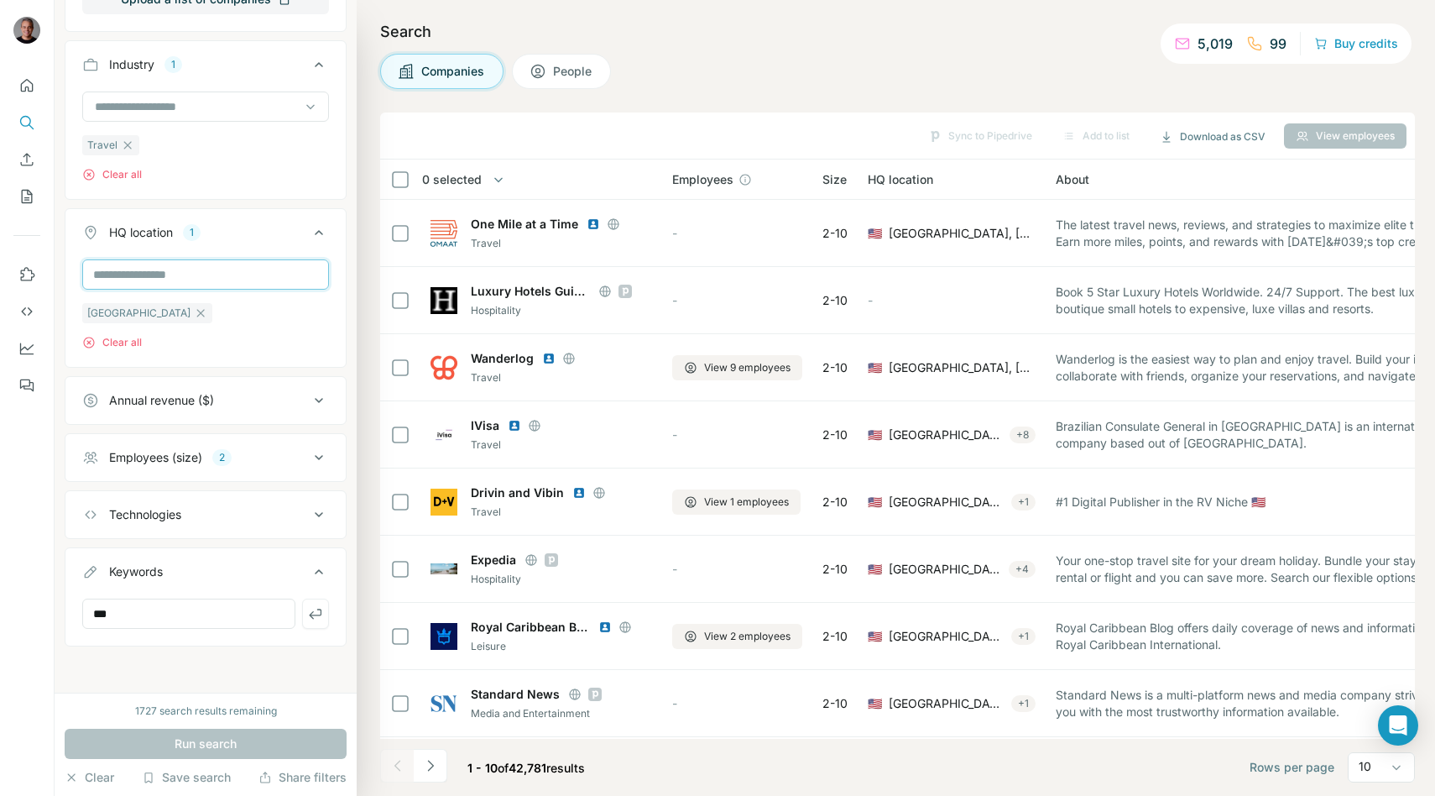
click at [153, 278] on input "text" at bounding box center [205, 274] width 247 height 30
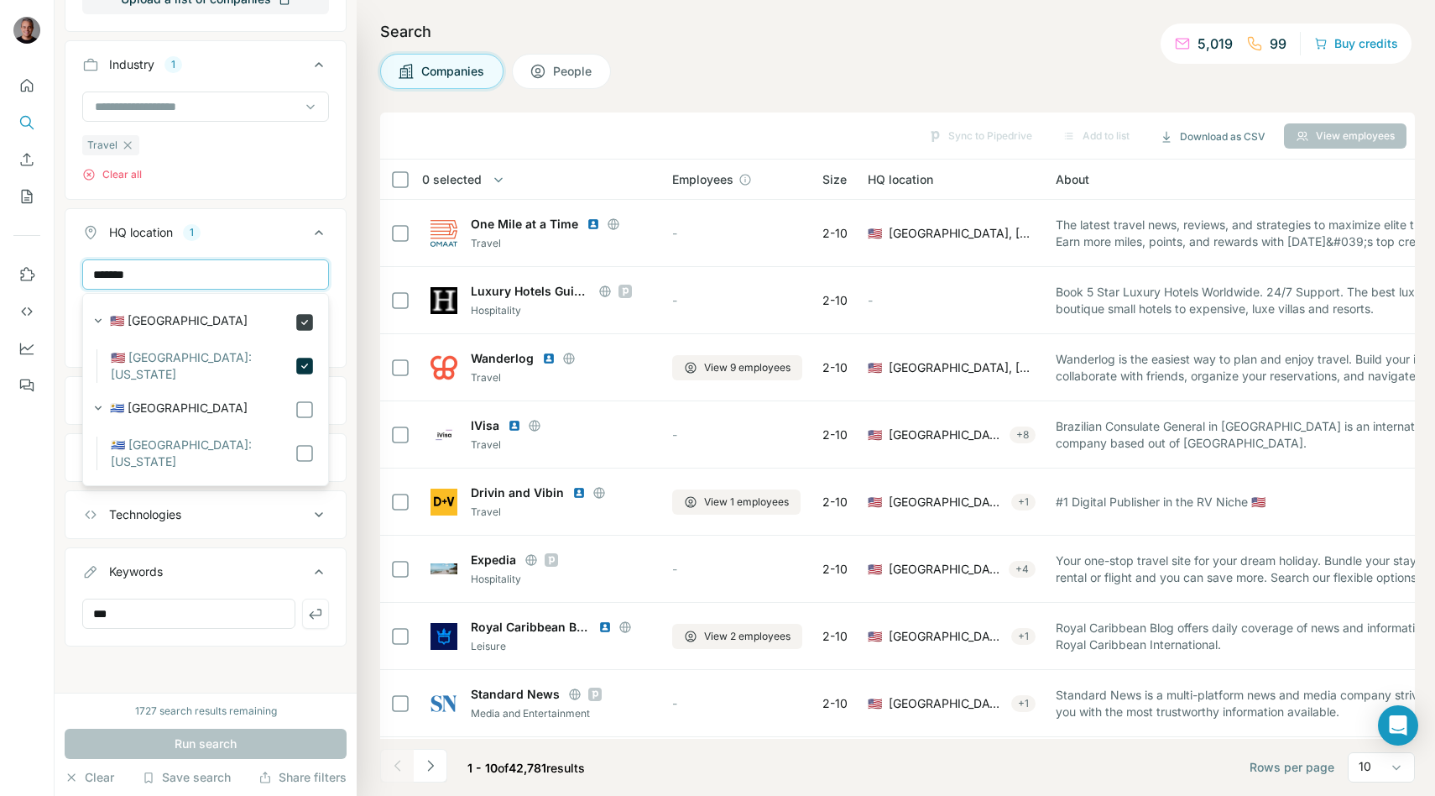
type input "*******"
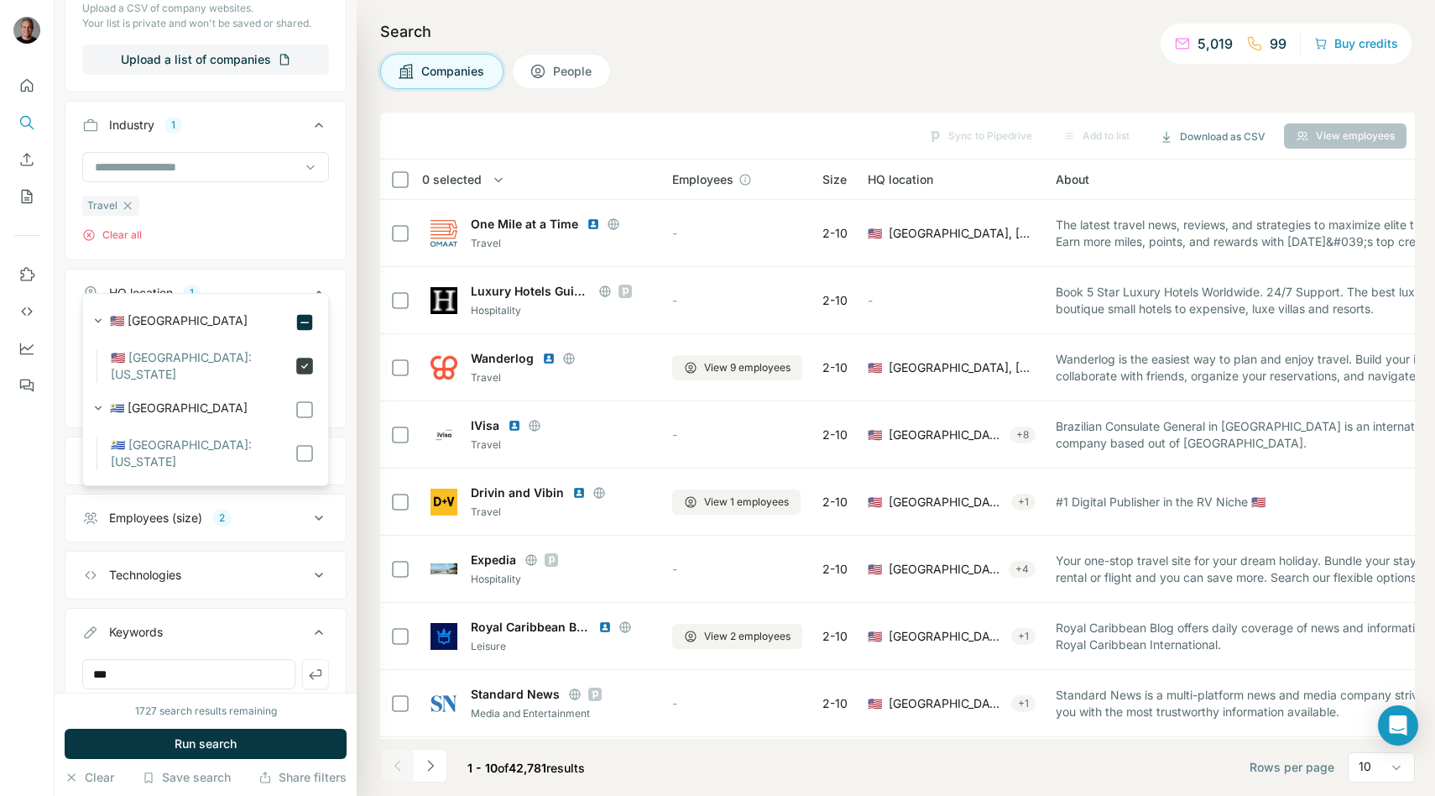
scroll to position [486, 0]
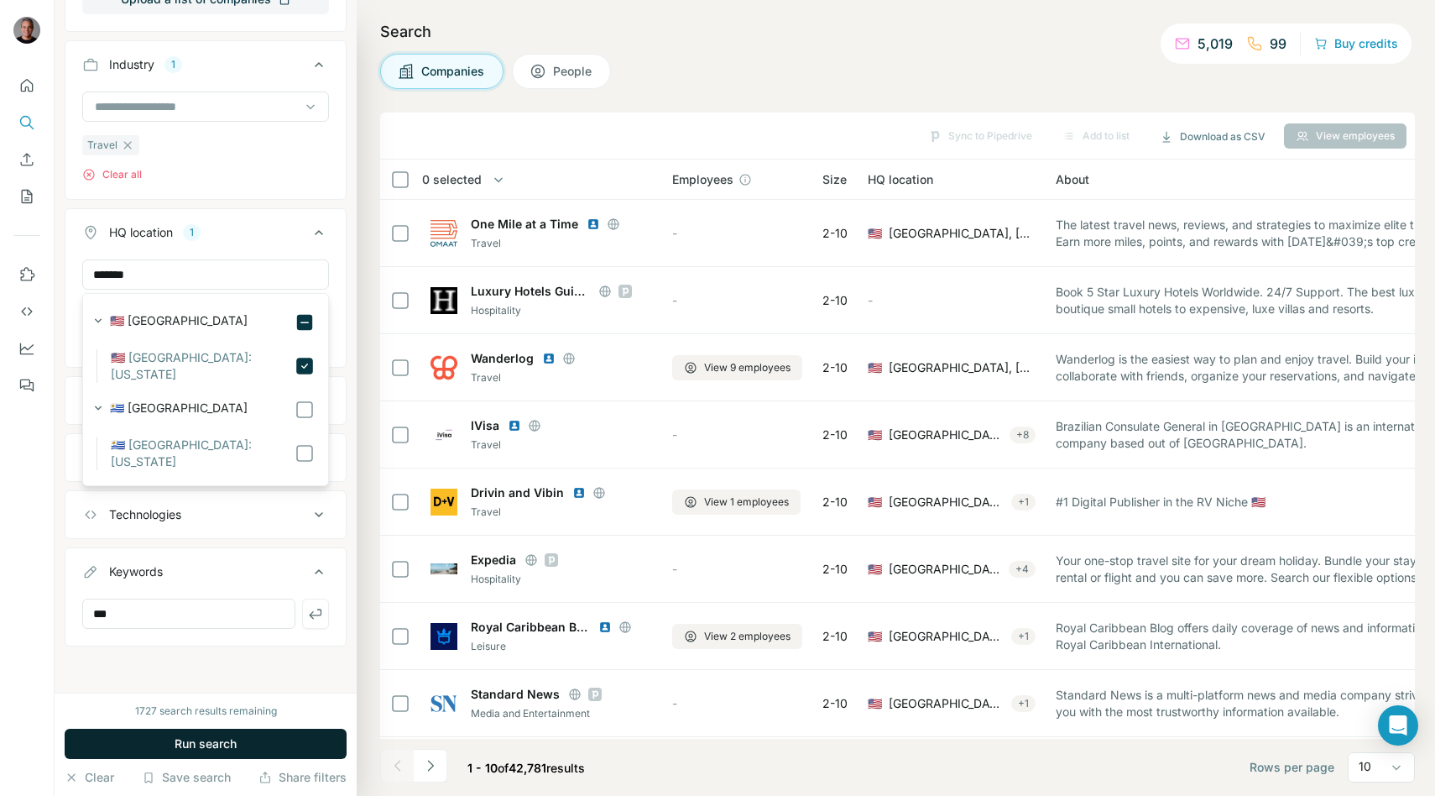
click at [278, 735] on button "Run search" at bounding box center [206, 744] width 282 height 30
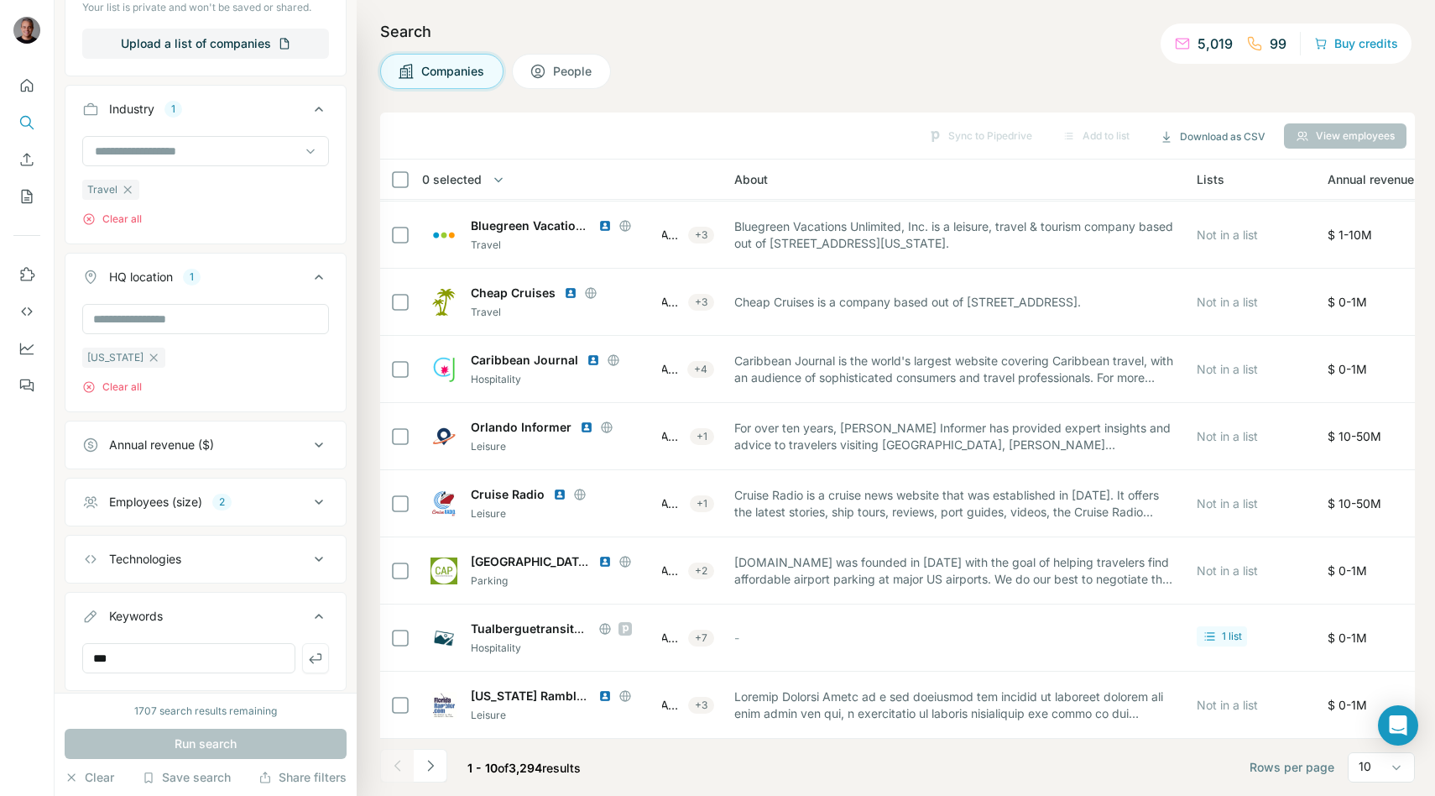
scroll to position [439, 0]
click at [317, 447] on icon at bounding box center [319, 447] width 8 height 5
click at [92, 478] on icon at bounding box center [92, 484] width 20 height 20
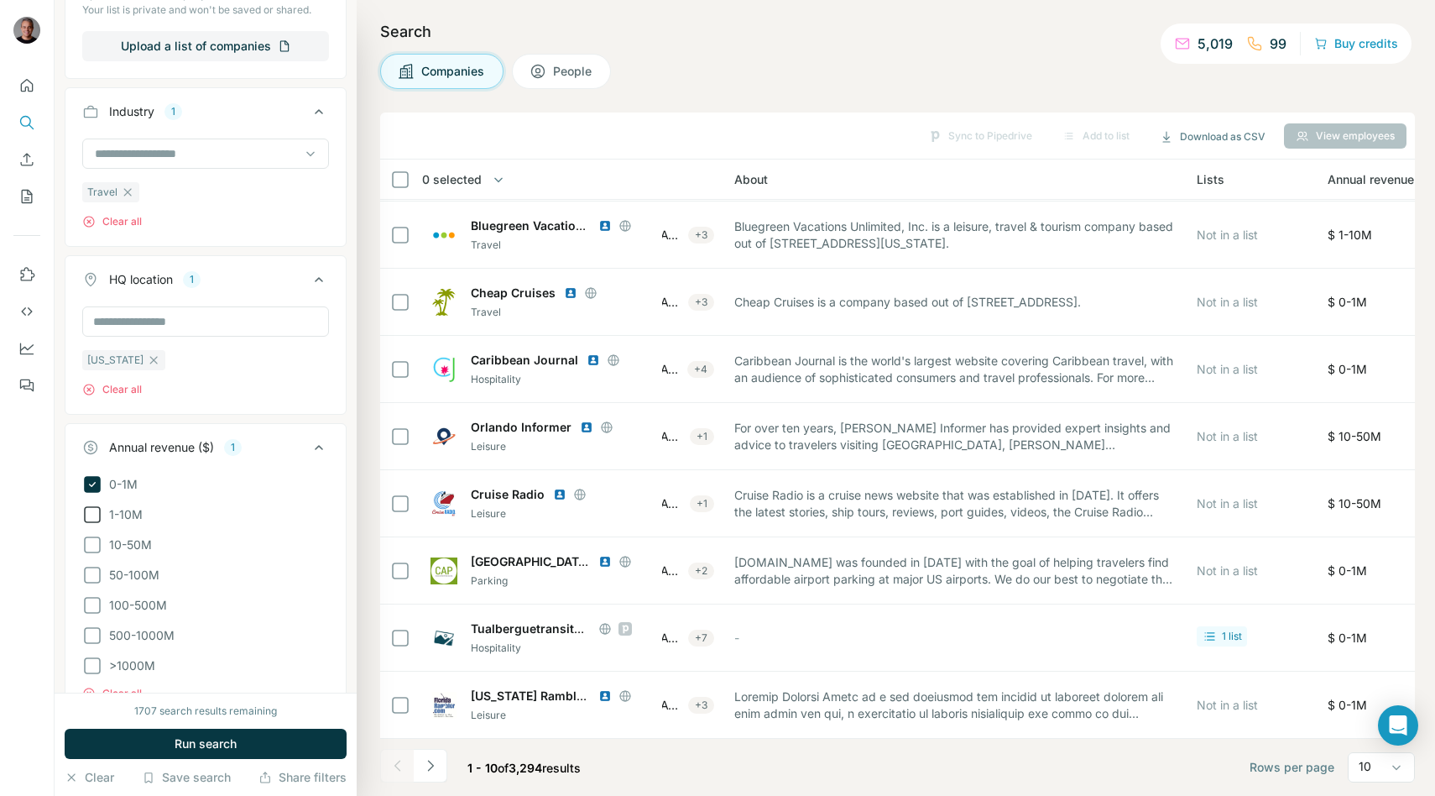
click at [95, 513] on icon at bounding box center [92, 514] width 20 height 20
click at [159, 739] on button "Run search" at bounding box center [206, 744] width 282 height 30
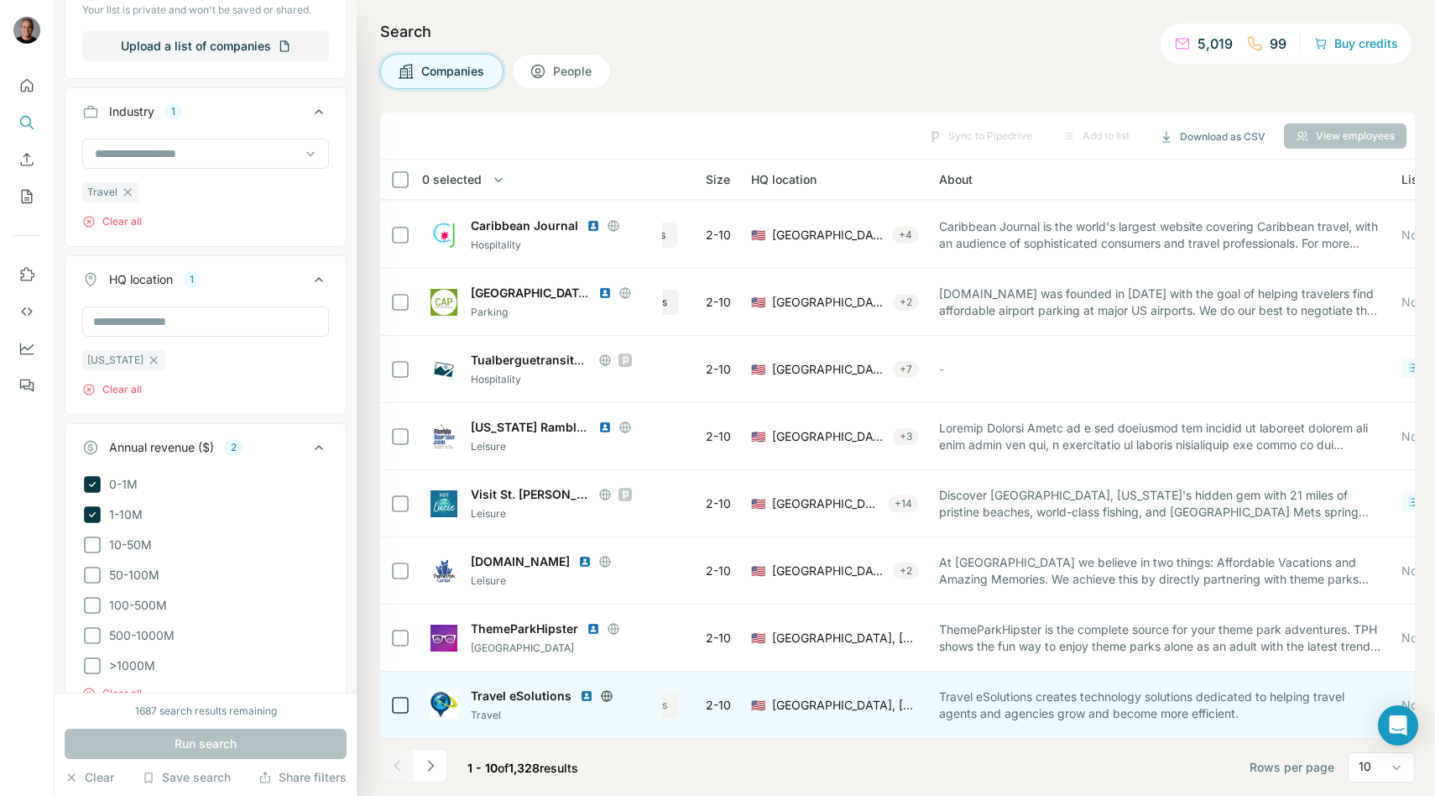
scroll to position [133, 0]
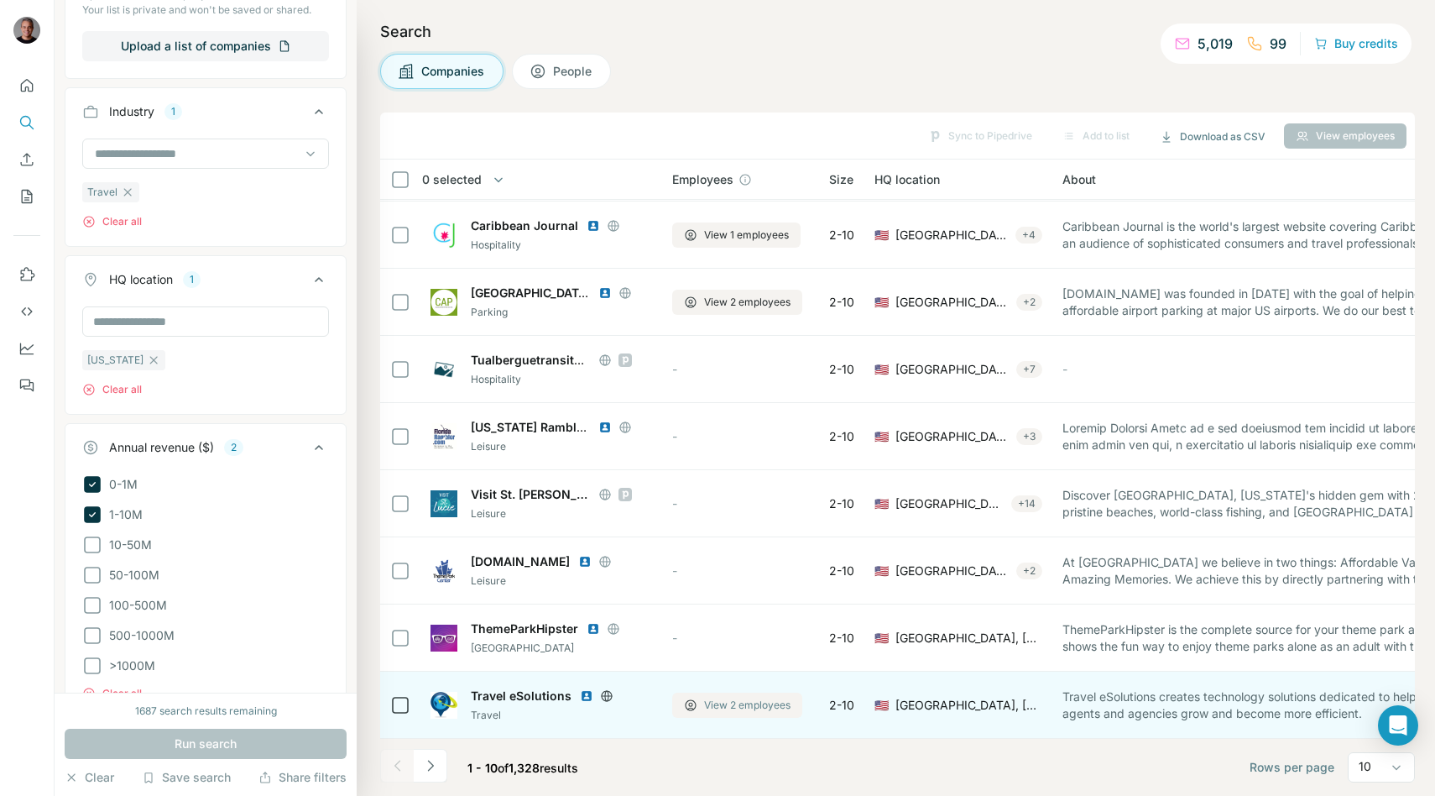
click at [743, 707] on span "View 2 employees" at bounding box center [747, 704] width 86 height 15
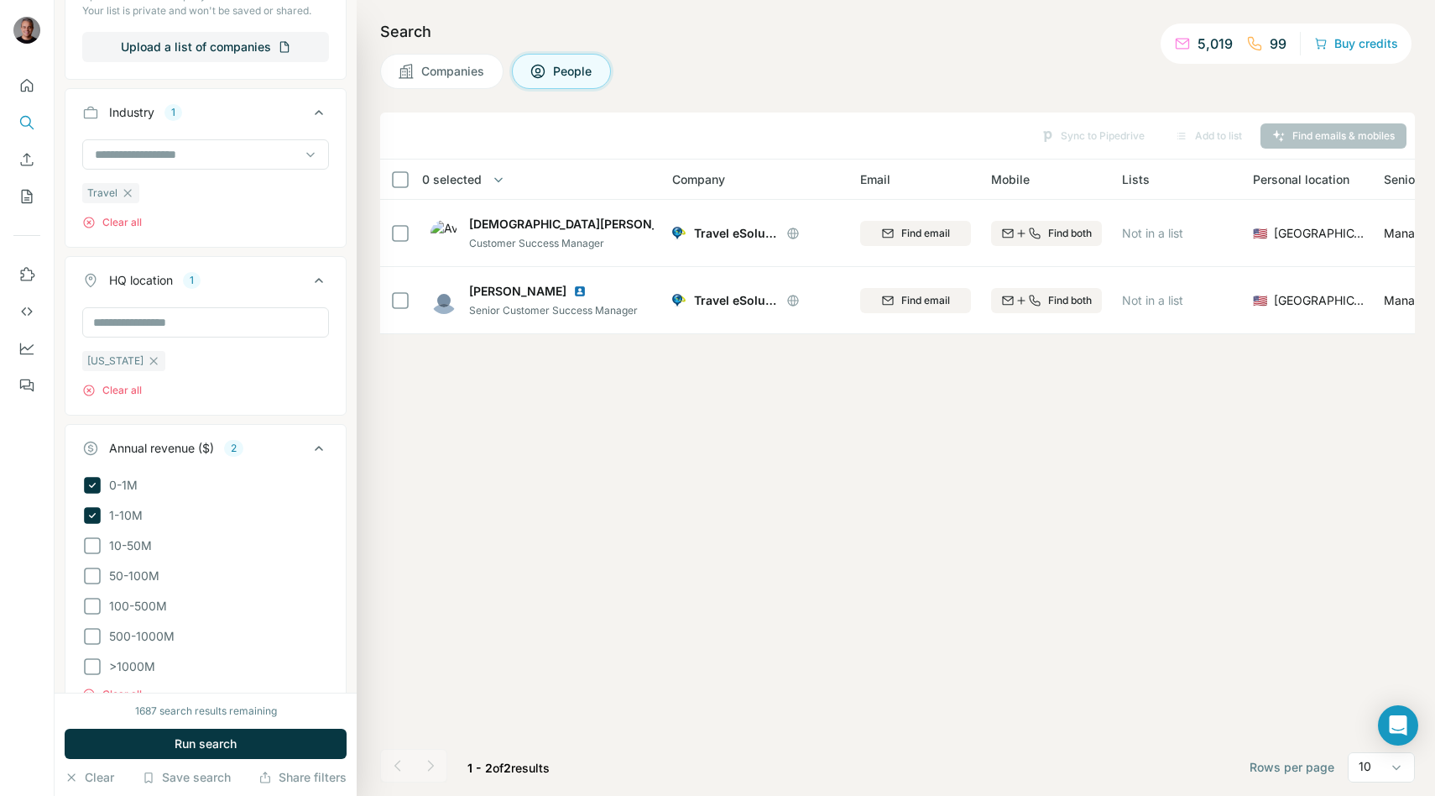
scroll to position [0, 0]
click at [474, 72] on span "Companies" at bounding box center [453, 71] width 65 height 17
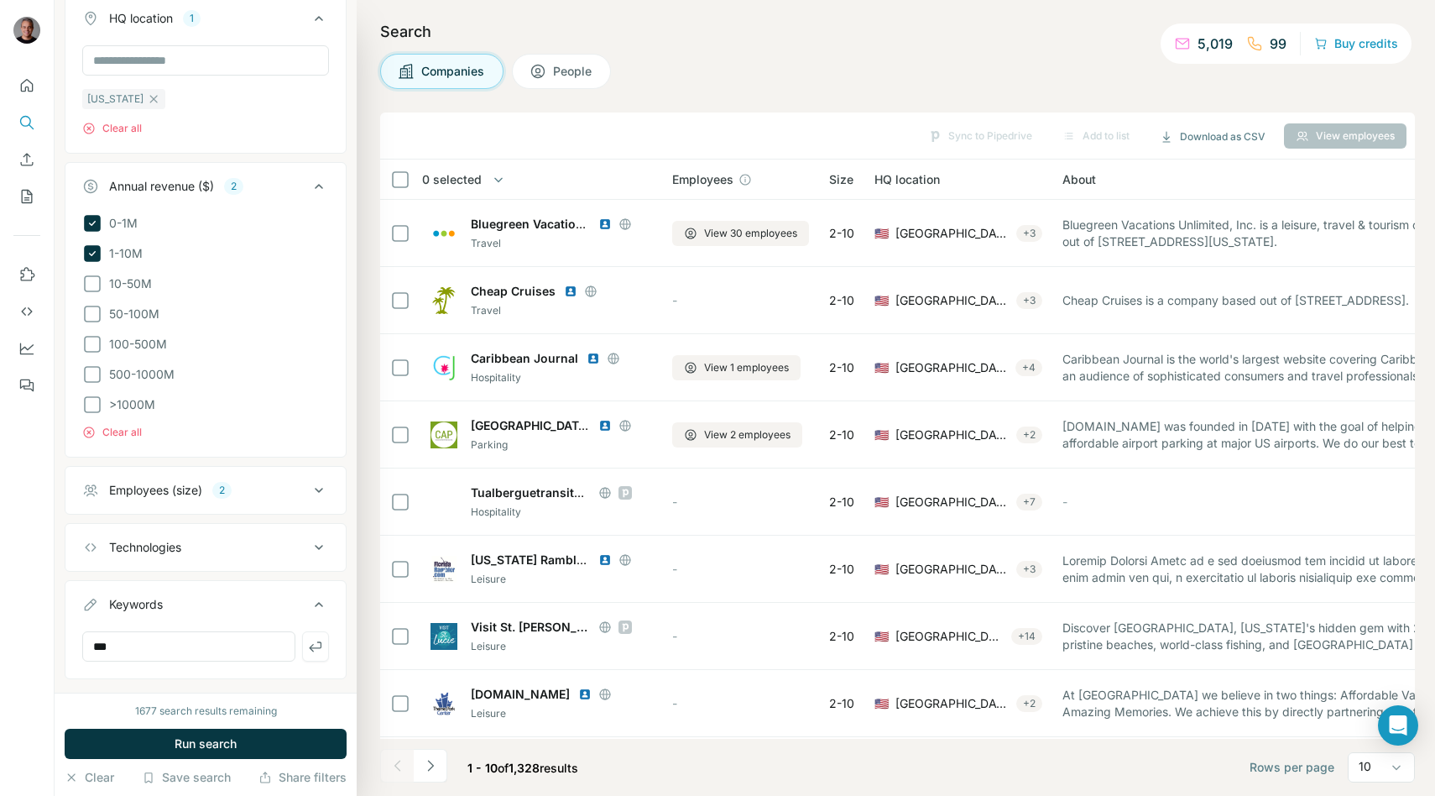
scroll to position [497, 0]
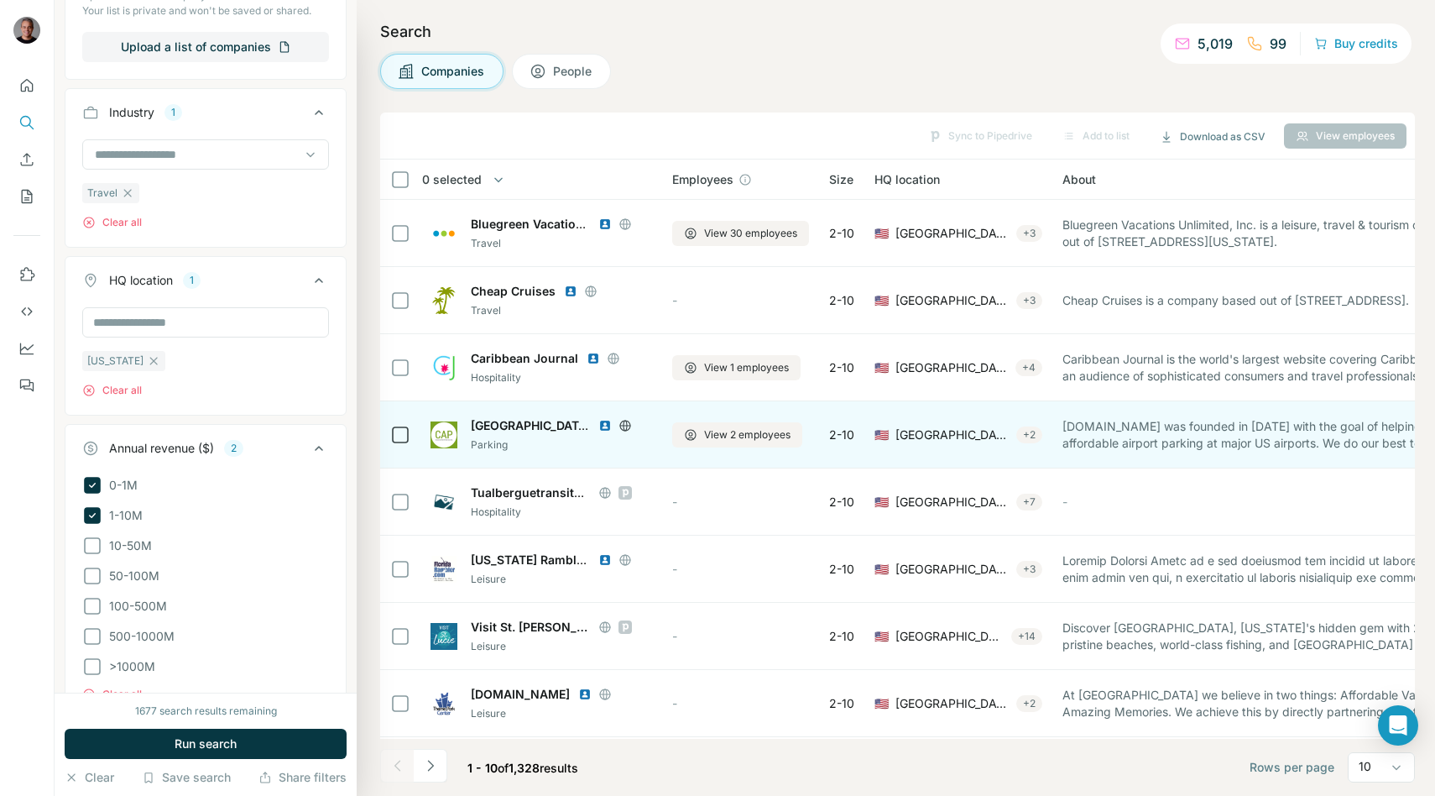
scroll to position [133, 0]
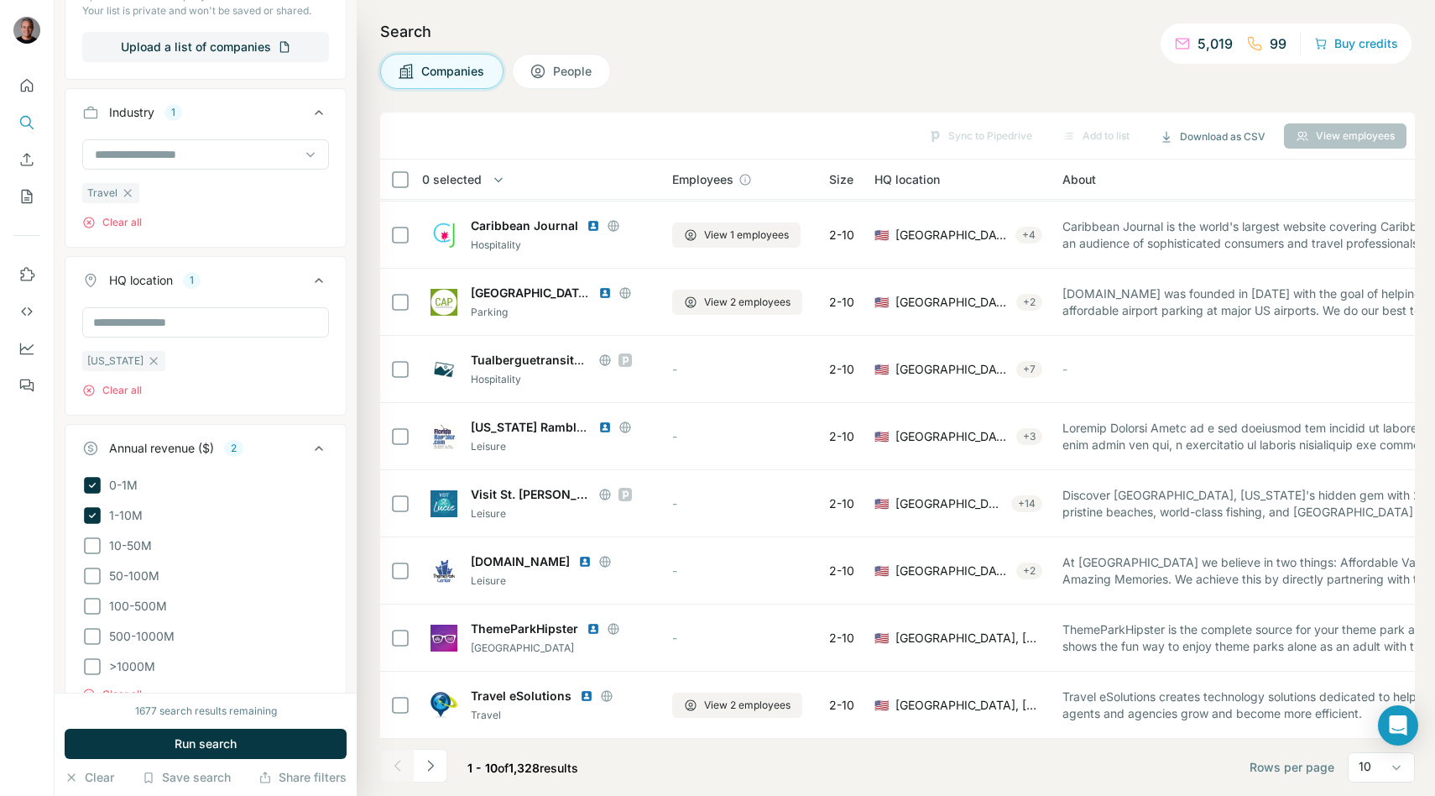
click at [321, 445] on icon at bounding box center [319, 448] width 20 height 20
click at [323, 275] on icon at bounding box center [319, 280] width 20 height 20
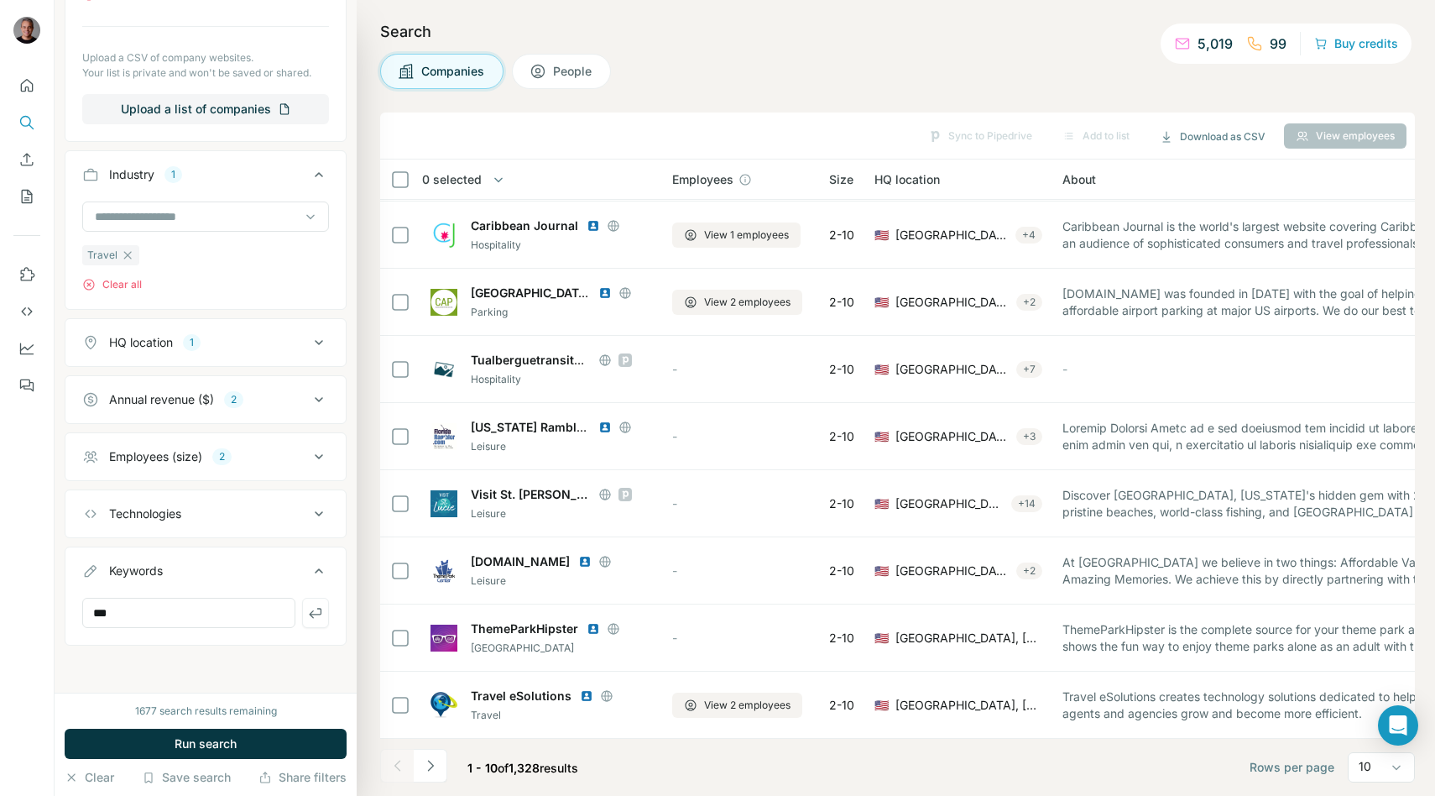
scroll to position [434, 0]
click at [311, 613] on icon "button" at bounding box center [315, 613] width 13 height 10
click at [192, 592] on button "Keywords 1" at bounding box center [205, 574] width 280 height 47
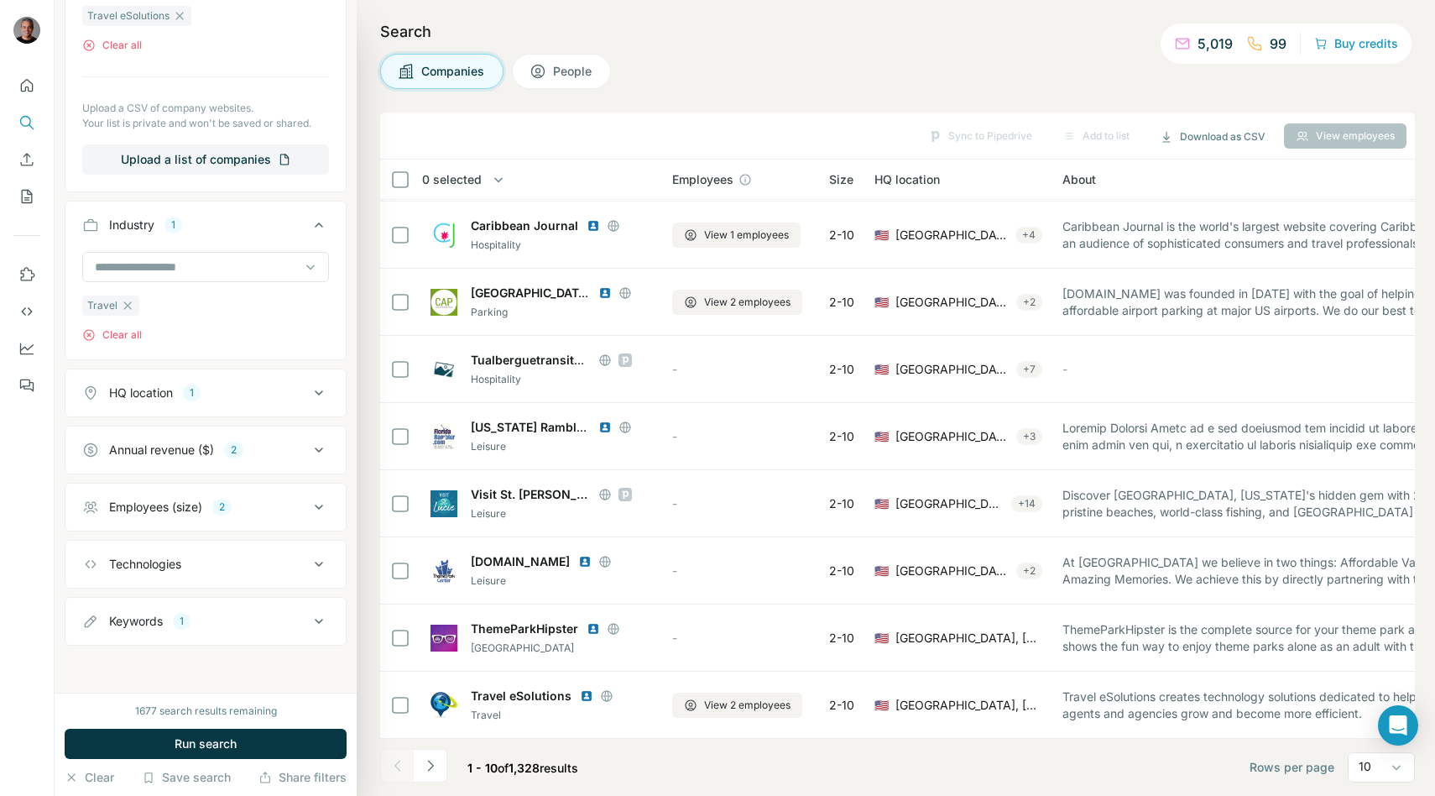
scroll to position [384, 0]
click at [311, 619] on icon at bounding box center [319, 622] width 20 height 20
click at [201, 661] on input "text" at bounding box center [188, 664] width 213 height 30
type input "******"
click at [311, 674] on button "button" at bounding box center [315, 664] width 27 height 30
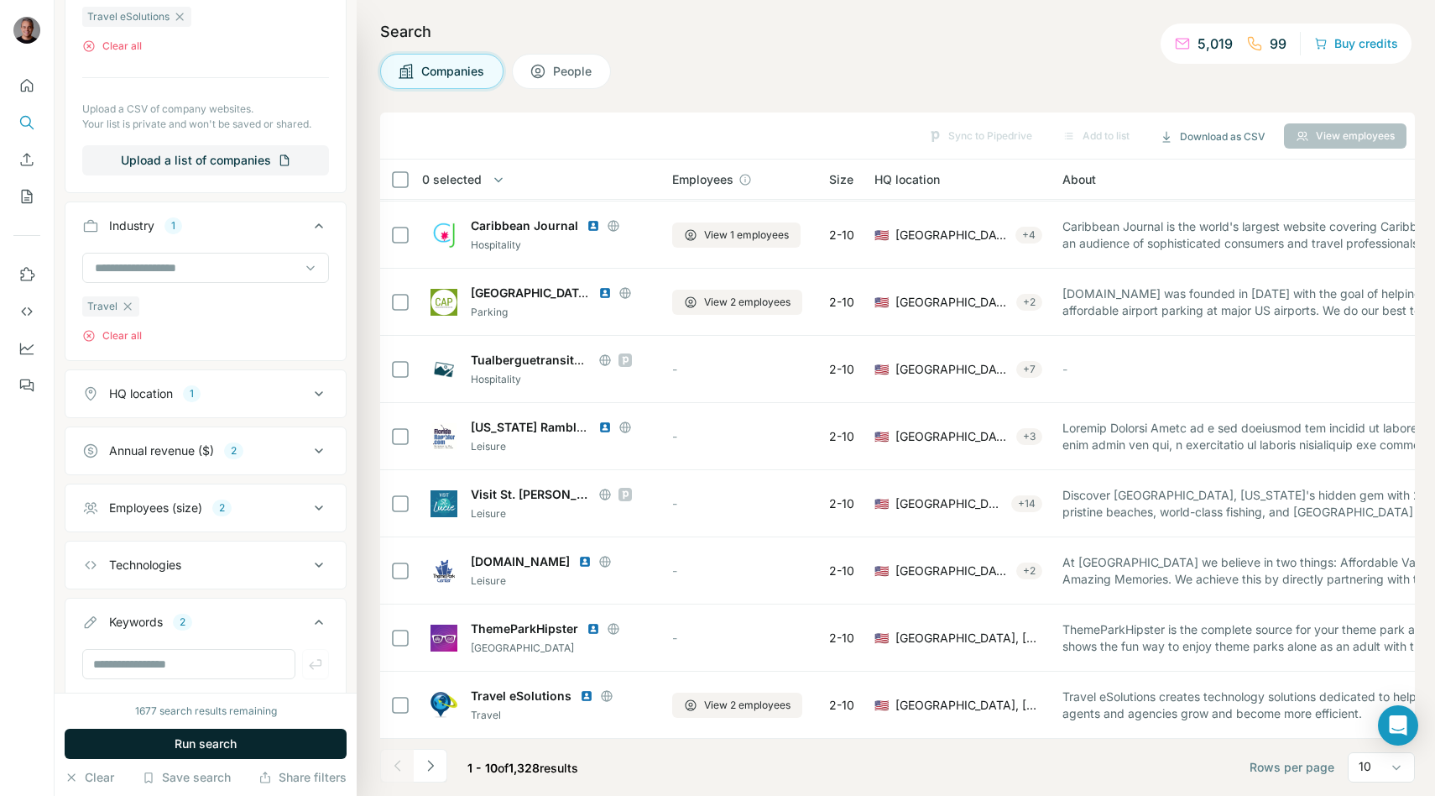
click at [285, 739] on button "Run search" at bounding box center [206, 744] width 282 height 30
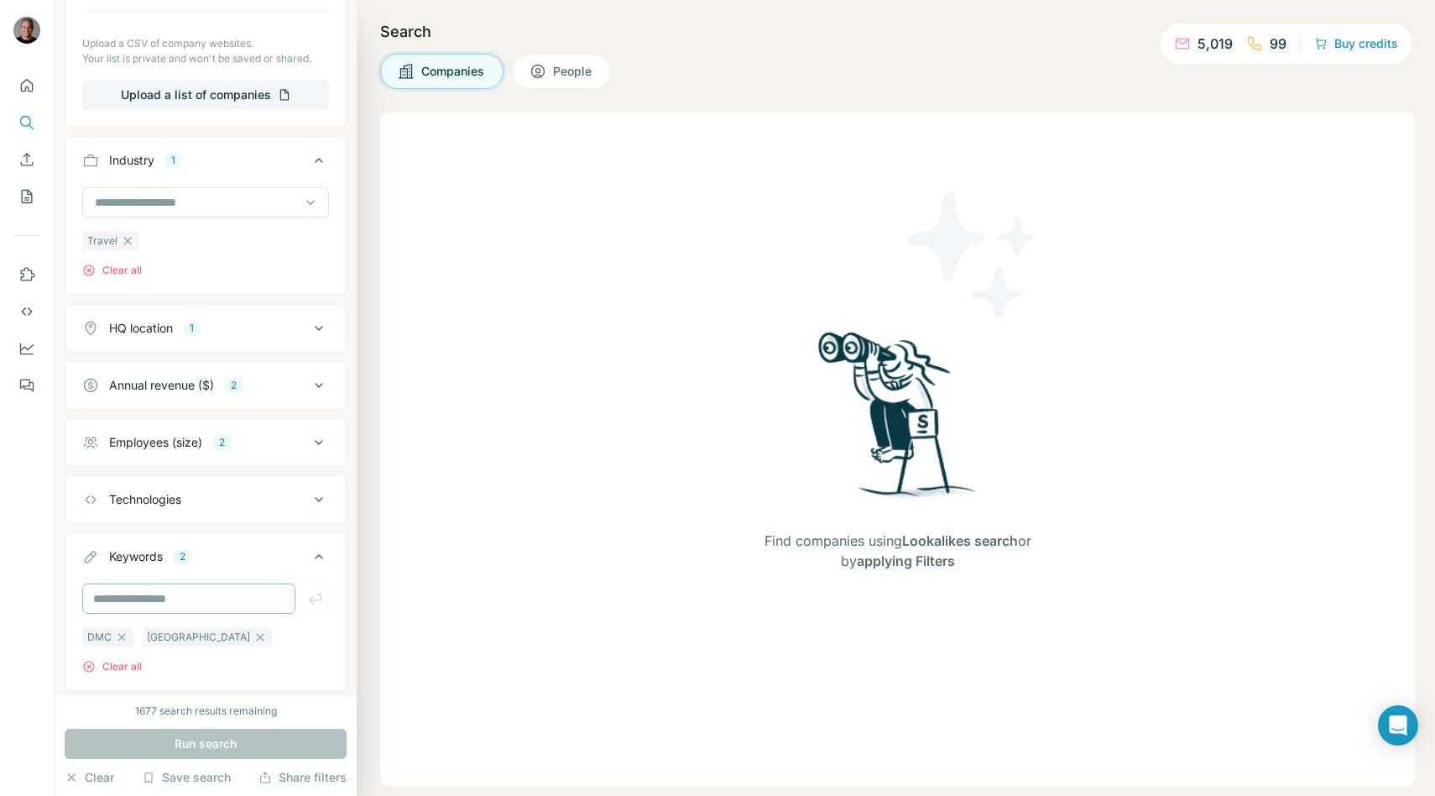
scroll to position [477, 0]
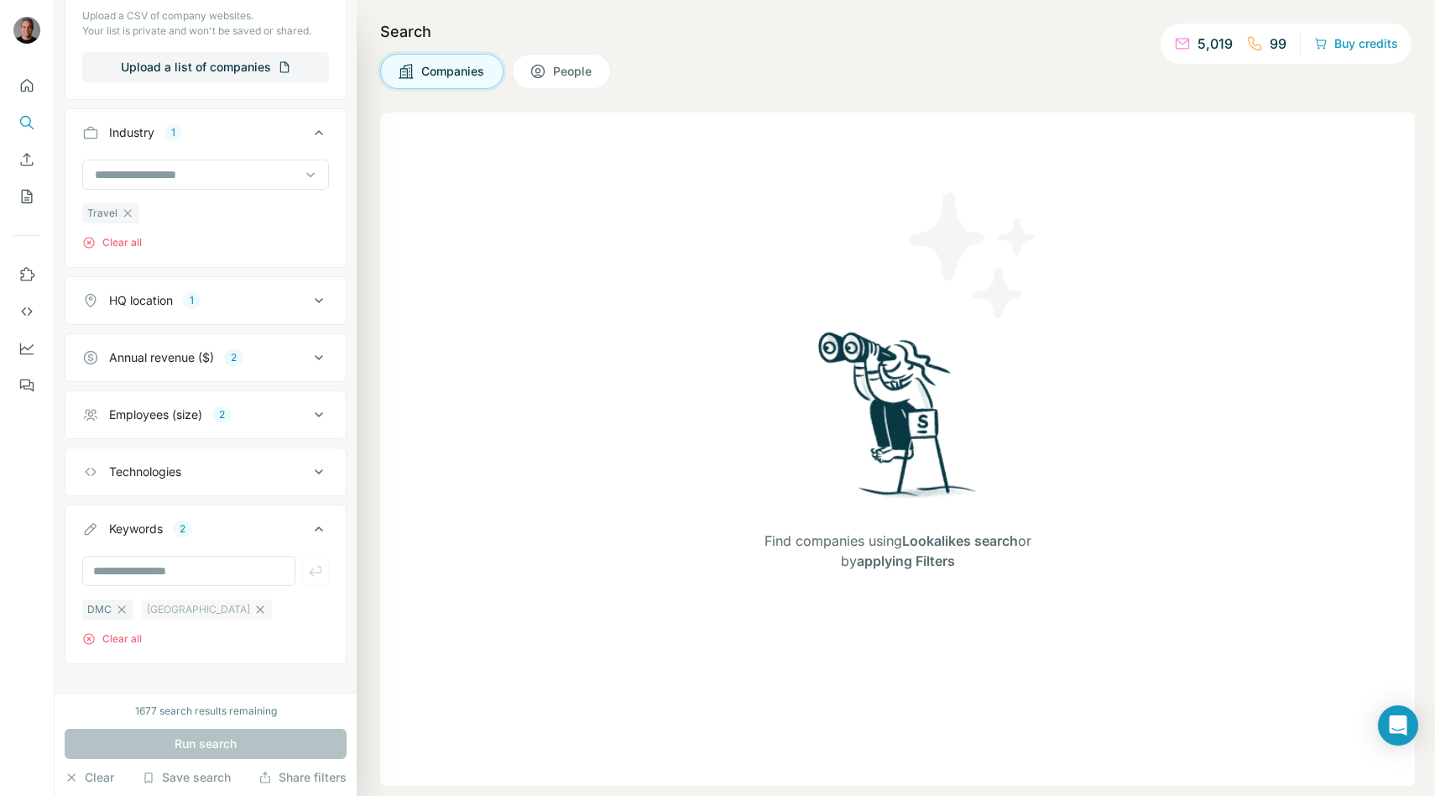
click at [253, 611] on icon "button" at bounding box center [259, 609] width 13 height 13
click at [217, 737] on span "Run search" at bounding box center [206, 743] width 62 height 17
click at [124, 603] on icon "button" at bounding box center [121, 609] width 13 height 13
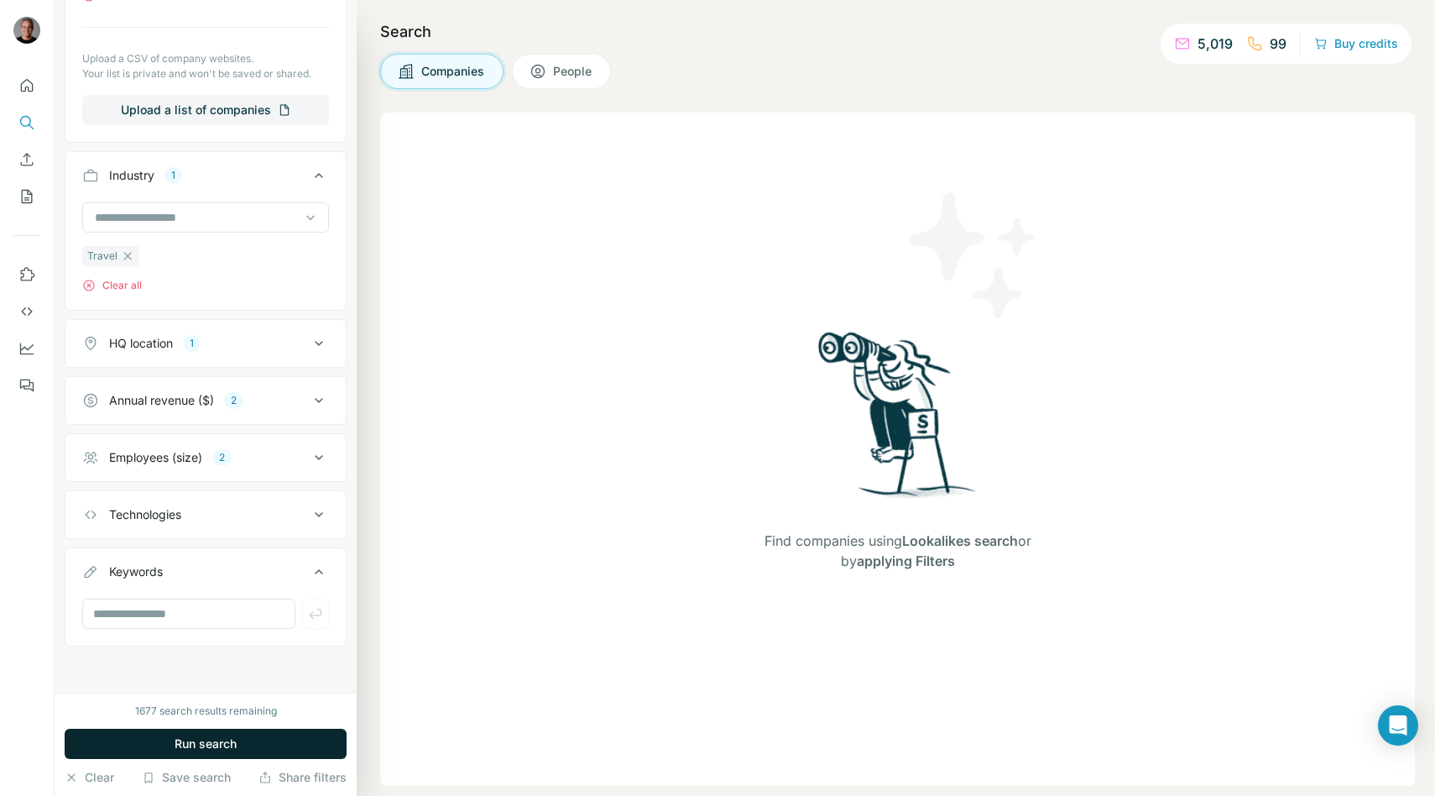
click at [189, 742] on span "Run search" at bounding box center [206, 743] width 62 height 17
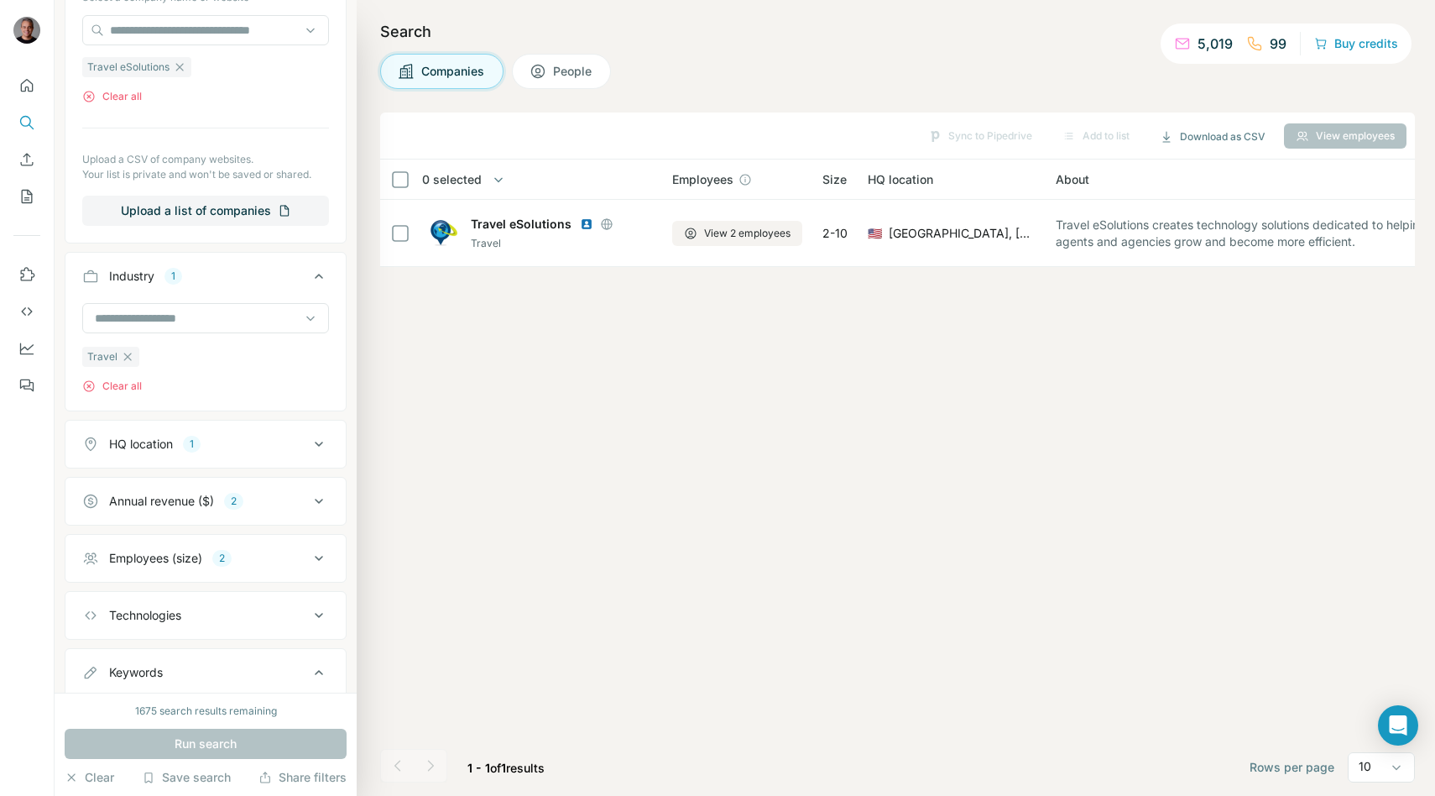
scroll to position [328, 0]
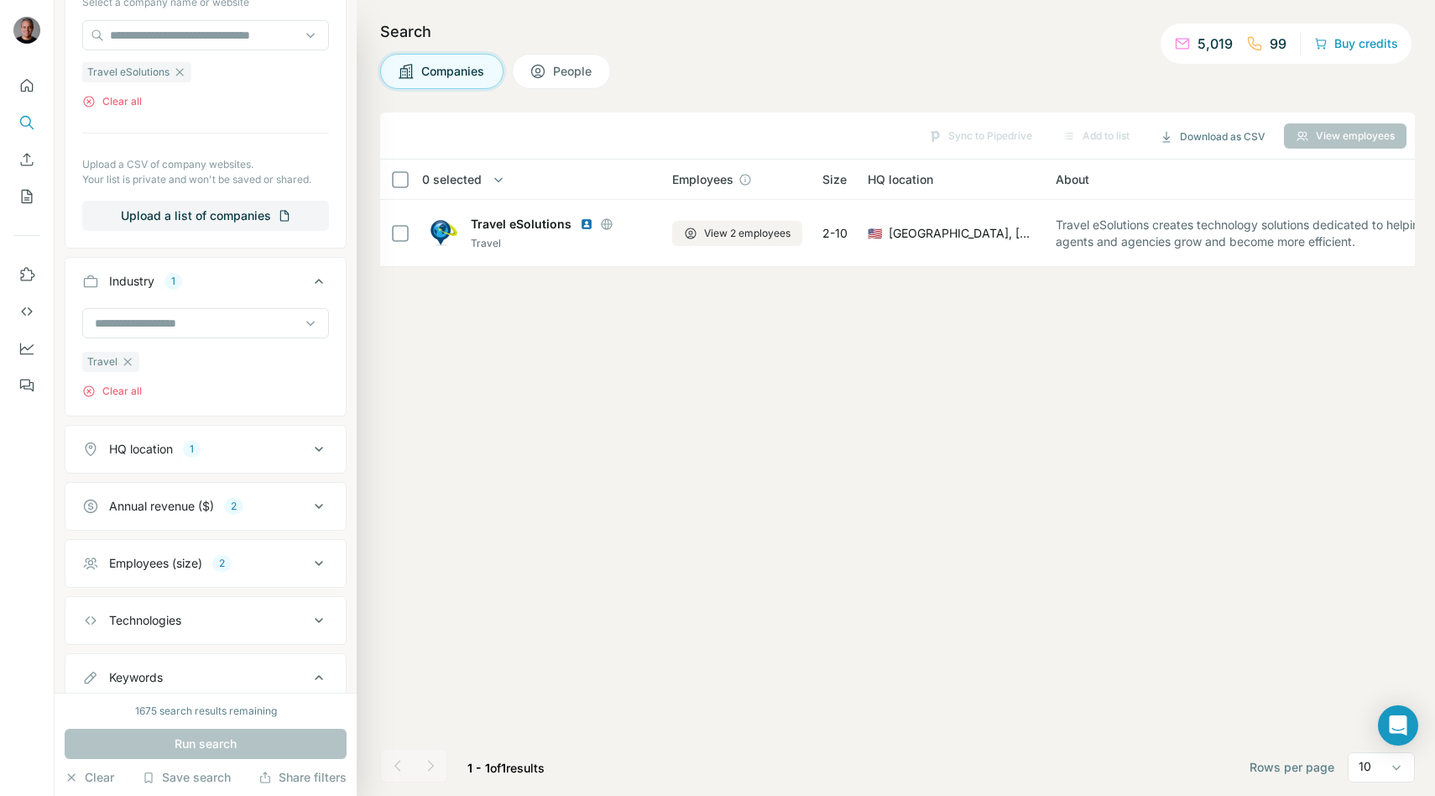
click at [288, 504] on div "Annual revenue ($) 2" at bounding box center [195, 506] width 227 height 17
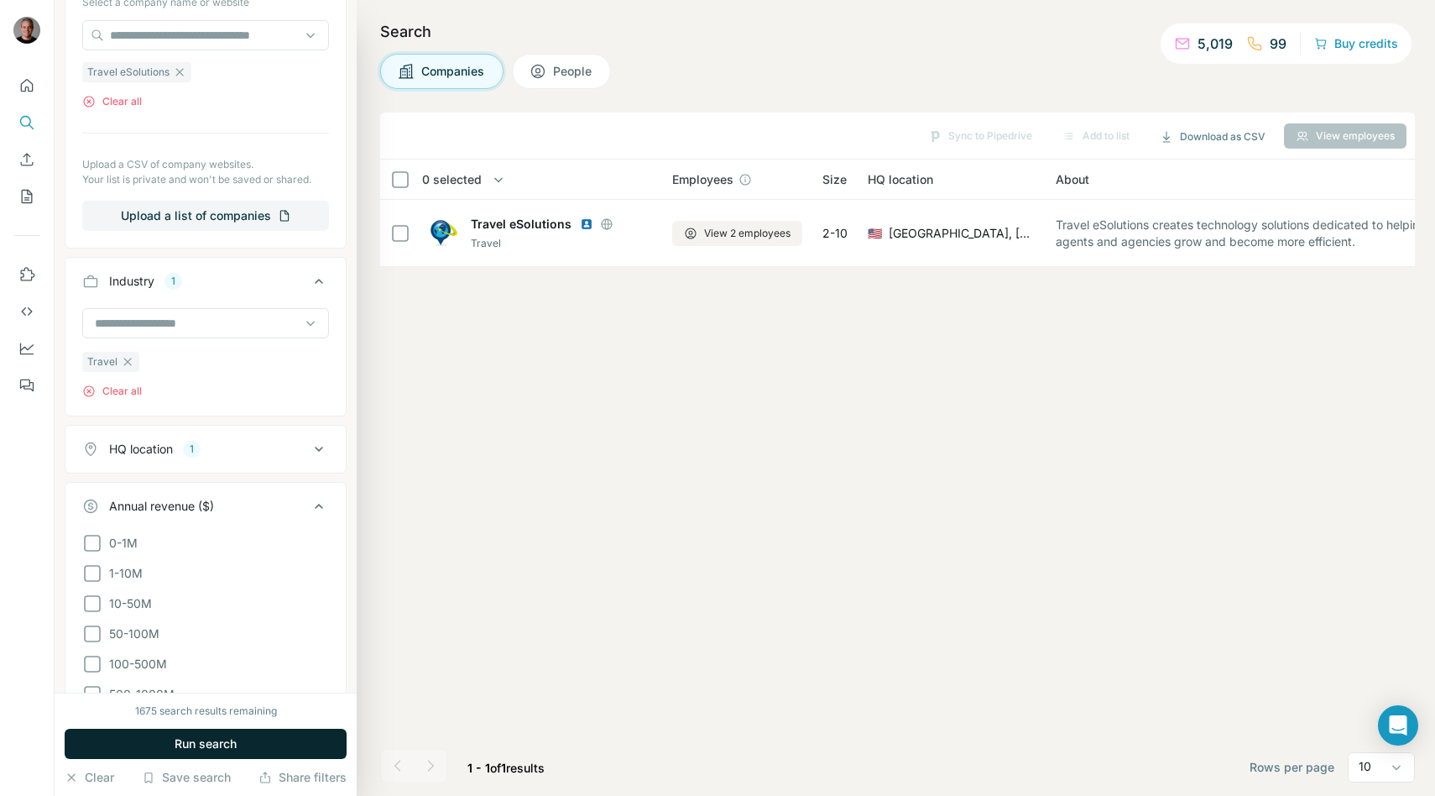
click at [183, 741] on span "Run search" at bounding box center [206, 743] width 62 height 17
click at [533, 81] on button "People" at bounding box center [561, 71] width 99 height 35
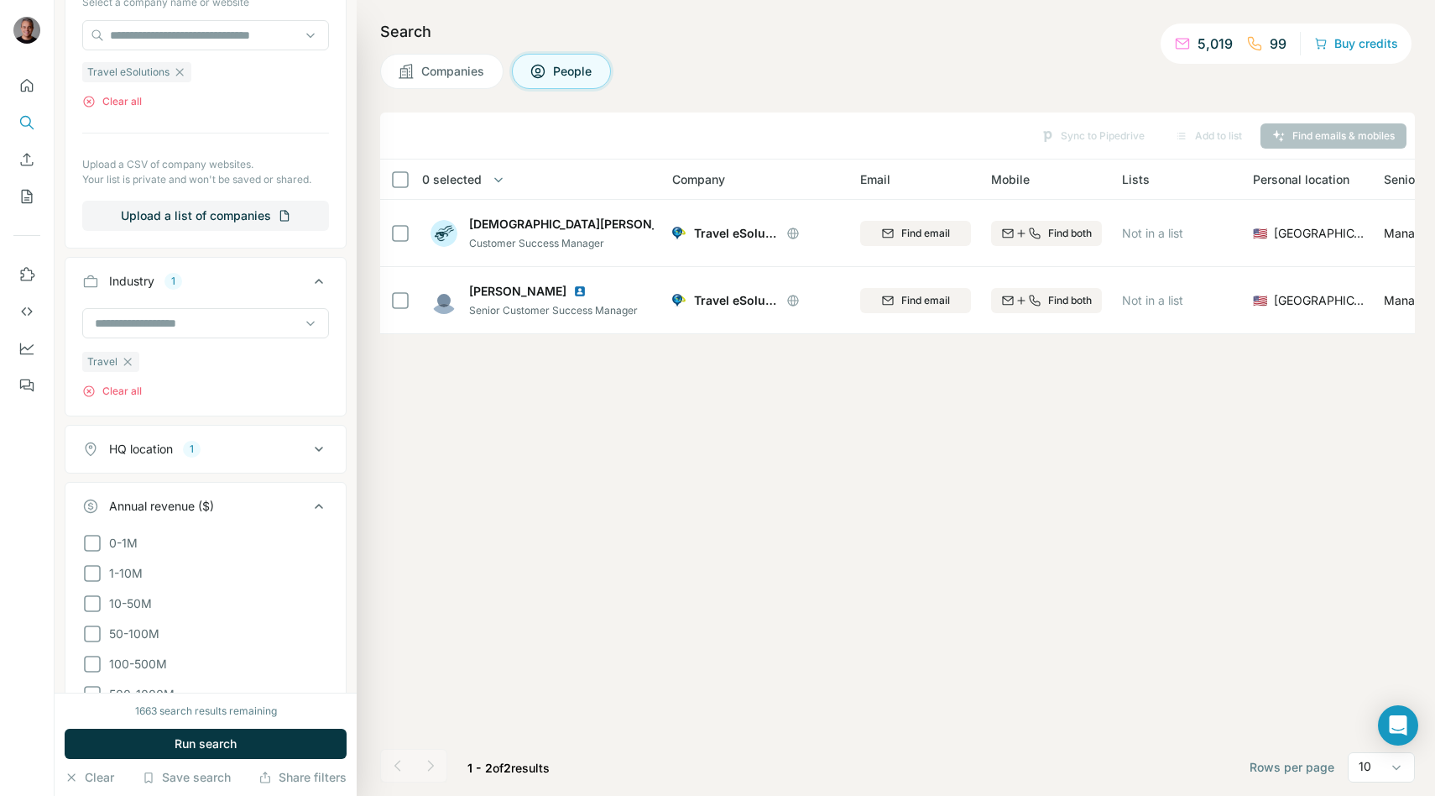
click at [447, 64] on span "Companies" at bounding box center [453, 71] width 65 height 17
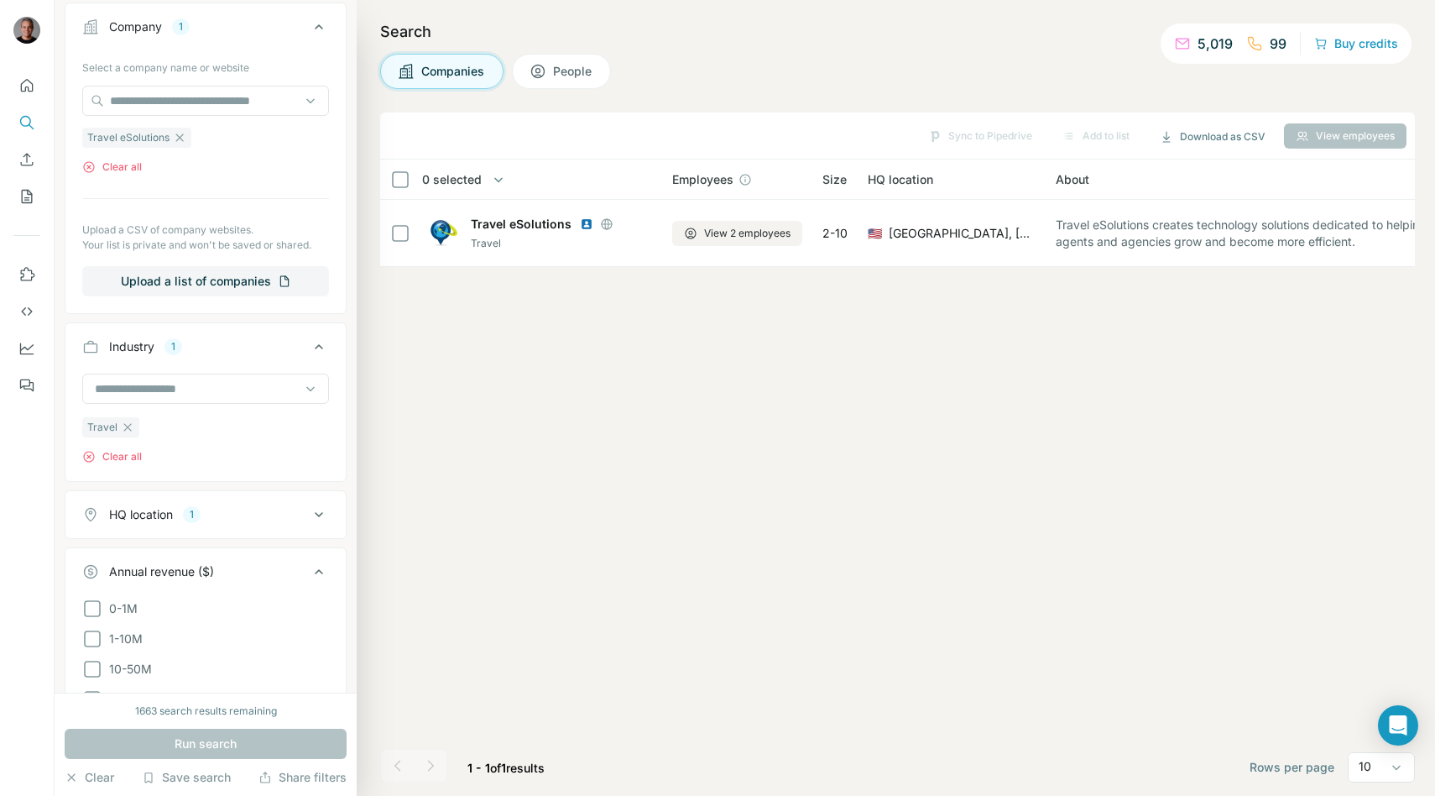
scroll to position [264, 0]
click at [176, 133] on icon "button" at bounding box center [179, 135] width 13 height 13
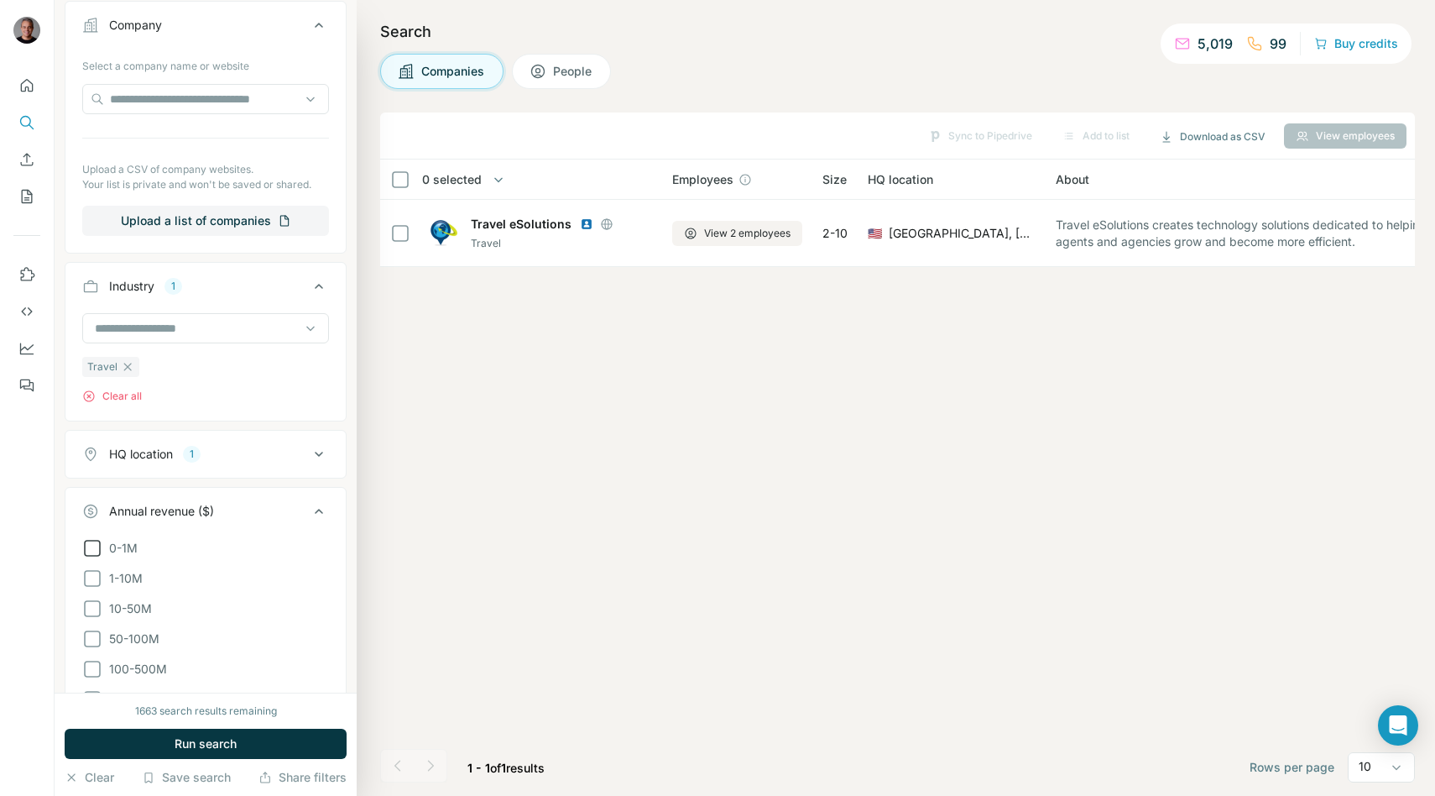
click at [87, 544] on icon at bounding box center [92, 548] width 20 height 20
click at [87, 569] on icon at bounding box center [92, 578] width 20 height 20
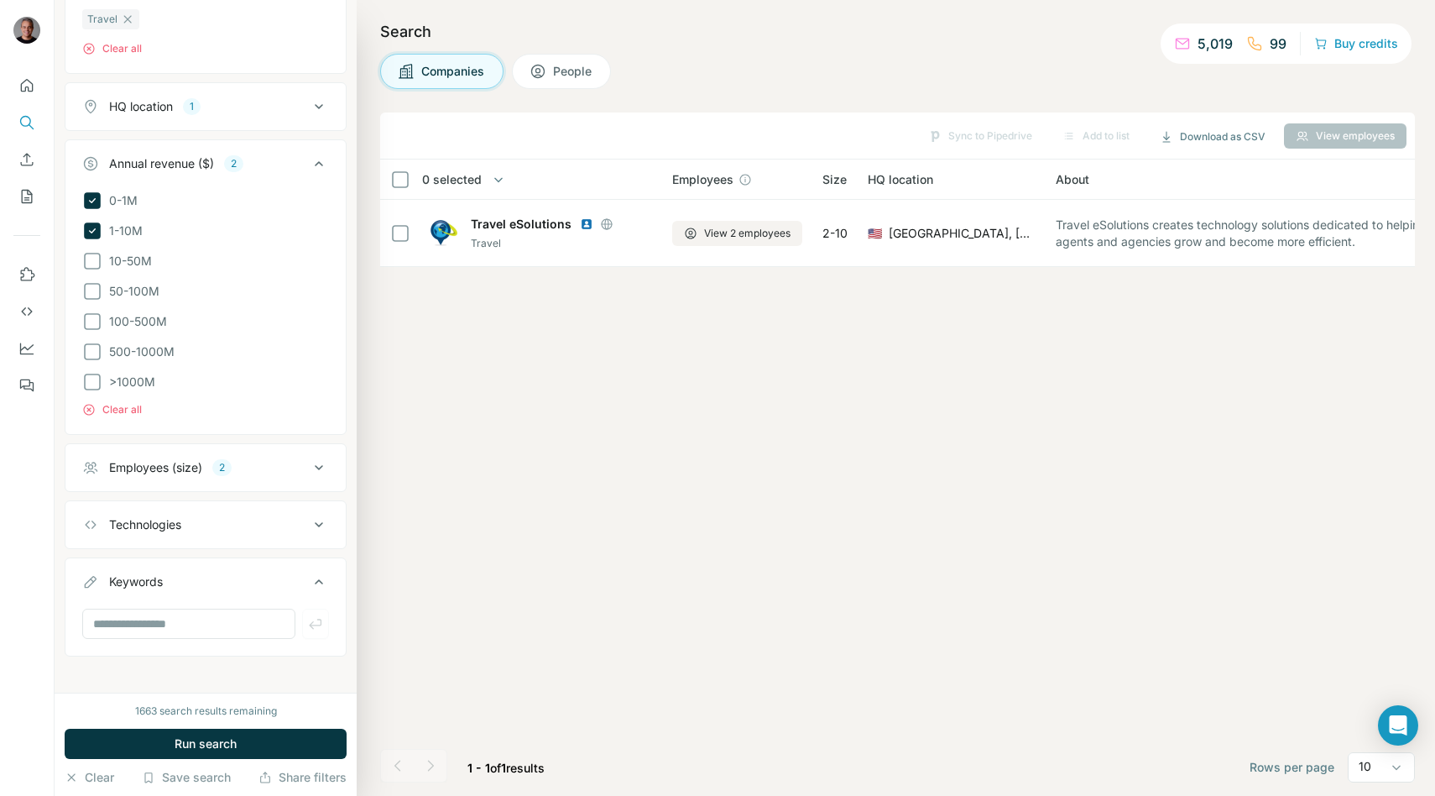
scroll to position [625, 0]
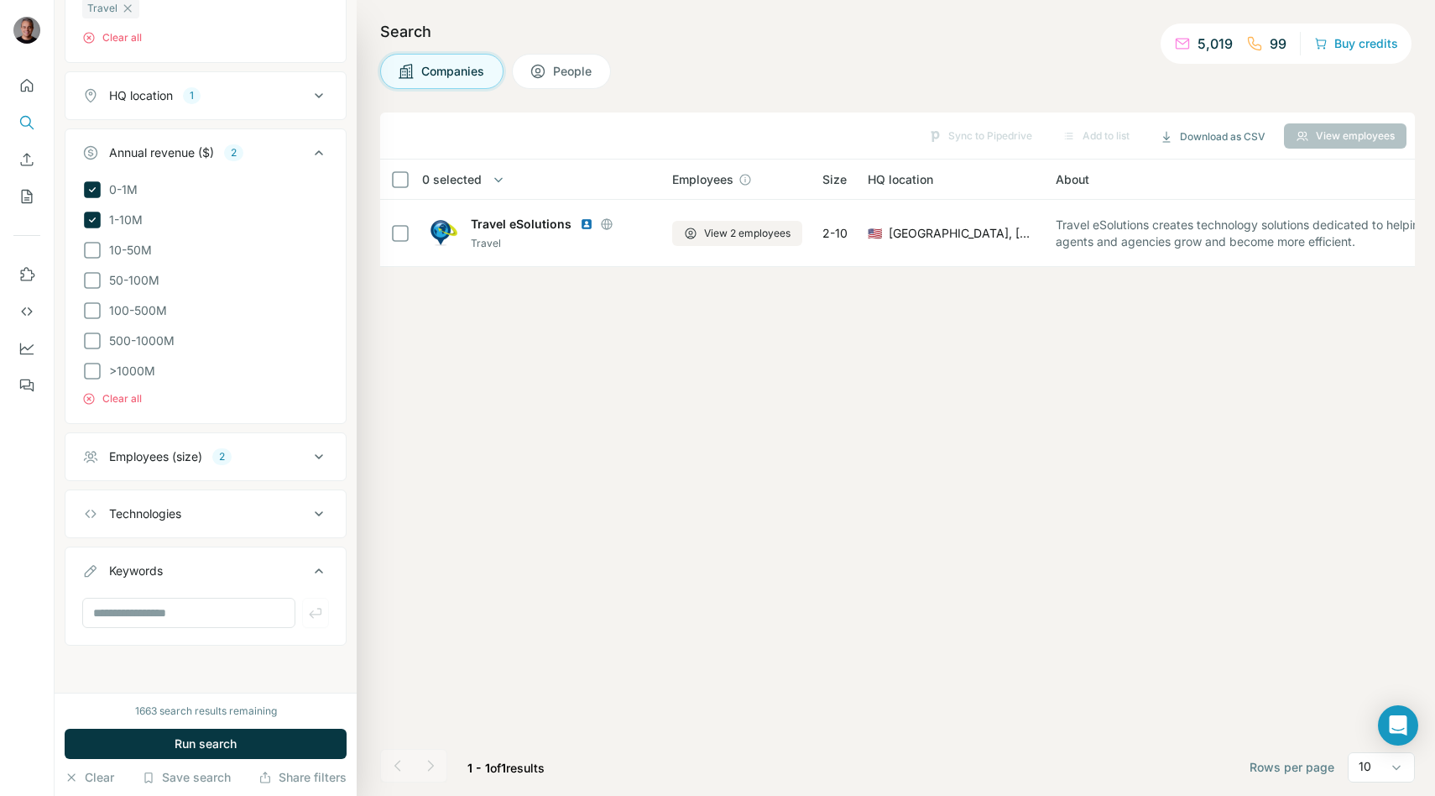
click at [171, 459] on div "Employees (size)" at bounding box center [155, 456] width 93 height 17
click at [171, 459] on div "Employees (size)" at bounding box center [155, 454] width 93 height 17
click at [154, 604] on input "text" at bounding box center [188, 613] width 213 height 30
type input "***"
click at [156, 608] on input "text" at bounding box center [188, 610] width 213 height 30
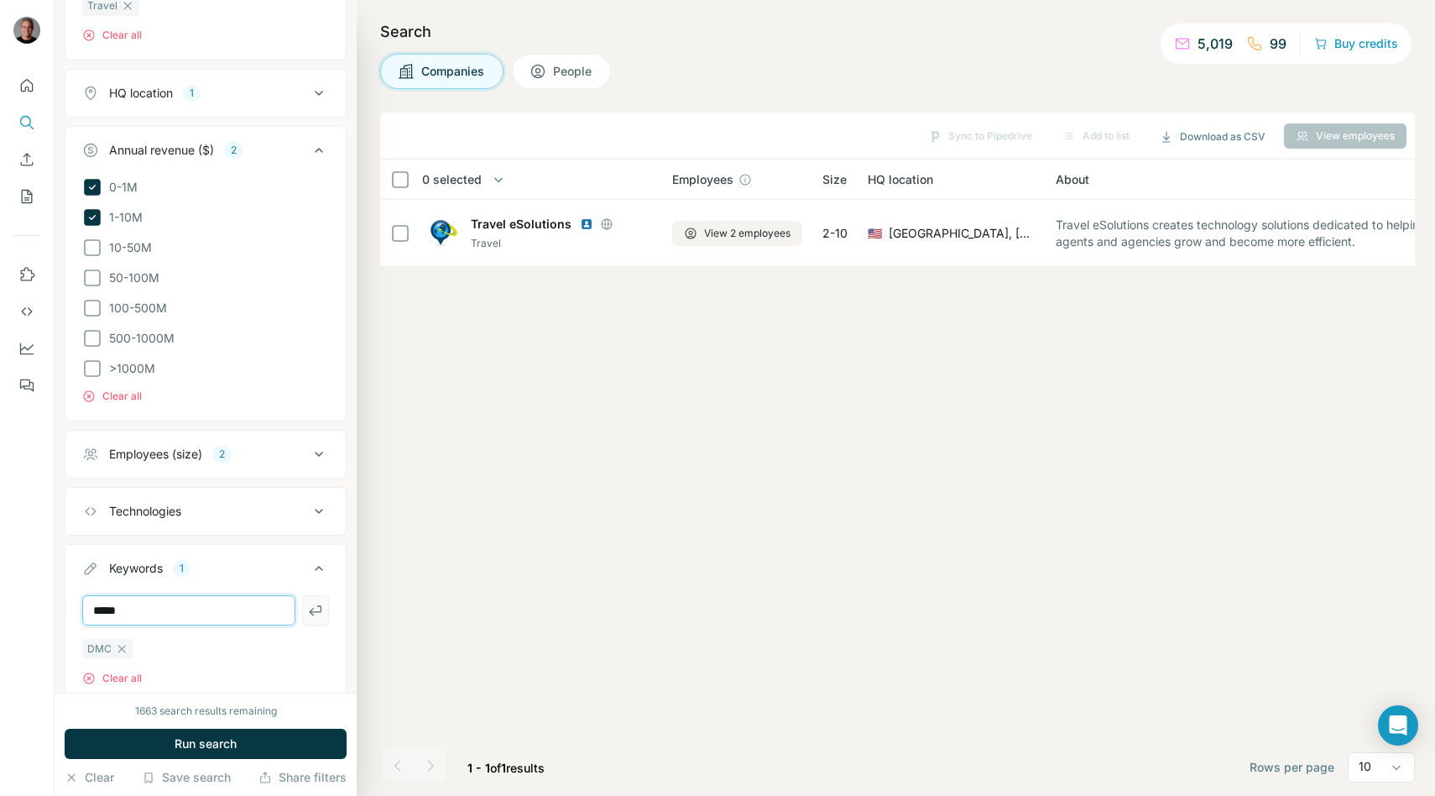
type input "*****"
click at [313, 603] on icon "button" at bounding box center [315, 610] width 17 height 17
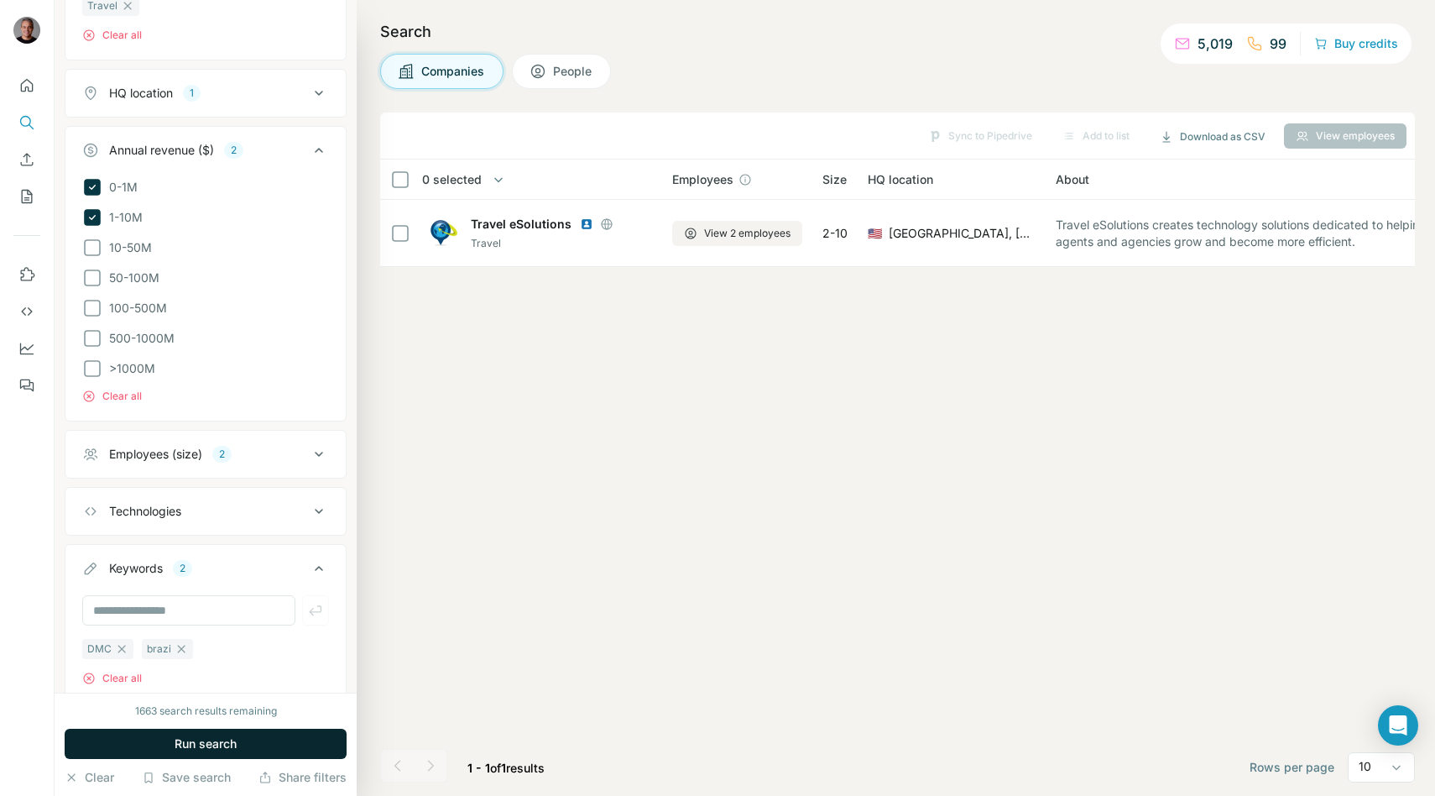
click at [285, 743] on button "Run search" at bounding box center [206, 744] width 282 height 30
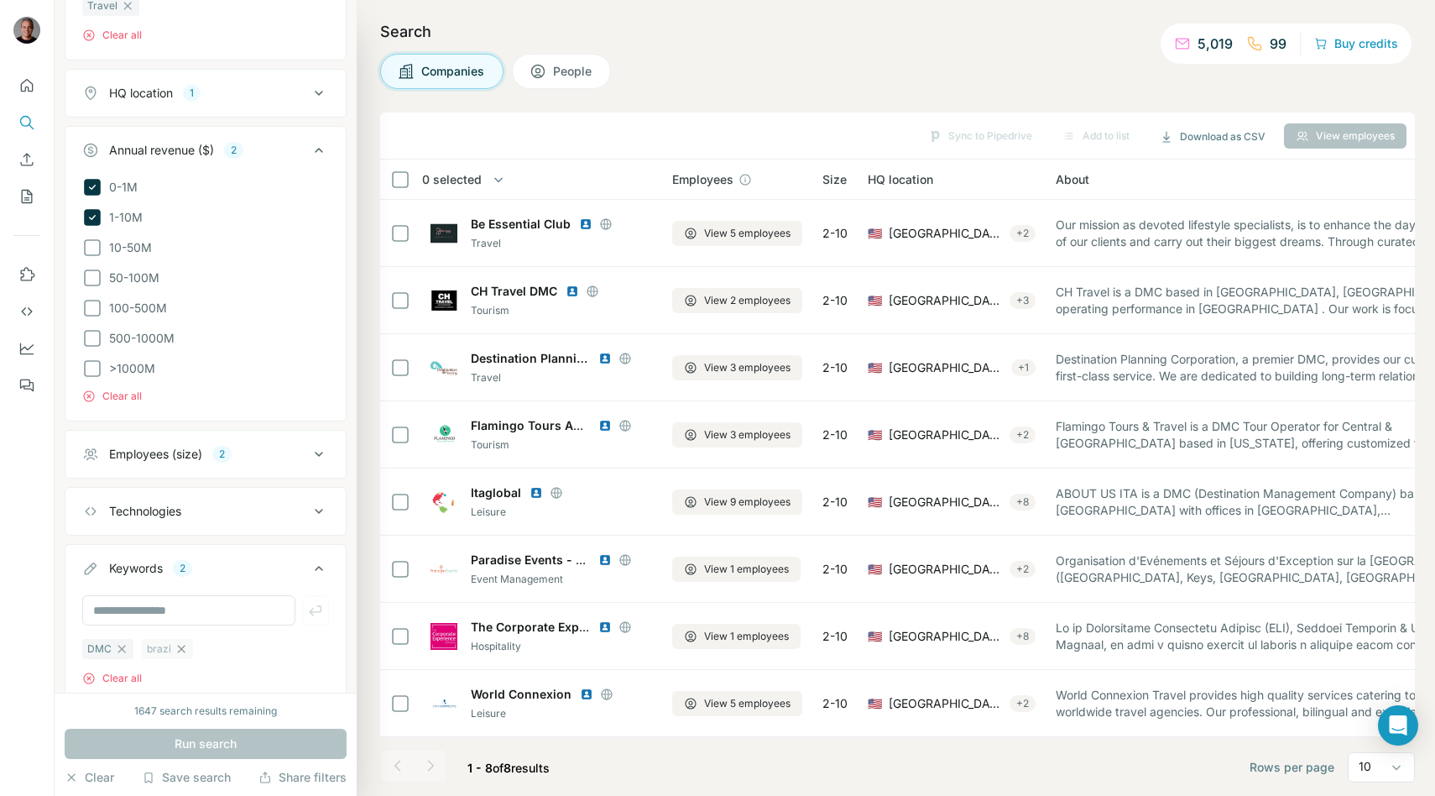
click at [184, 650] on icon "button" at bounding box center [181, 648] width 13 height 13
click at [115, 654] on icon "button" at bounding box center [121, 648] width 13 height 13
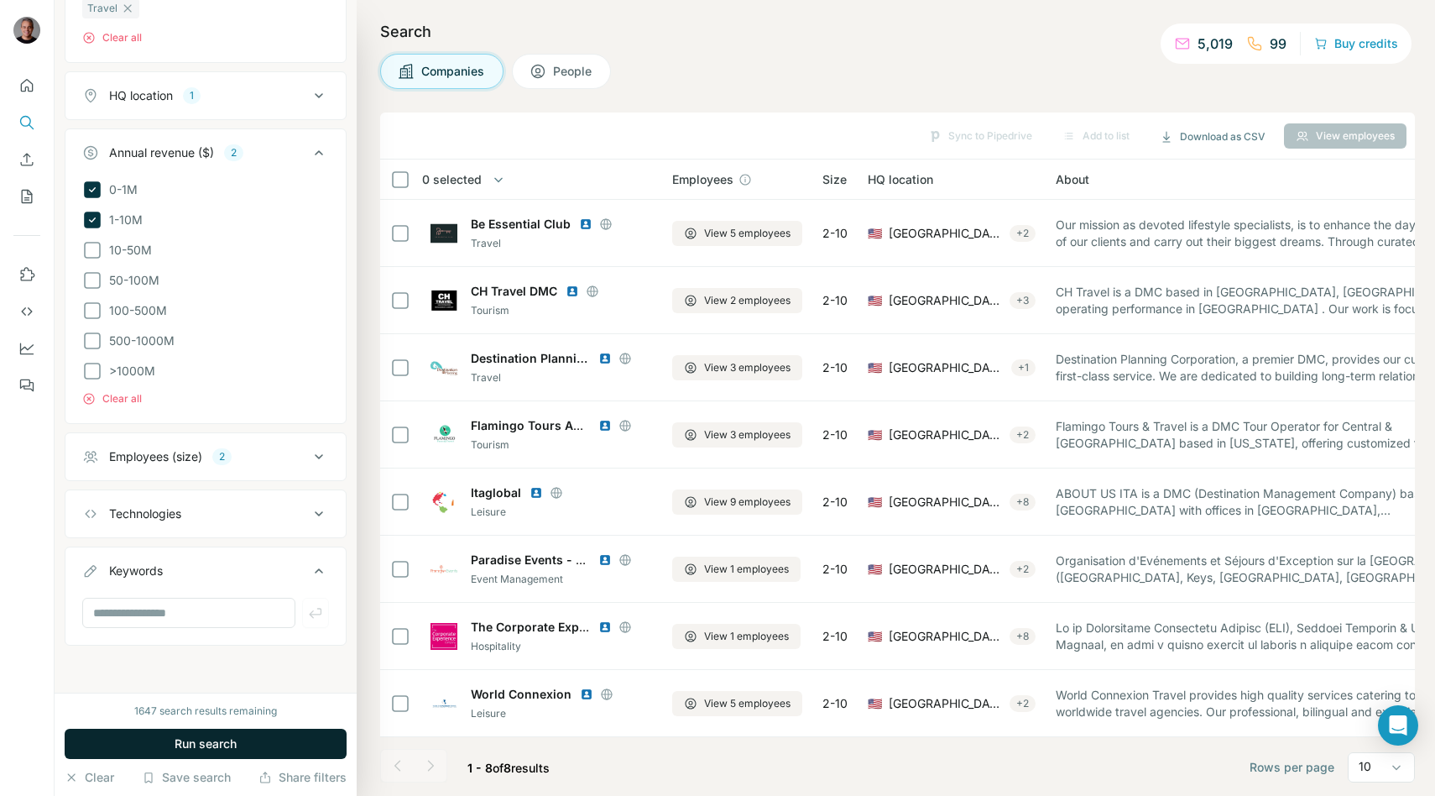
click at [158, 750] on button "Run search" at bounding box center [206, 744] width 282 height 30
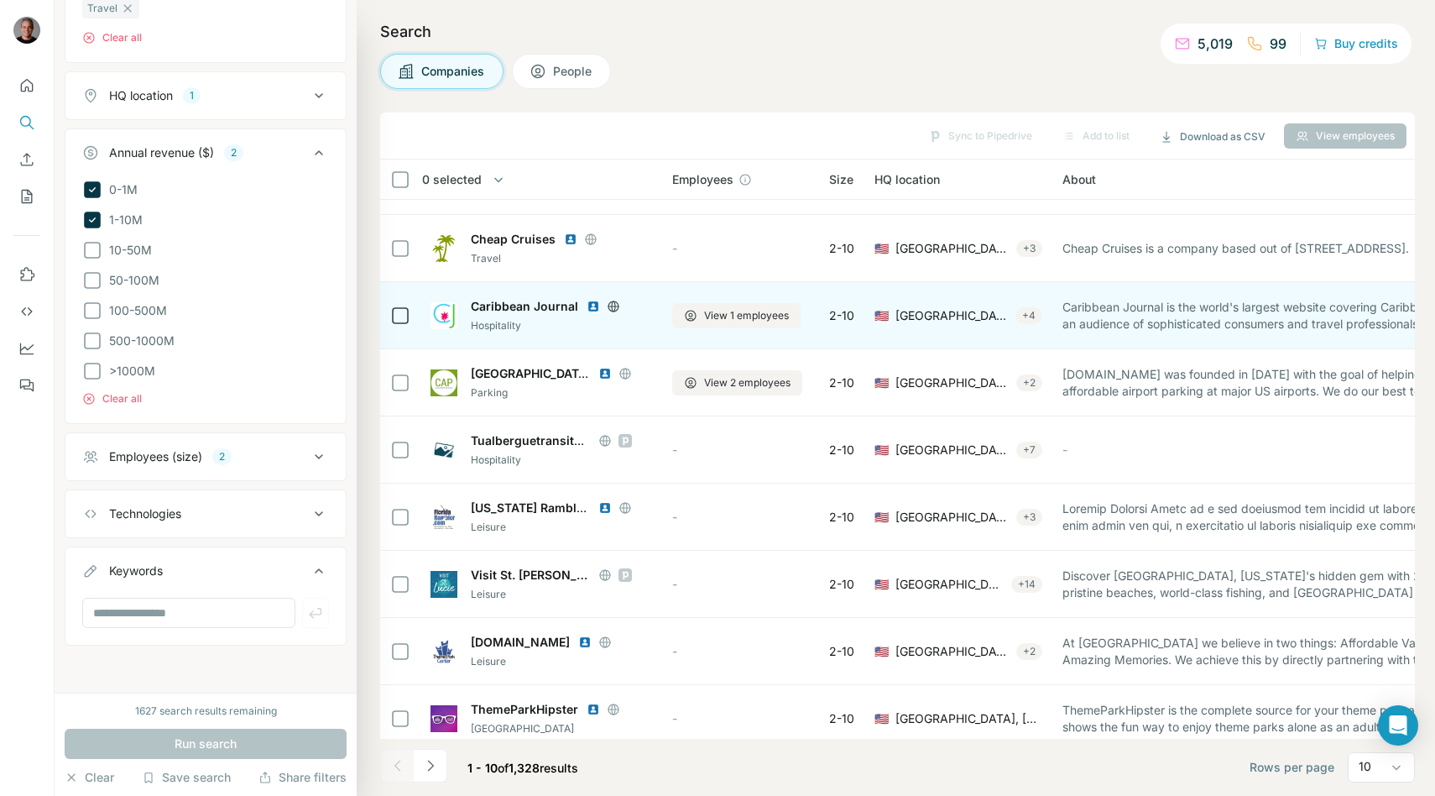
scroll to position [133, 0]
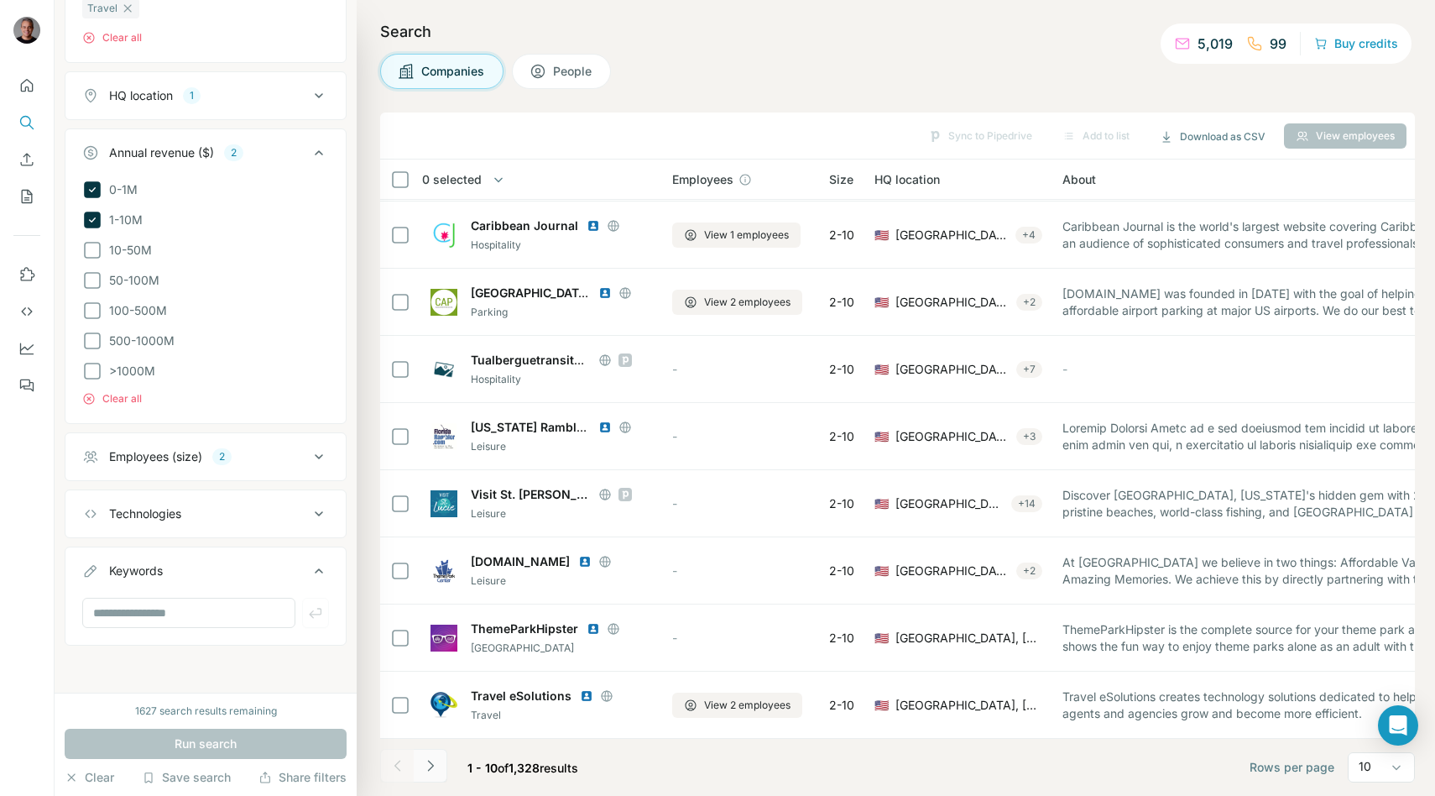
click at [432, 765] on icon "Navigate to next page" at bounding box center [430, 765] width 6 height 11
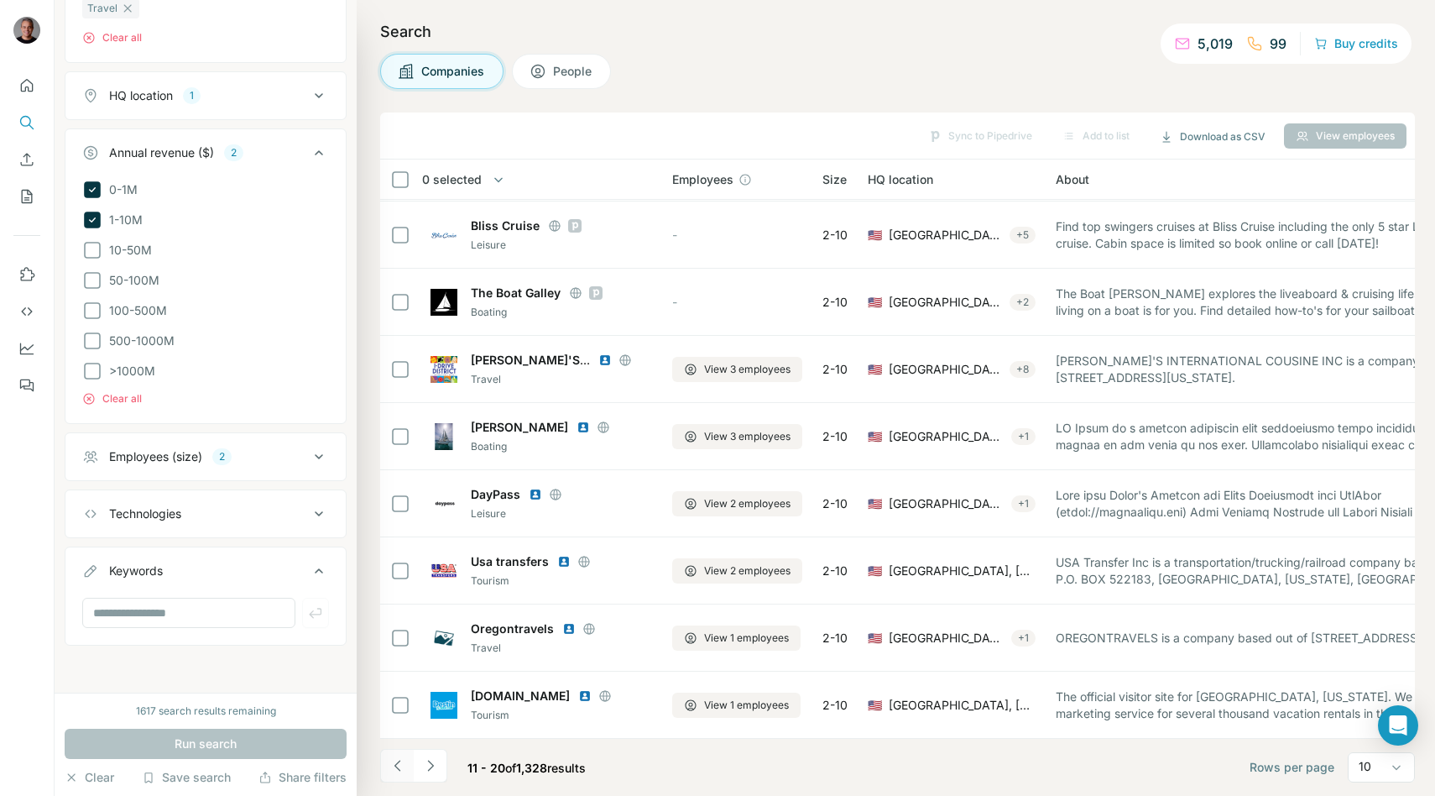
click at [388, 770] on button "Navigate to previous page" at bounding box center [397, 766] width 34 height 34
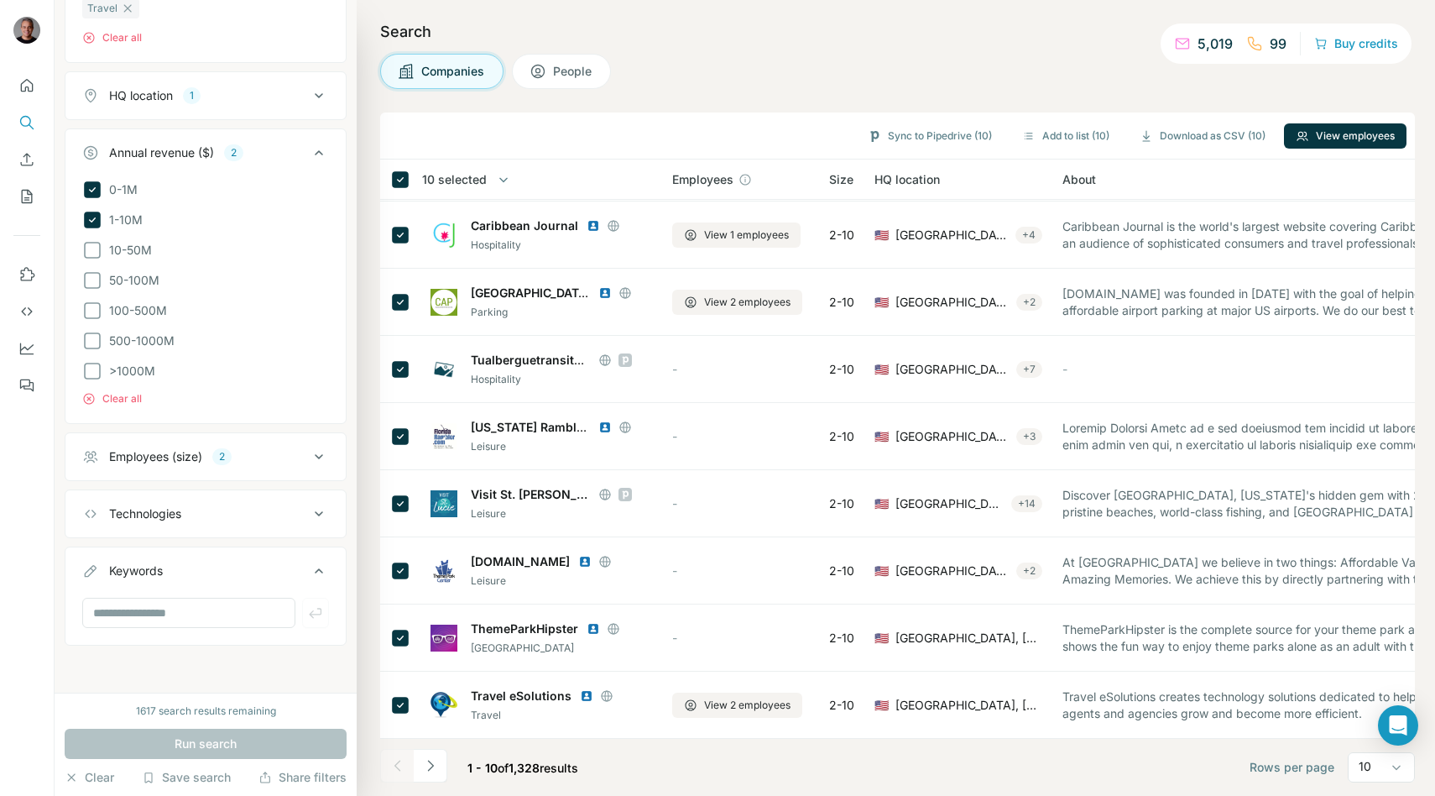
click at [572, 73] on span "People" at bounding box center [573, 71] width 40 height 17
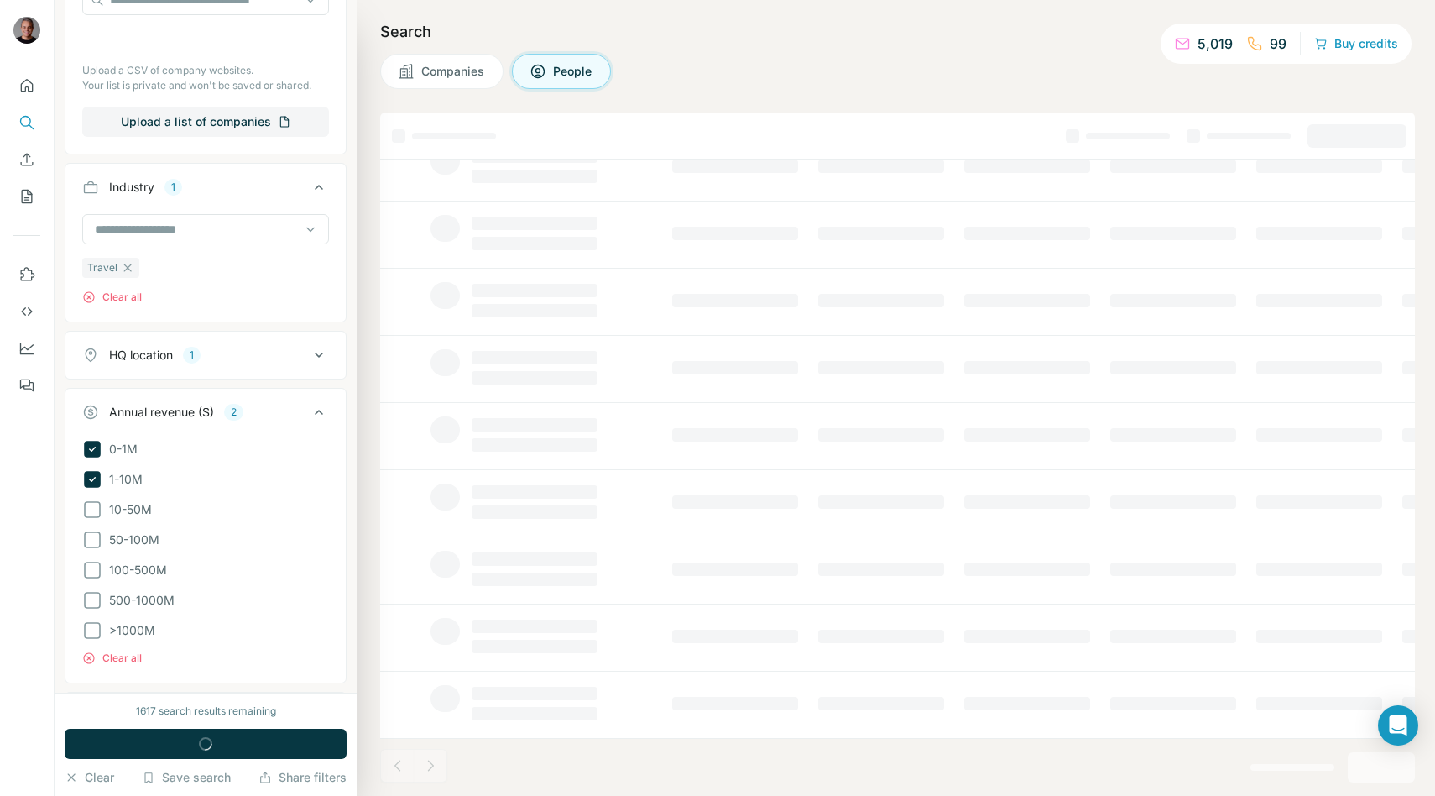
scroll to position [887, 0]
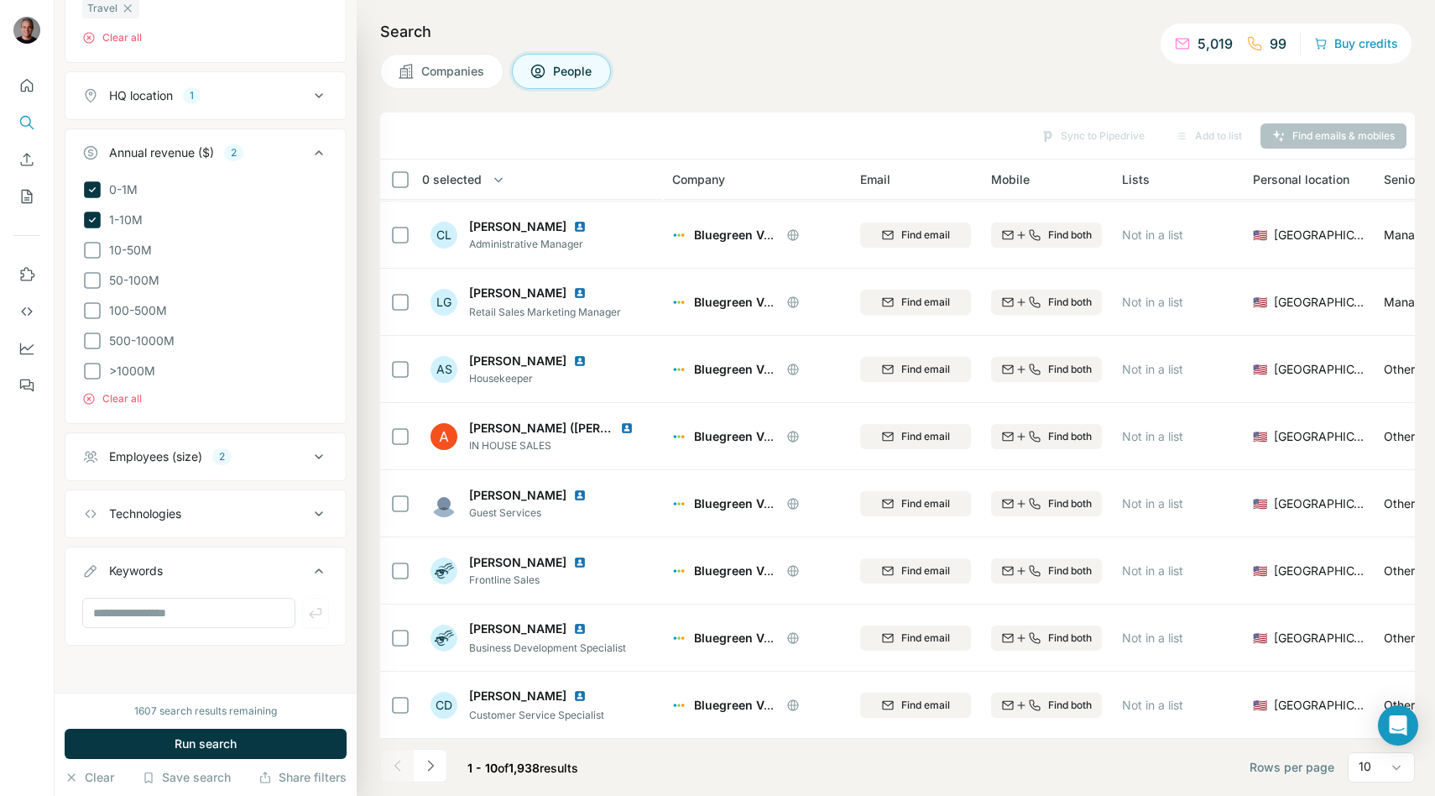
click at [454, 76] on span "Companies" at bounding box center [453, 71] width 65 height 17
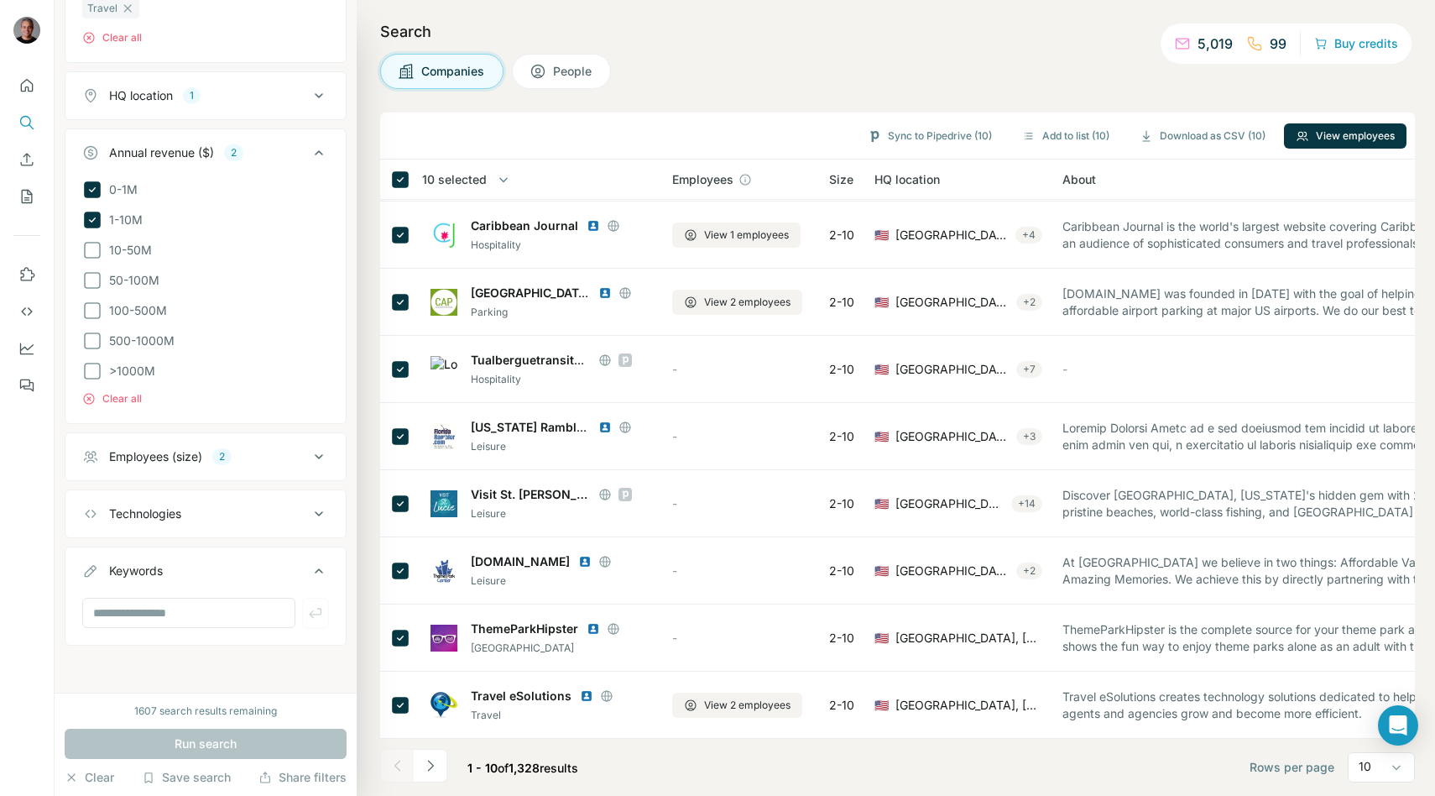
scroll to position [625, 0]
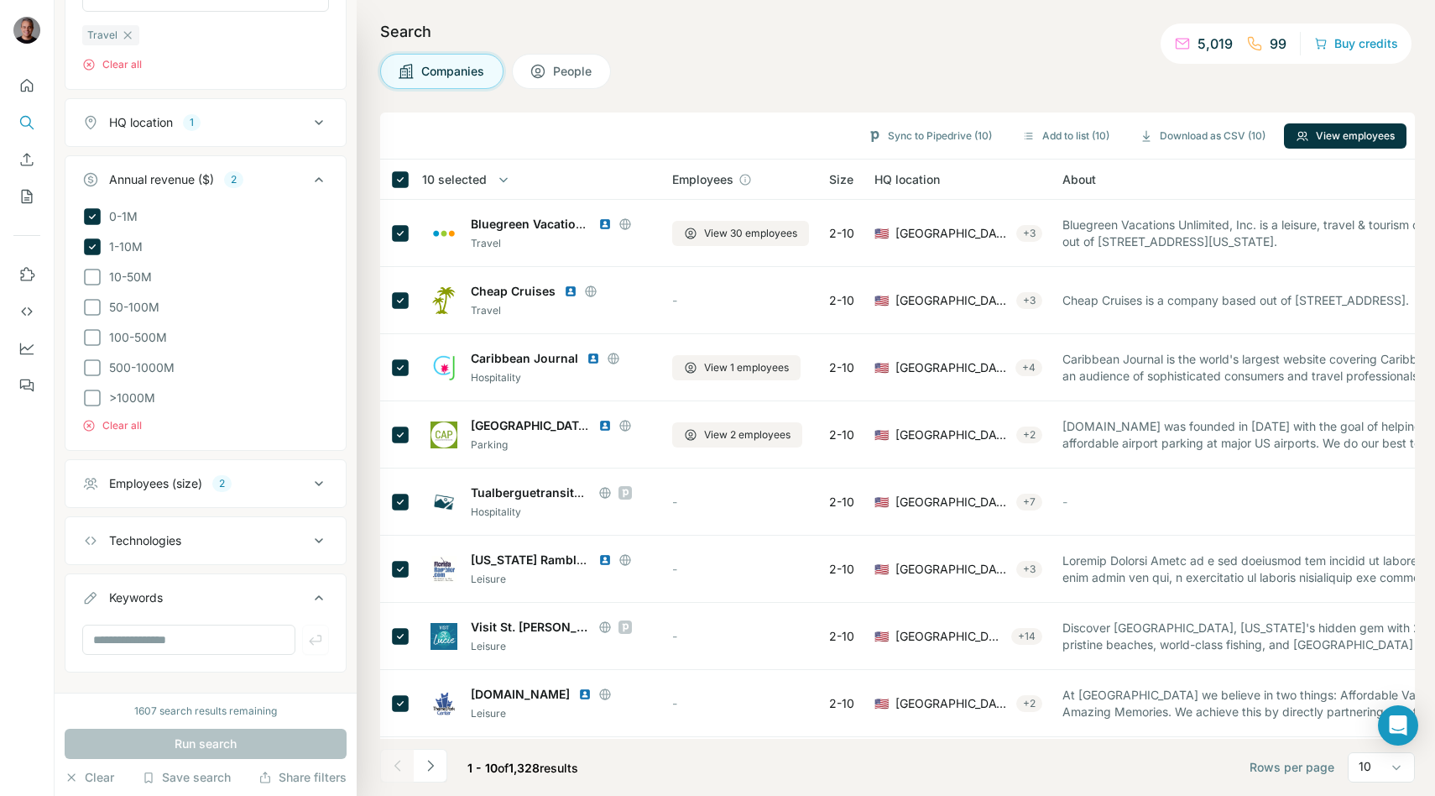
scroll to position [625, 0]
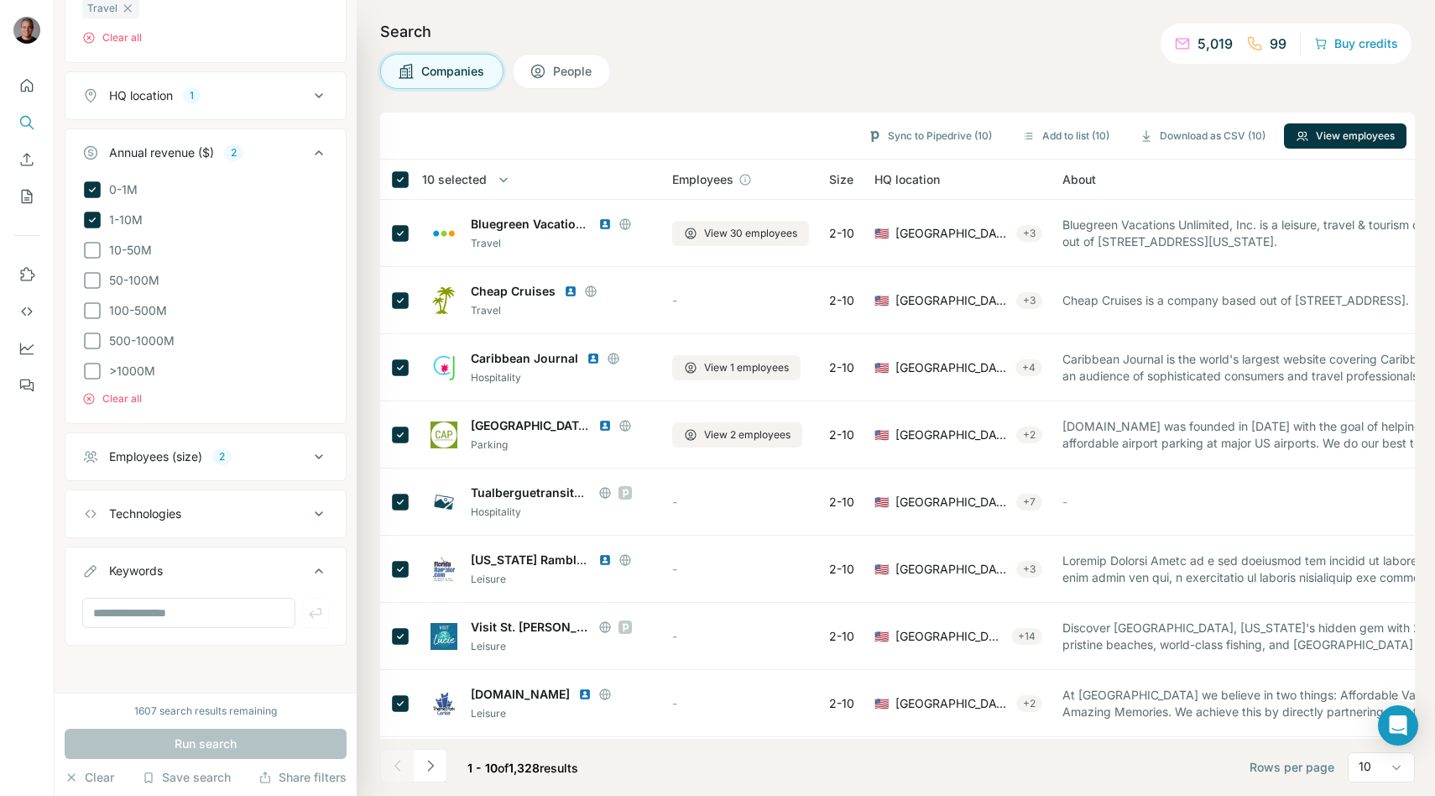
click at [136, 473] on button "Employees (size) 2" at bounding box center [205, 456] width 280 height 40
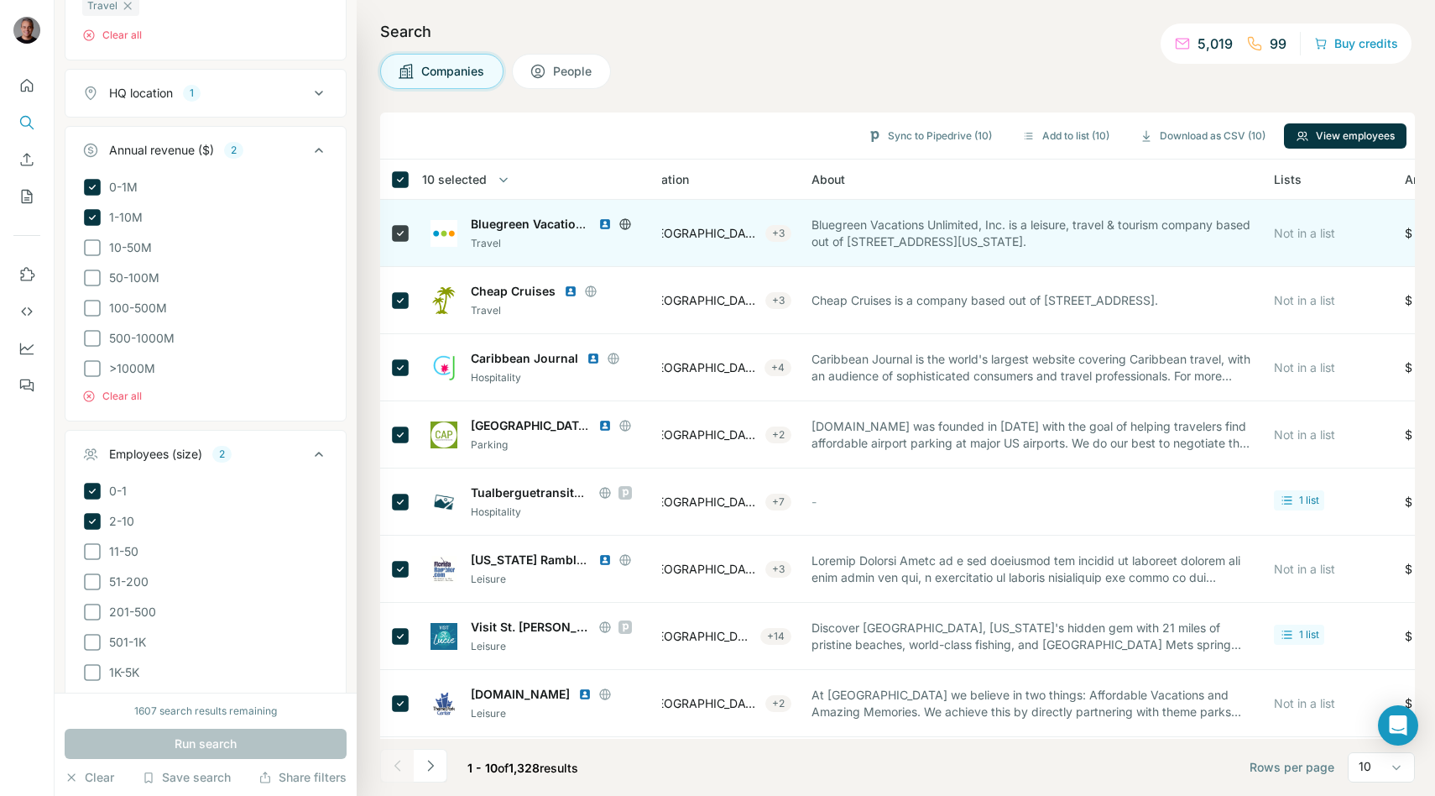
scroll to position [0, 0]
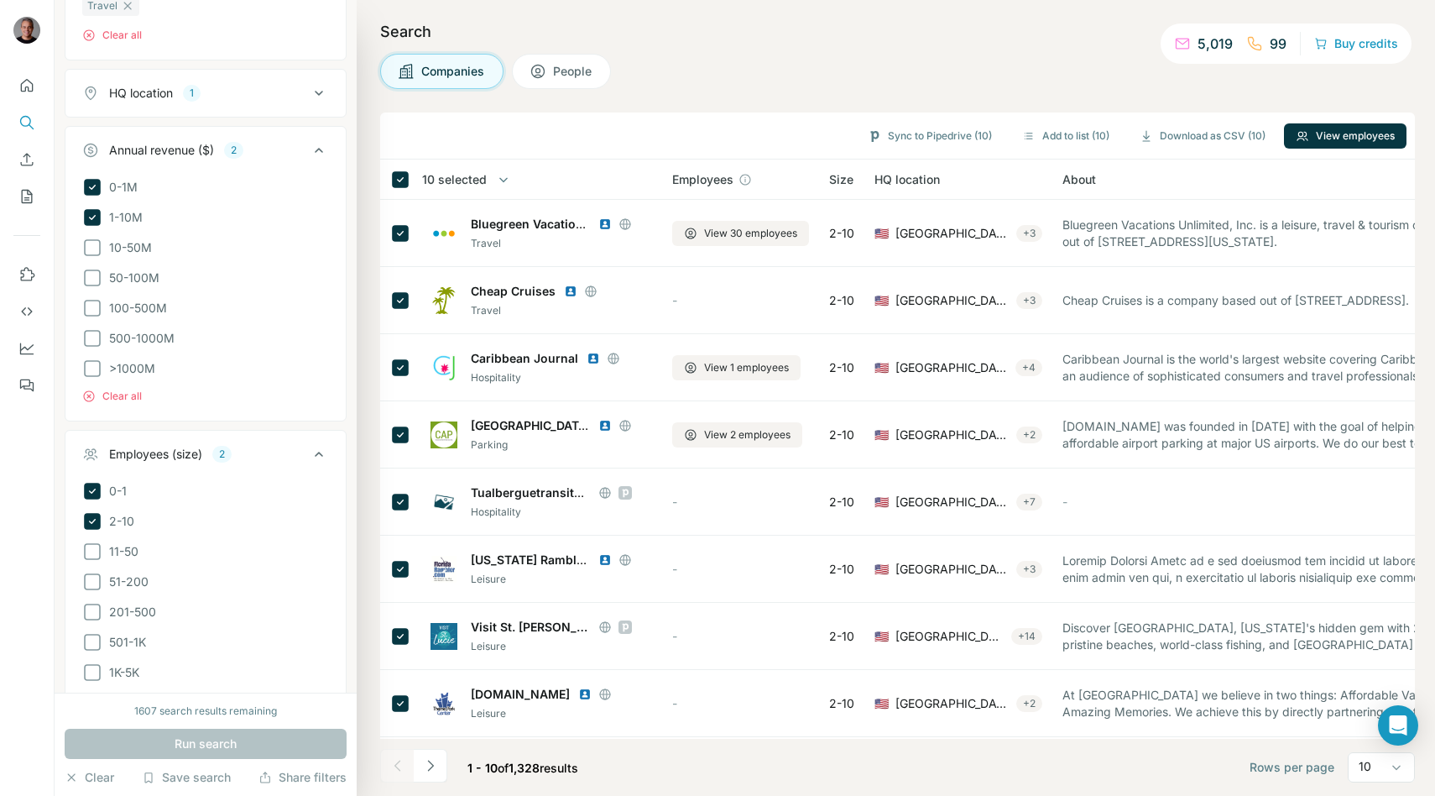
click at [554, 88] on button "People" at bounding box center [561, 71] width 99 height 35
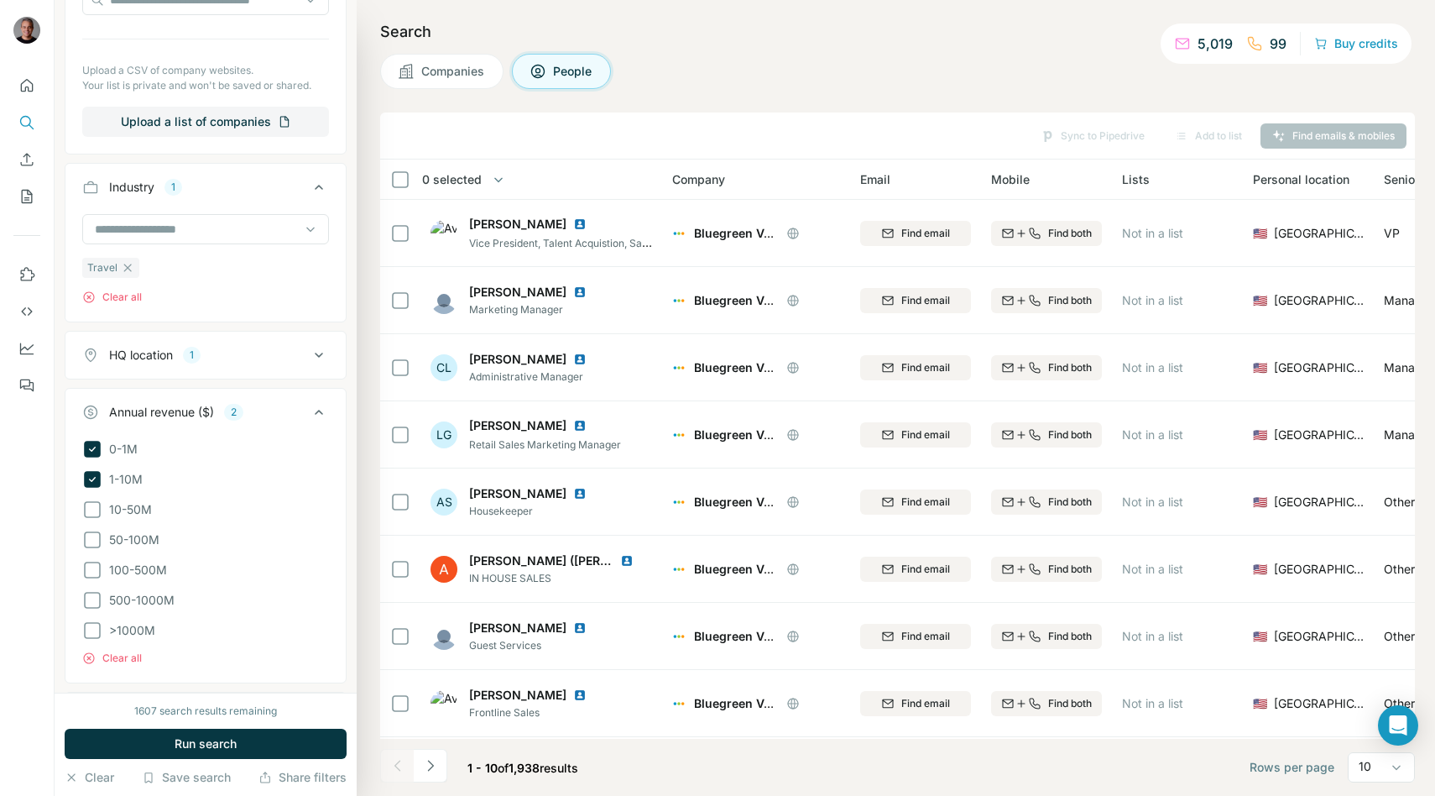
scroll to position [887, 0]
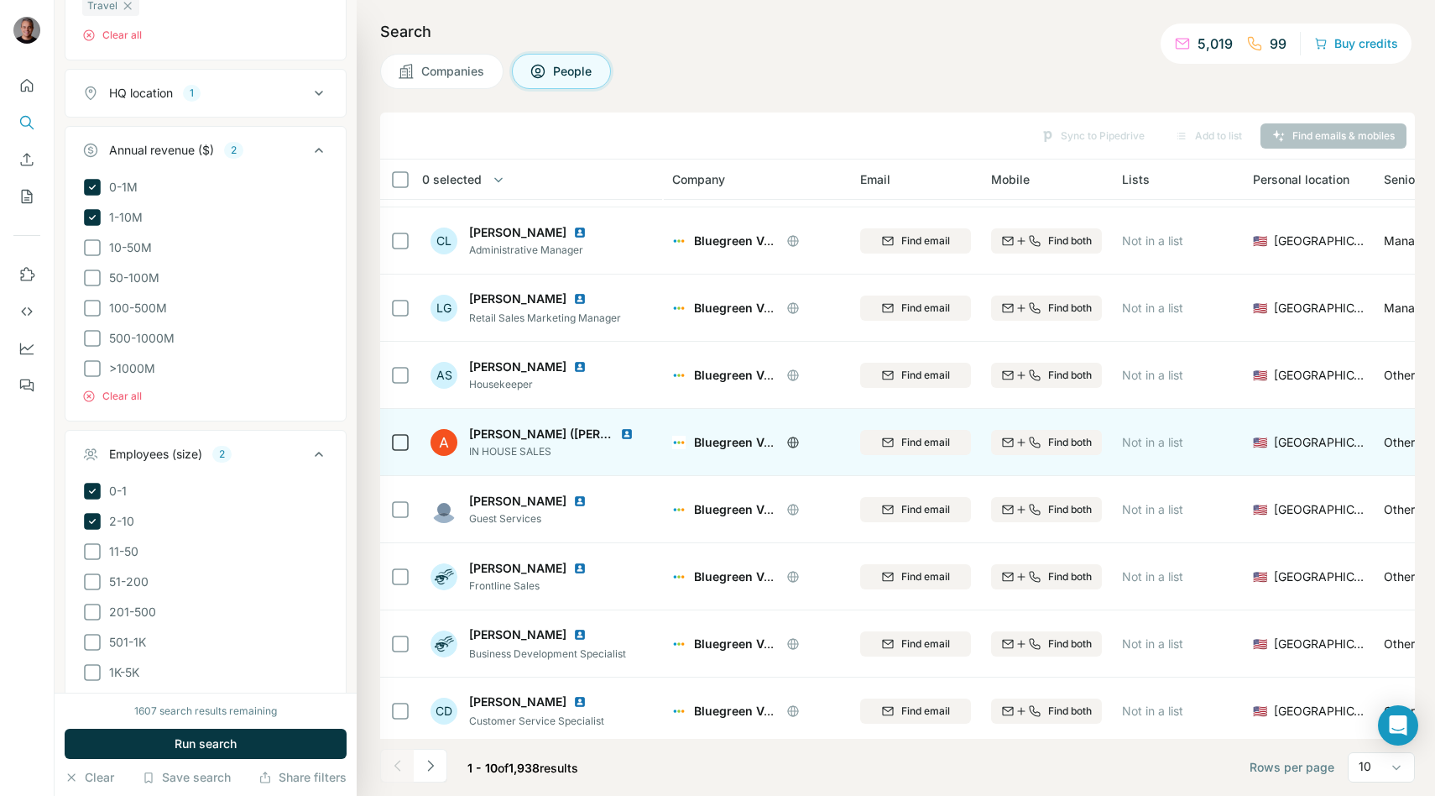
scroll to position [133, 0]
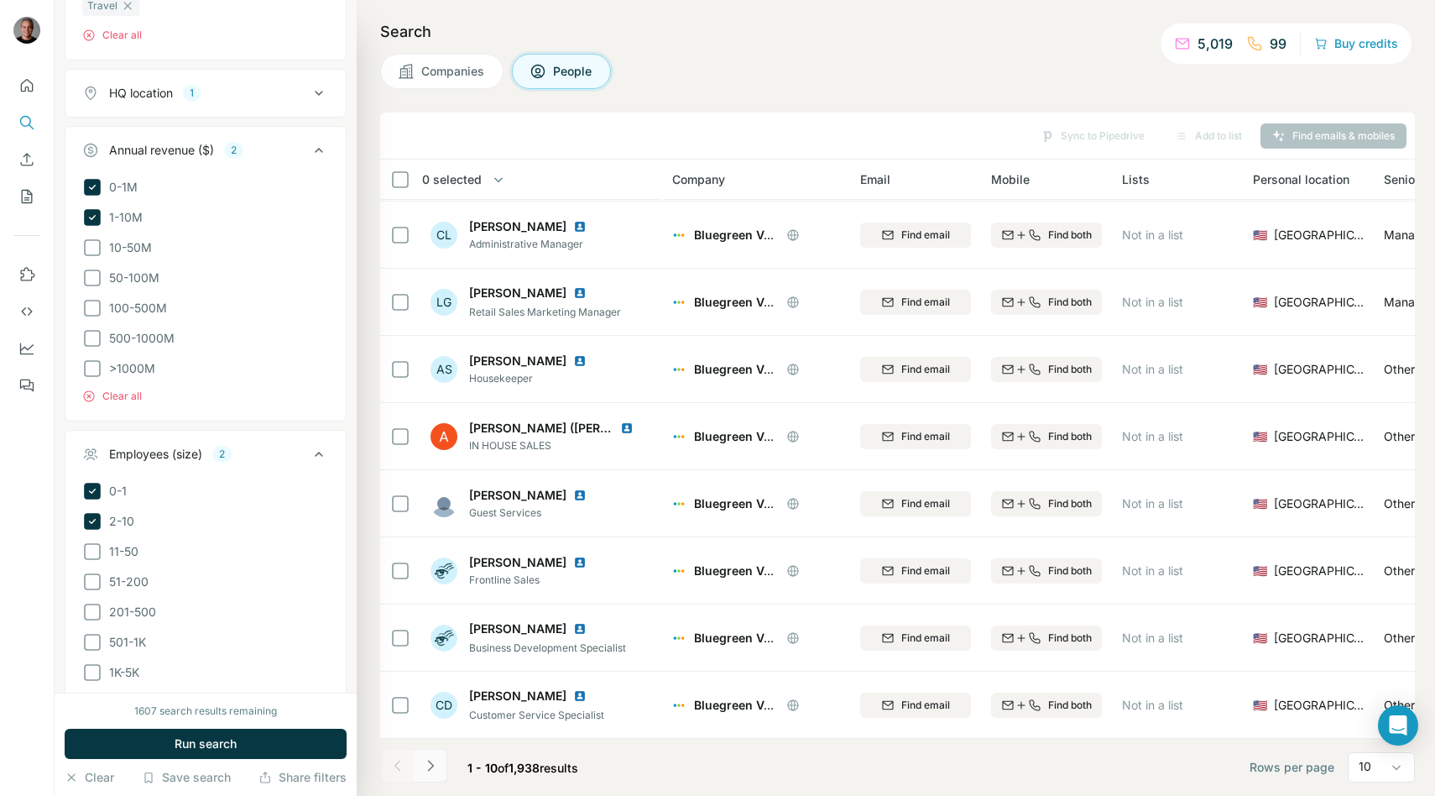
click at [437, 755] on button "Navigate to next page" at bounding box center [431, 766] width 34 height 34
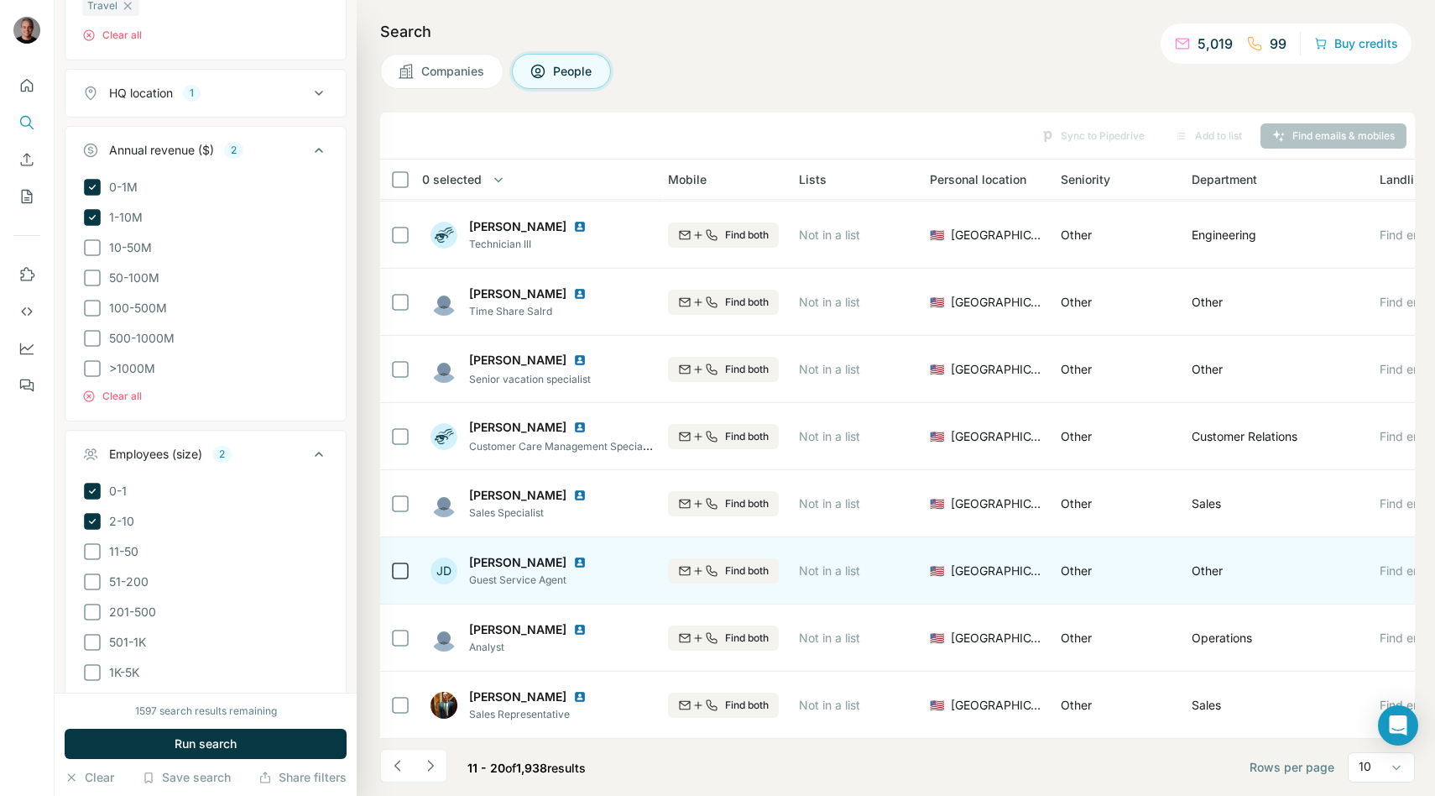
scroll to position [133, 409]
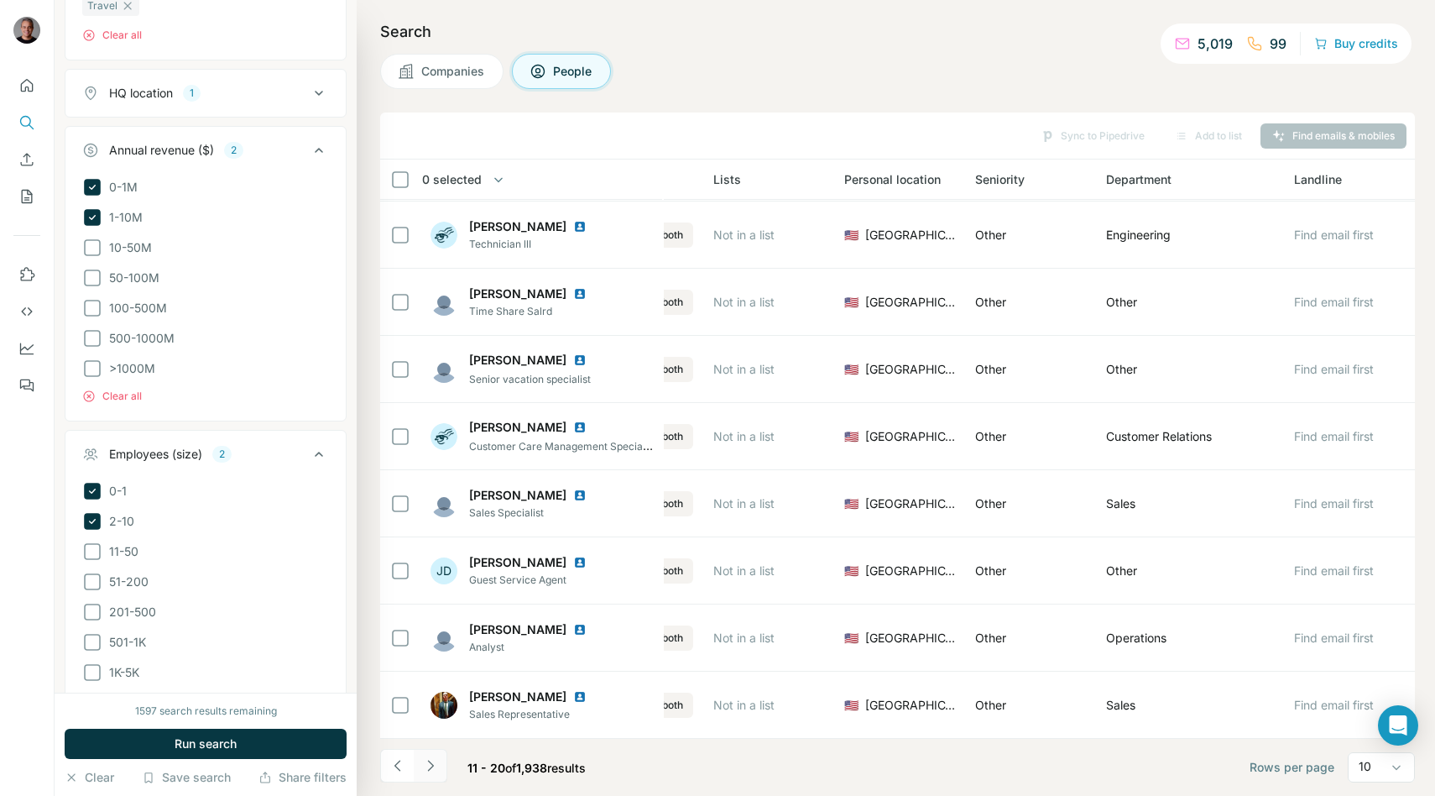
click at [431, 770] on icon "Navigate to next page" at bounding box center [430, 765] width 17 height 17
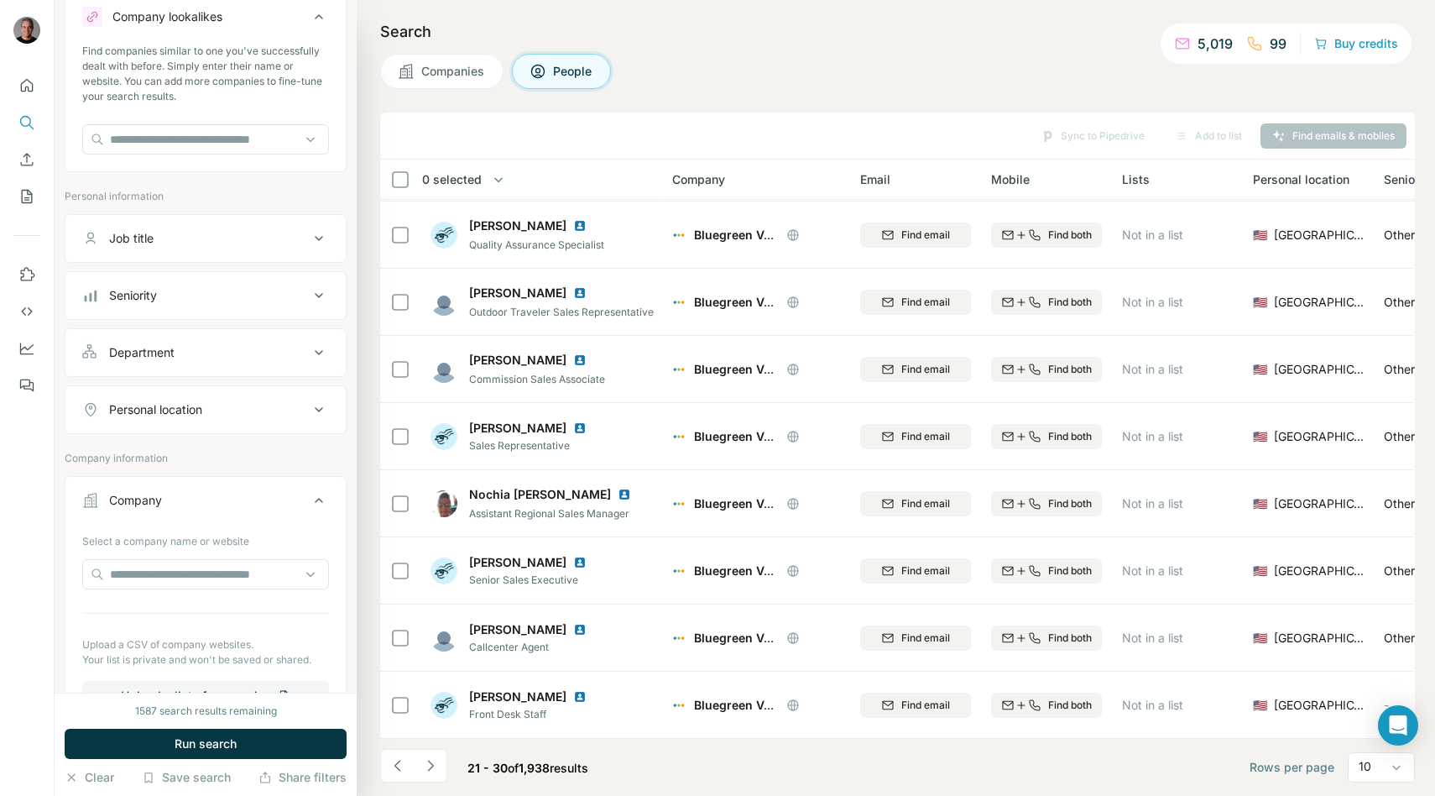
scroll to position [52, 0]
click at [212, 395] on button "Personal location" at bounding box center [205, 409] width 280 height 40
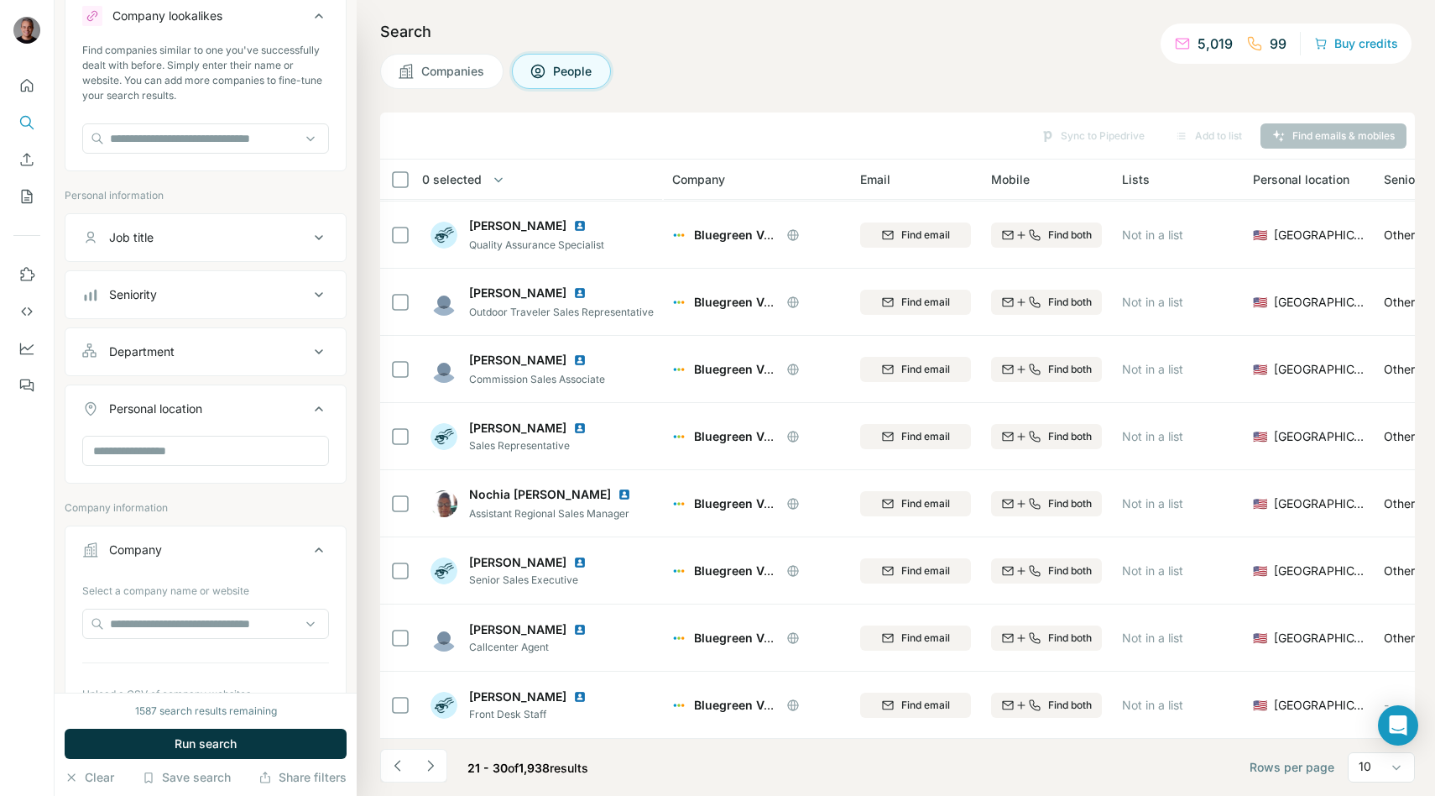
click at [183, 343] on div "Department" at bounding box center [195, 351] width 227 height 17
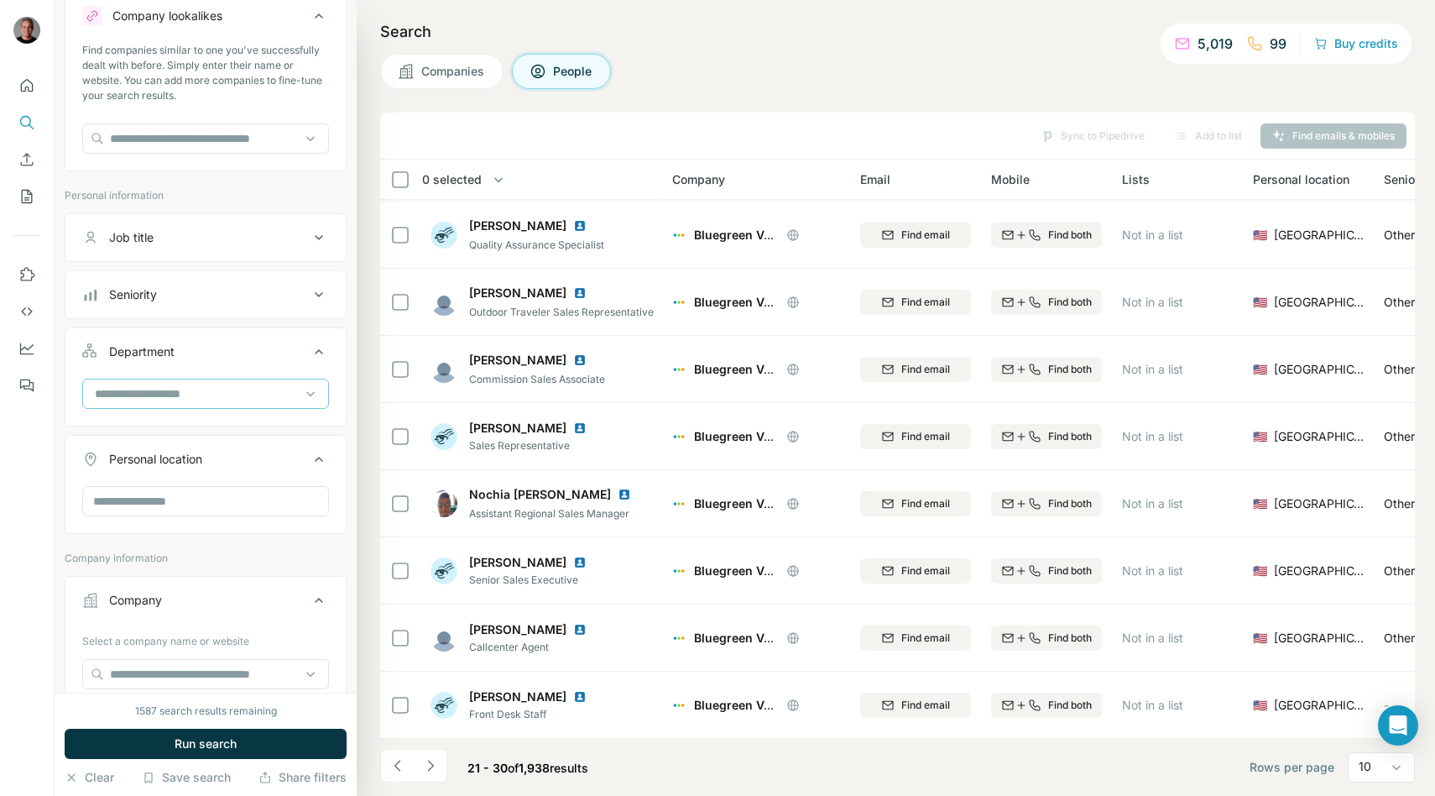
click at [180, 379] on div at bounding box center [196, 393] width 207 height 29
click at [217, 373] on button "Department" at bounding box center [205, 355] width 280 height 47
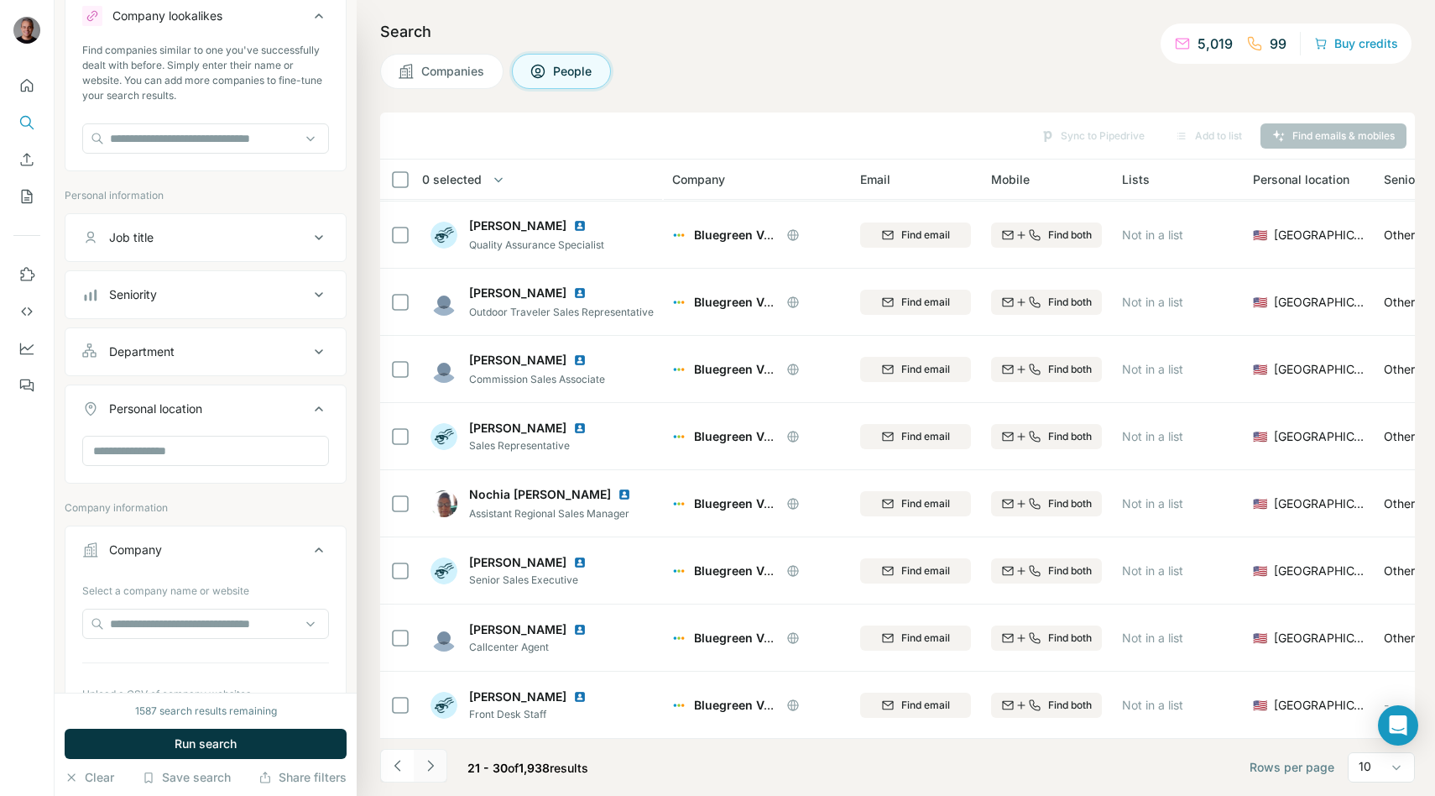
click at [432, 770] on icon "Navigate to next page" at bounding box center [430, 765] width 17 height 17
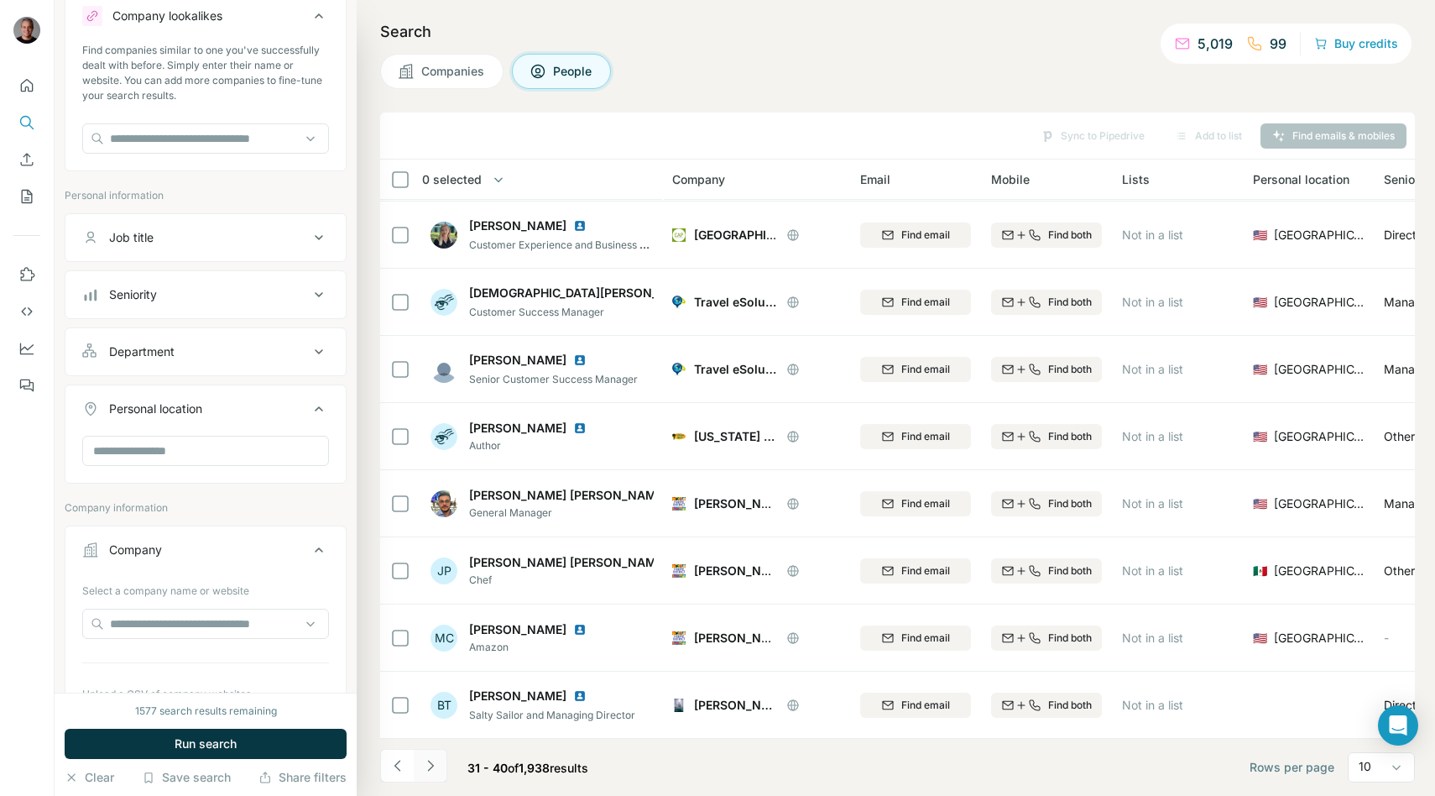
click at [432, 770] on icon "Navigate to next page" at bounding box center [430, 765] width 17 height 17
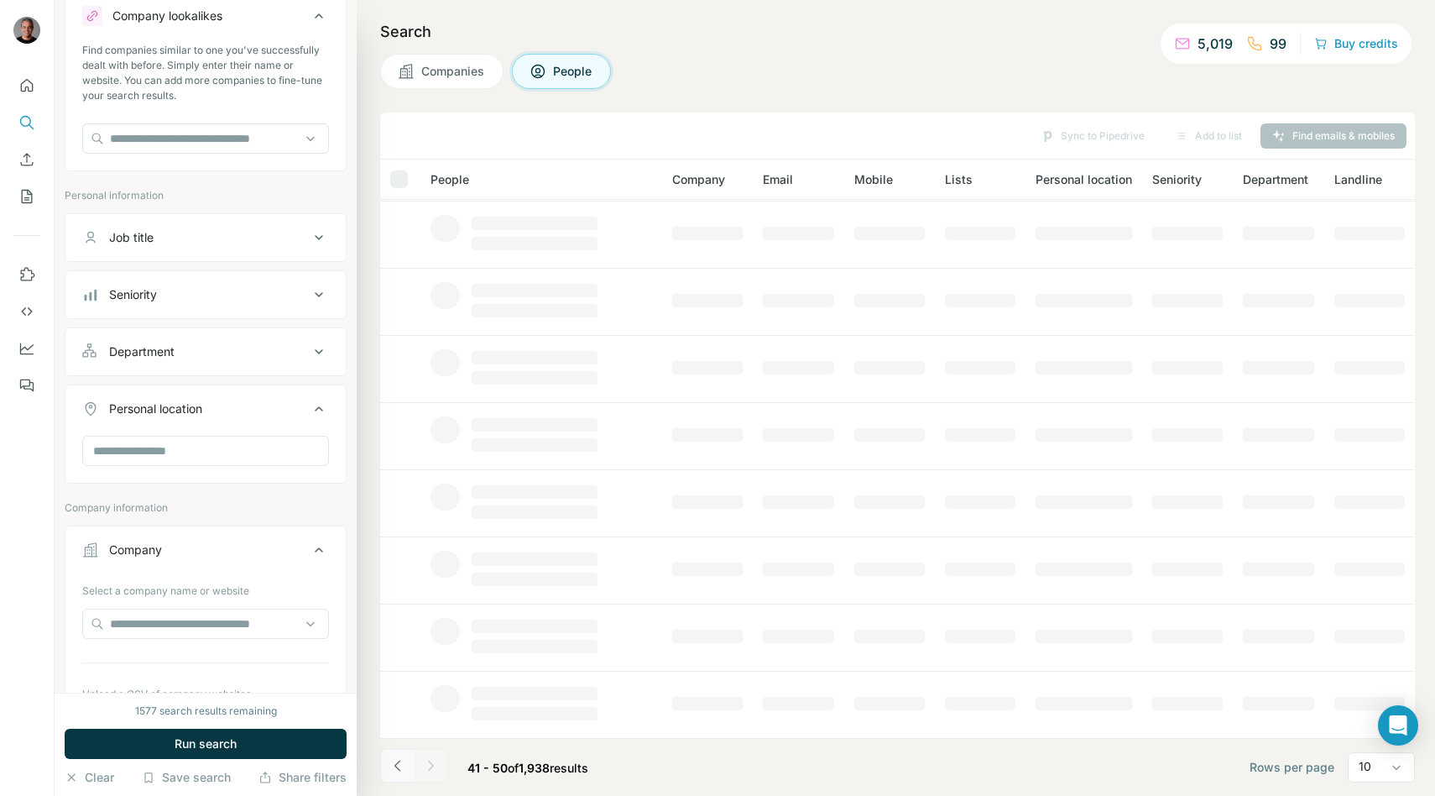
click at [394, 768] on icon "Navigate to previous page" at bounding box center [397, 765] width 17 height 17
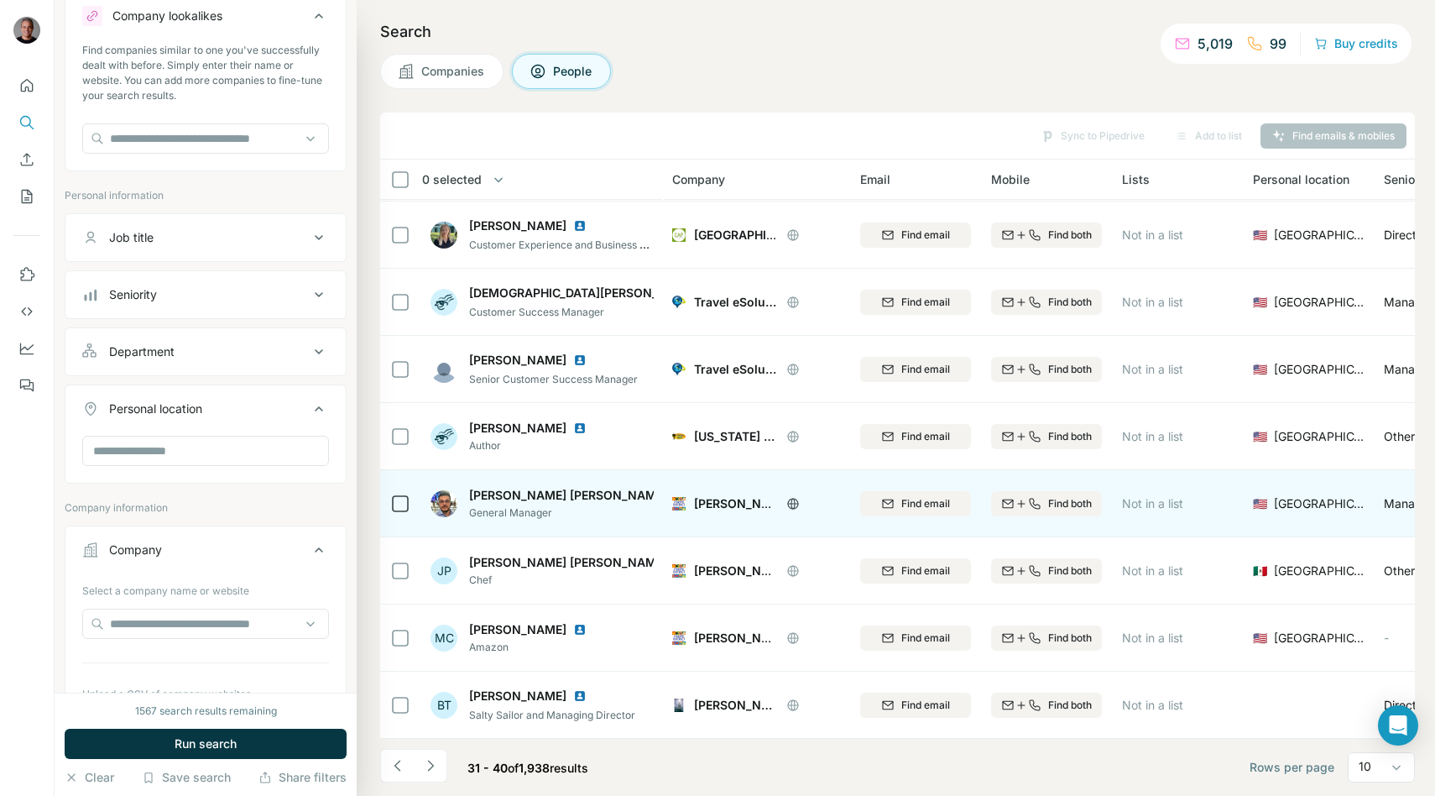
click at [794, 502] on icon at bounding box center [792, 503] width 13 height 13
click at [674, 495] on img at bounding box center [680, 494] width 13 height 13
click at [795, 500] on icon at bounding box center [793, 503] width 4 height 11
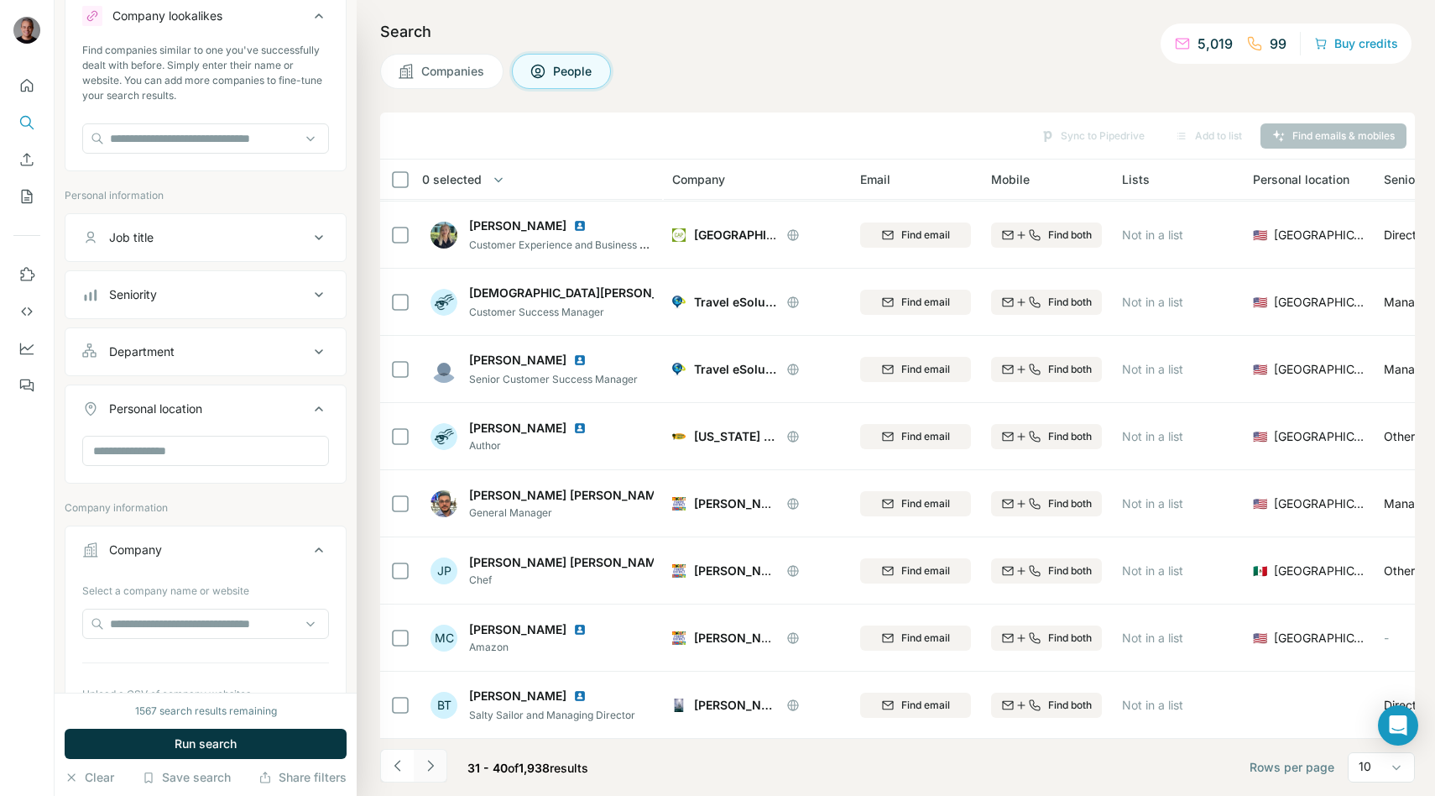
click at [420, 758] on button "Navigate to next page" at bounding box center [431, 766] width 34 height 34
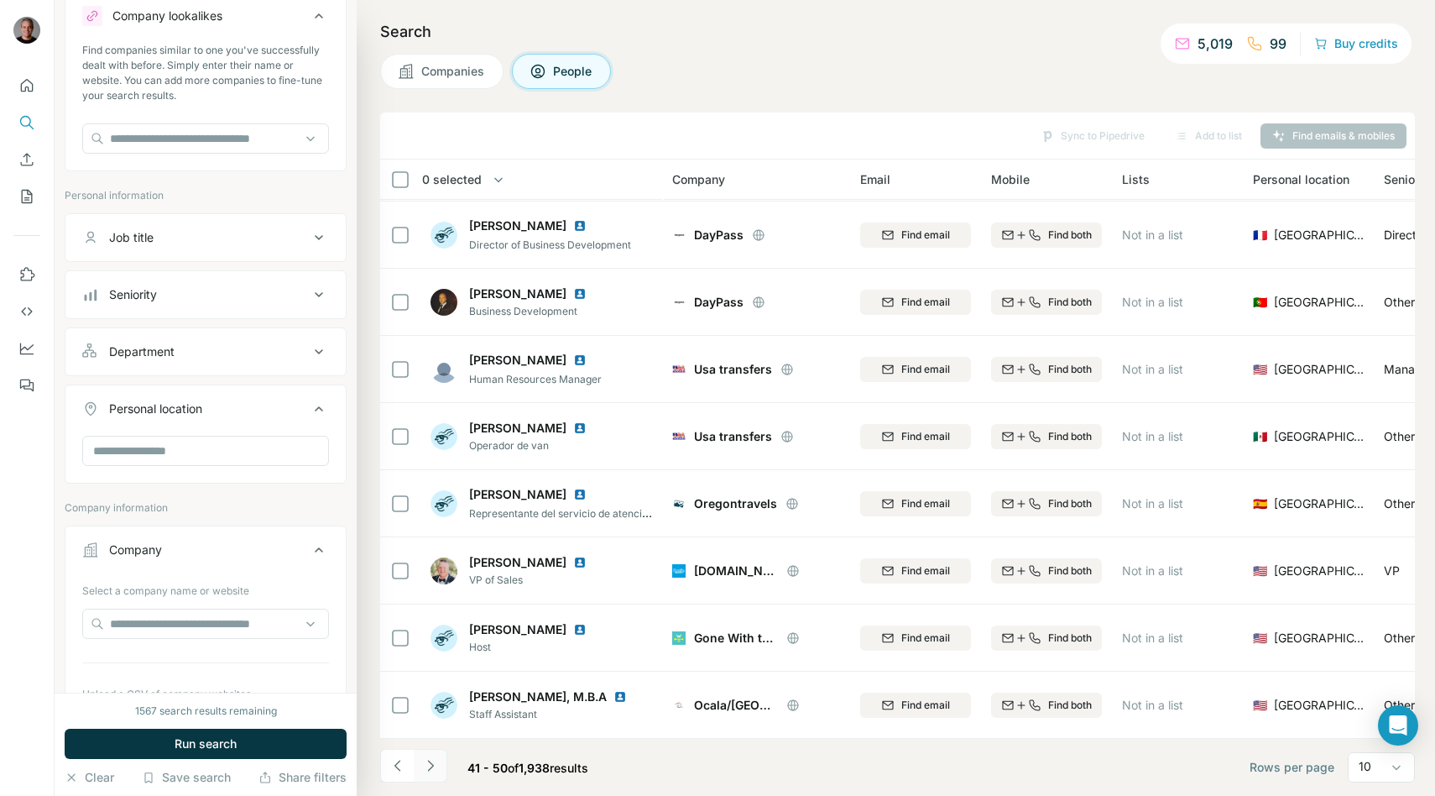
click at [420, 758] on button "Navigate to next page" at bounding box center [431, 766] width 34 height 34
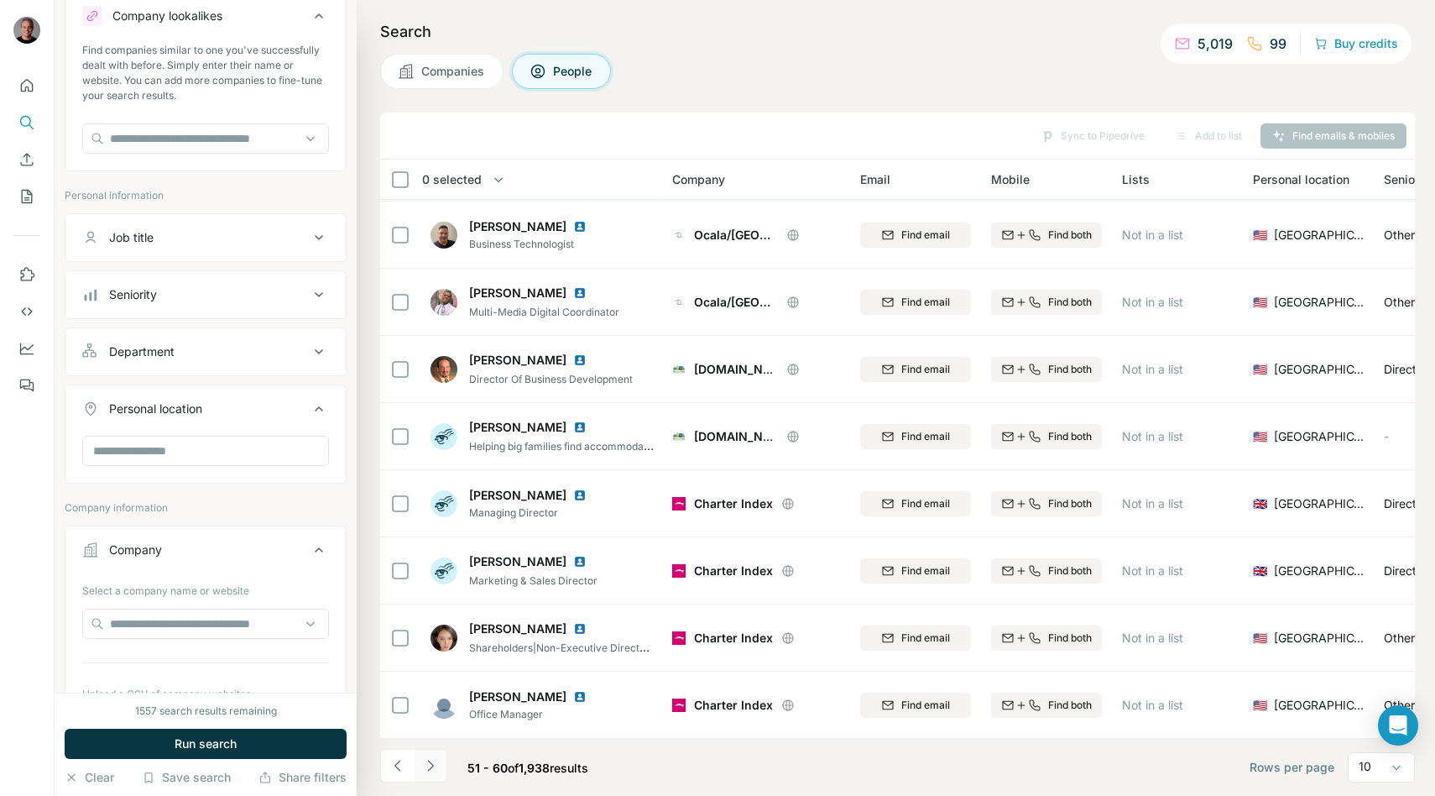
click at [424, 766] on icon "Navigate to next page" at bounding box center [430, 765] width 17 height 17
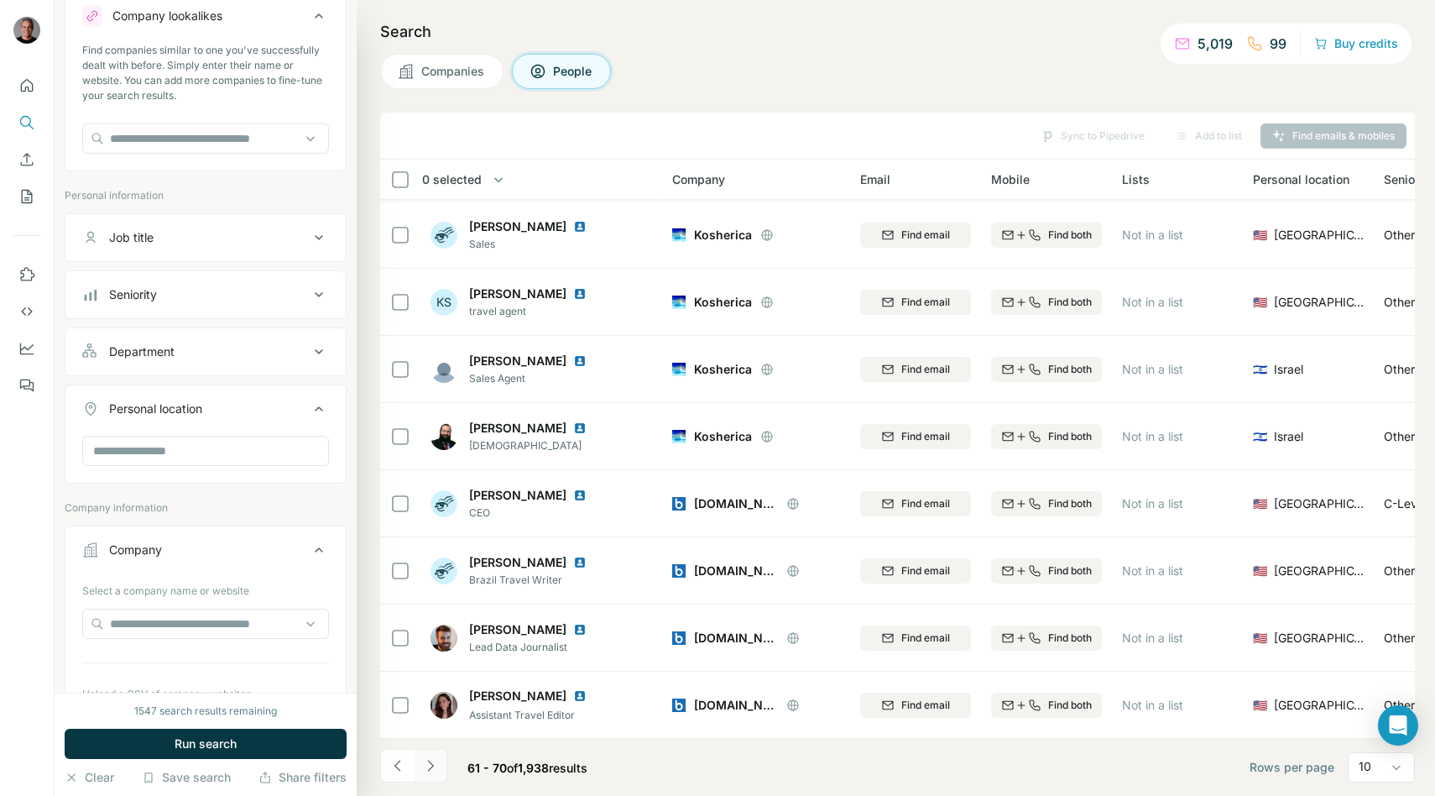
click at [424, 766] on icon "Navigate to next page" at bounding box center [430, 765] width 17 height 17
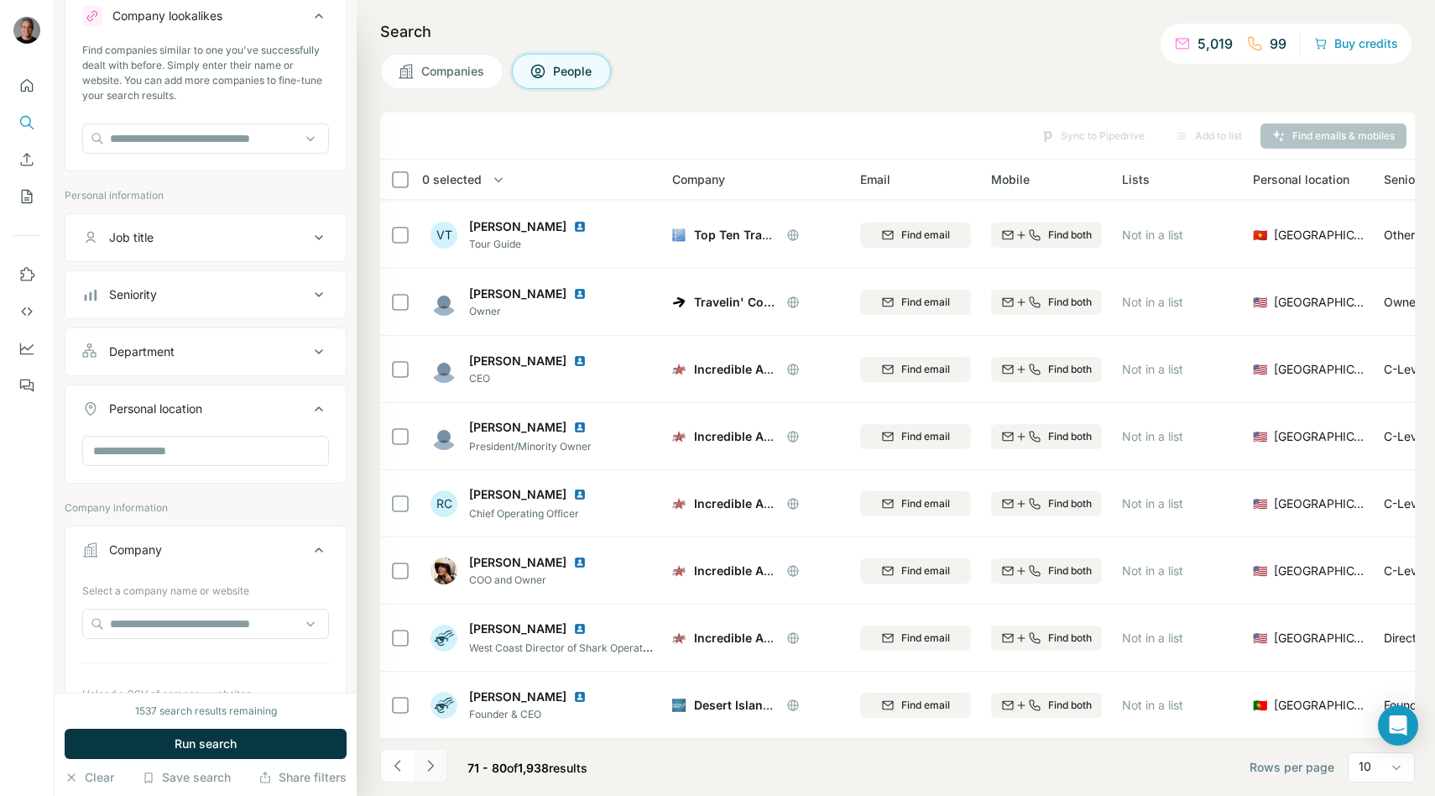
click at [424, 766] on icon "Navigate to next page" at bounding box center [430, 765] width 17 height 17
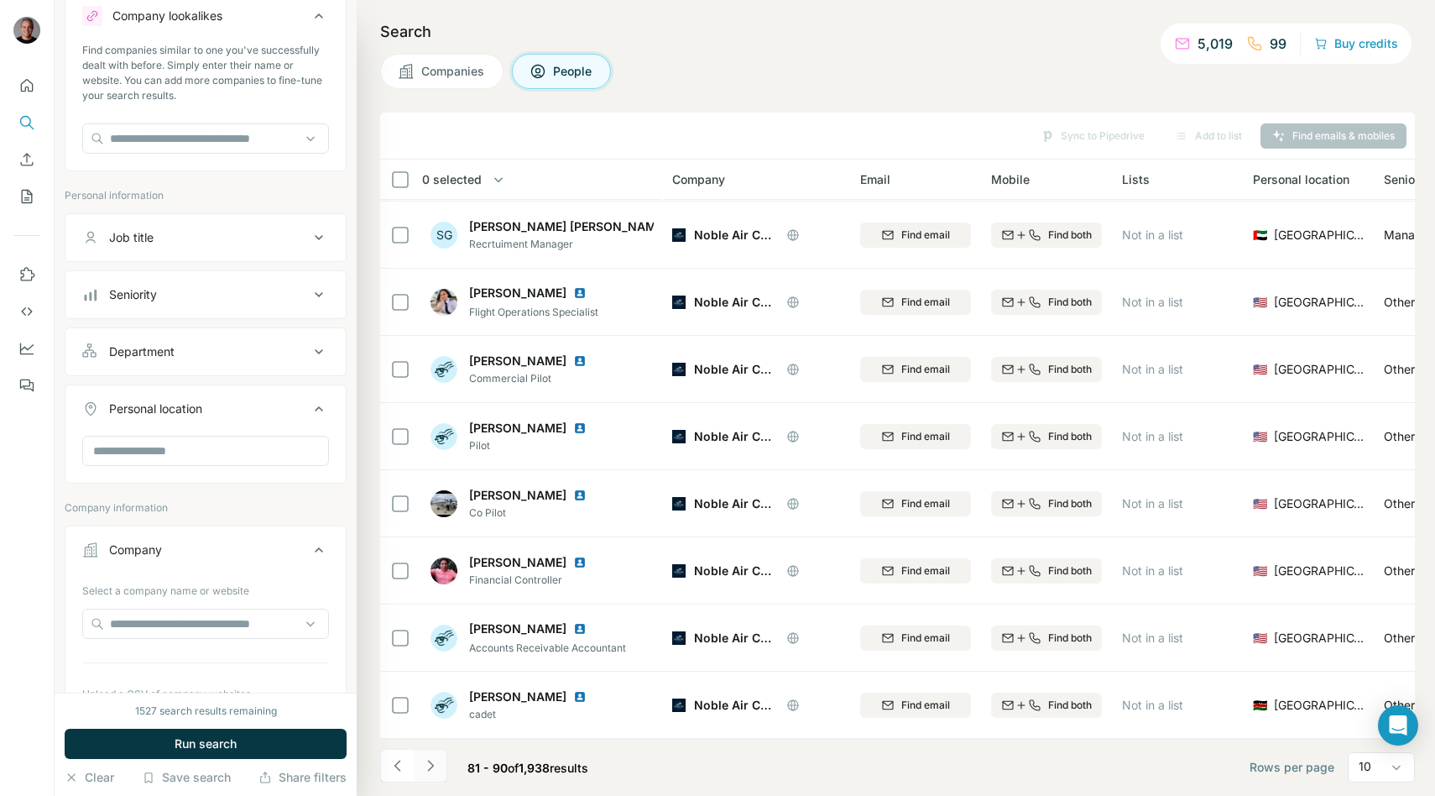
click at [424, 766] on icon "Navigate to next page" at bounding box center [430, 765] width 17 height 17
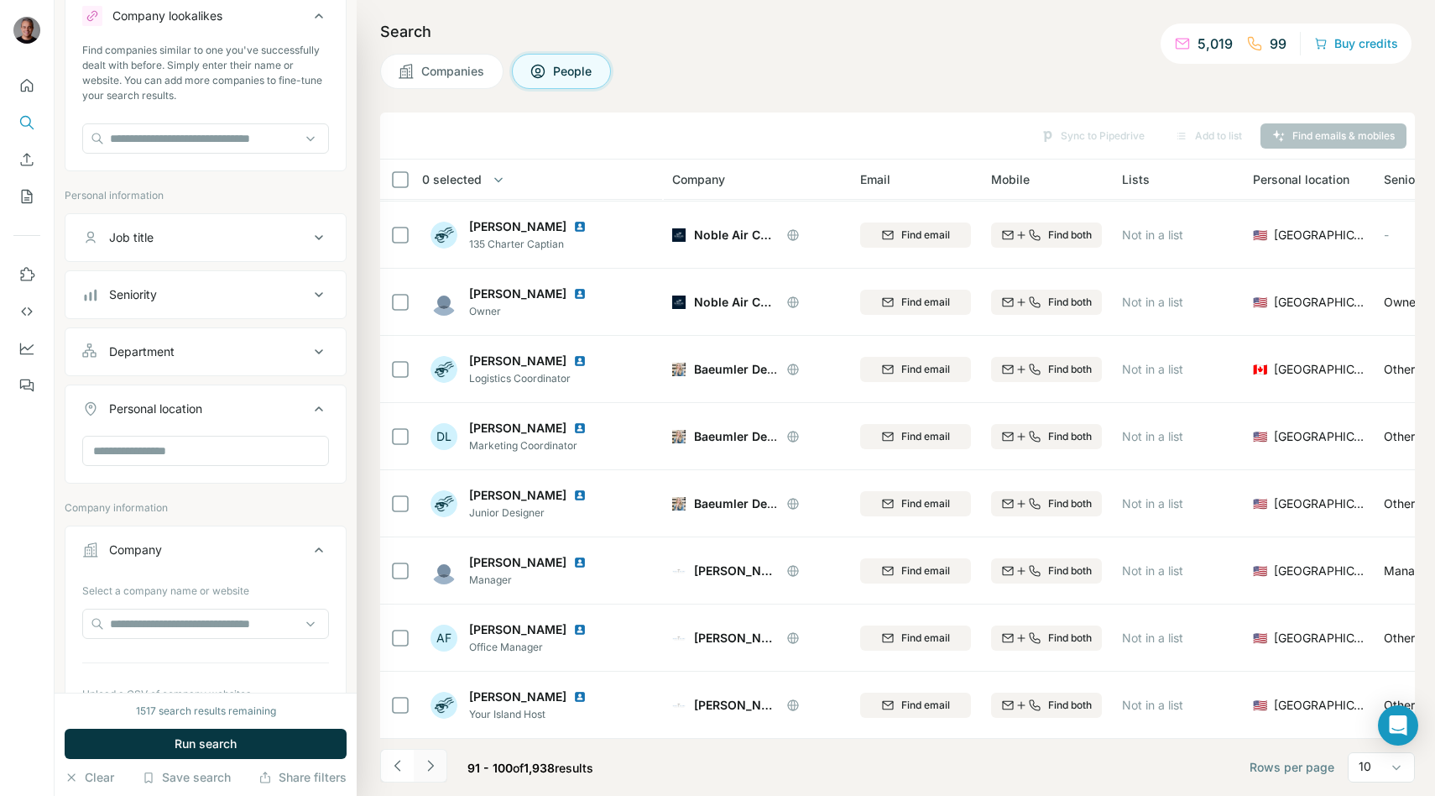
click at [424, 766] on icon "Navigate to next page" at bounding box center [430, 765] width 17 height 17
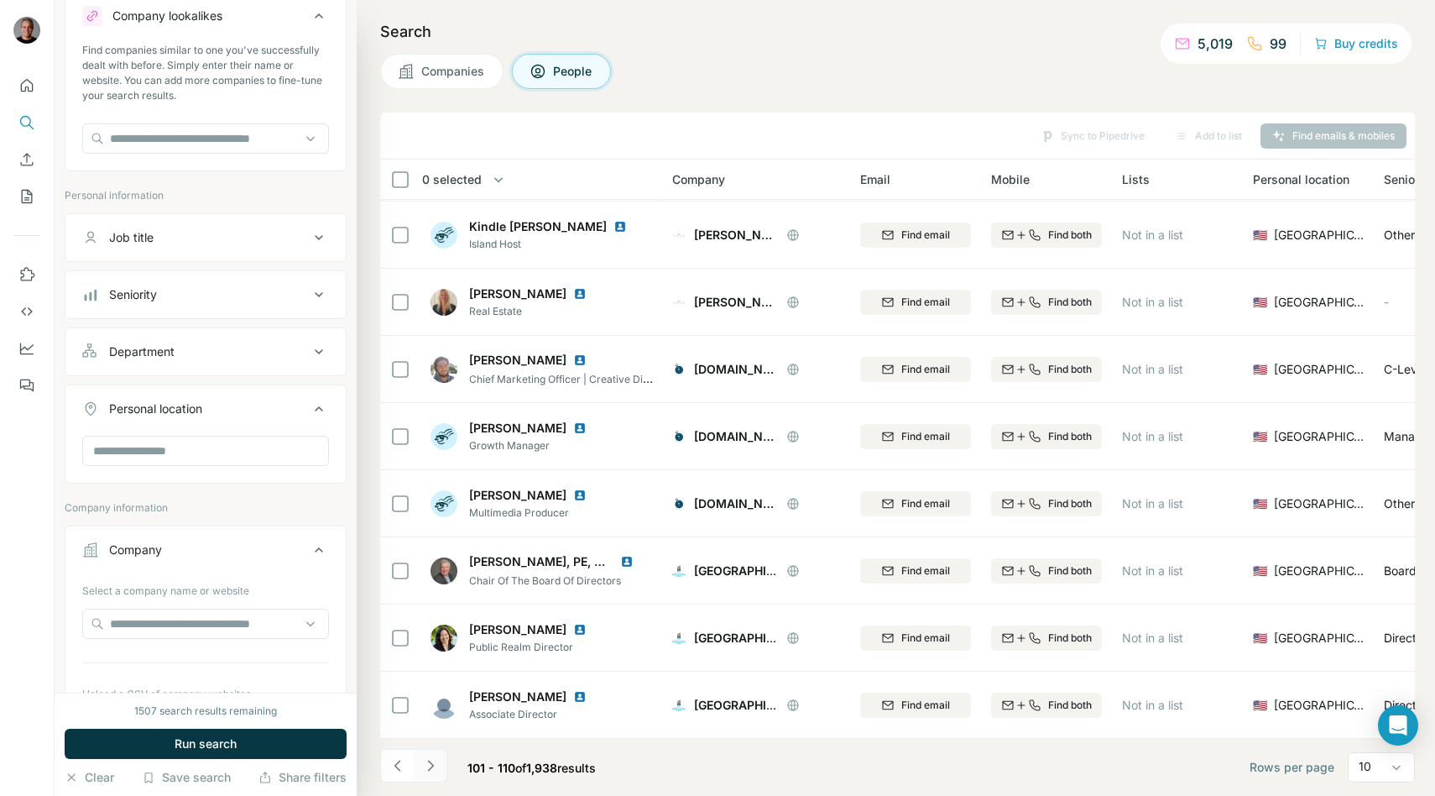
click at [424, 766] on icon "Navigate to next page" at bounding box center [430, 765] width 17 height 17
